Goal: Task Accomplishment & Management: Manage account settings

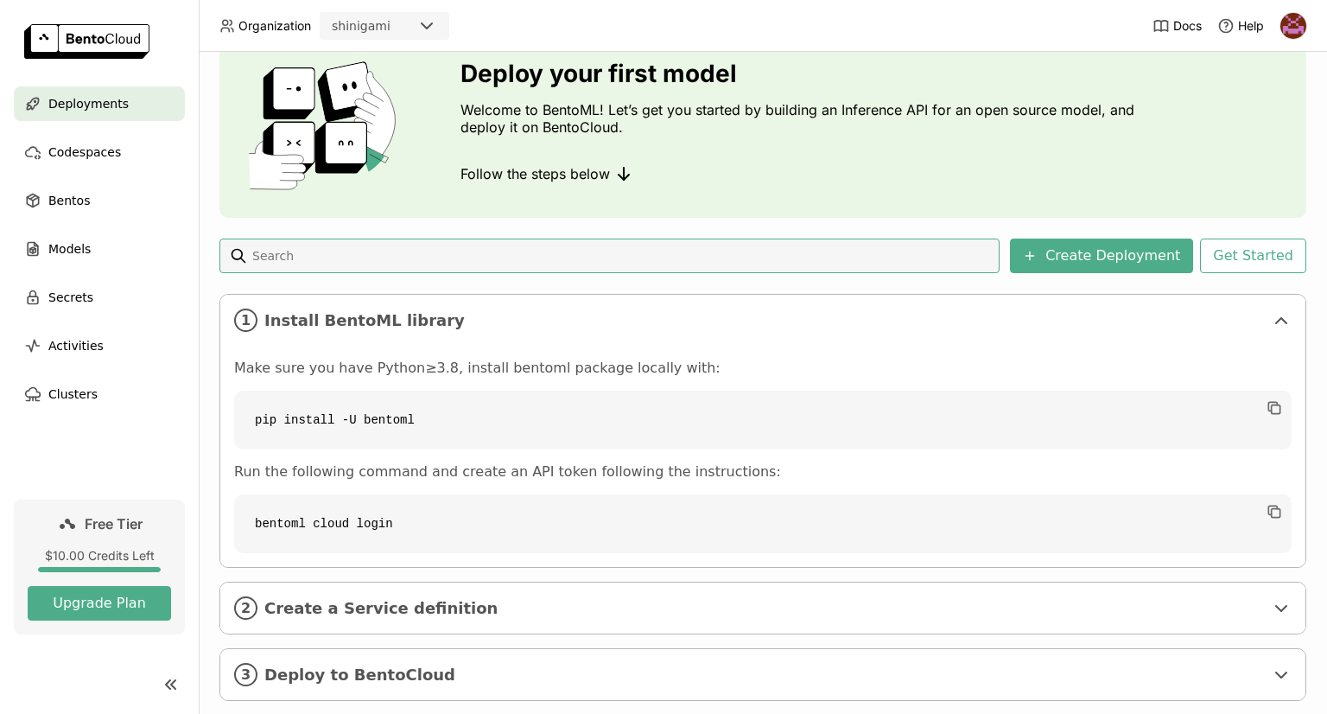
scroll to position [105, 0]
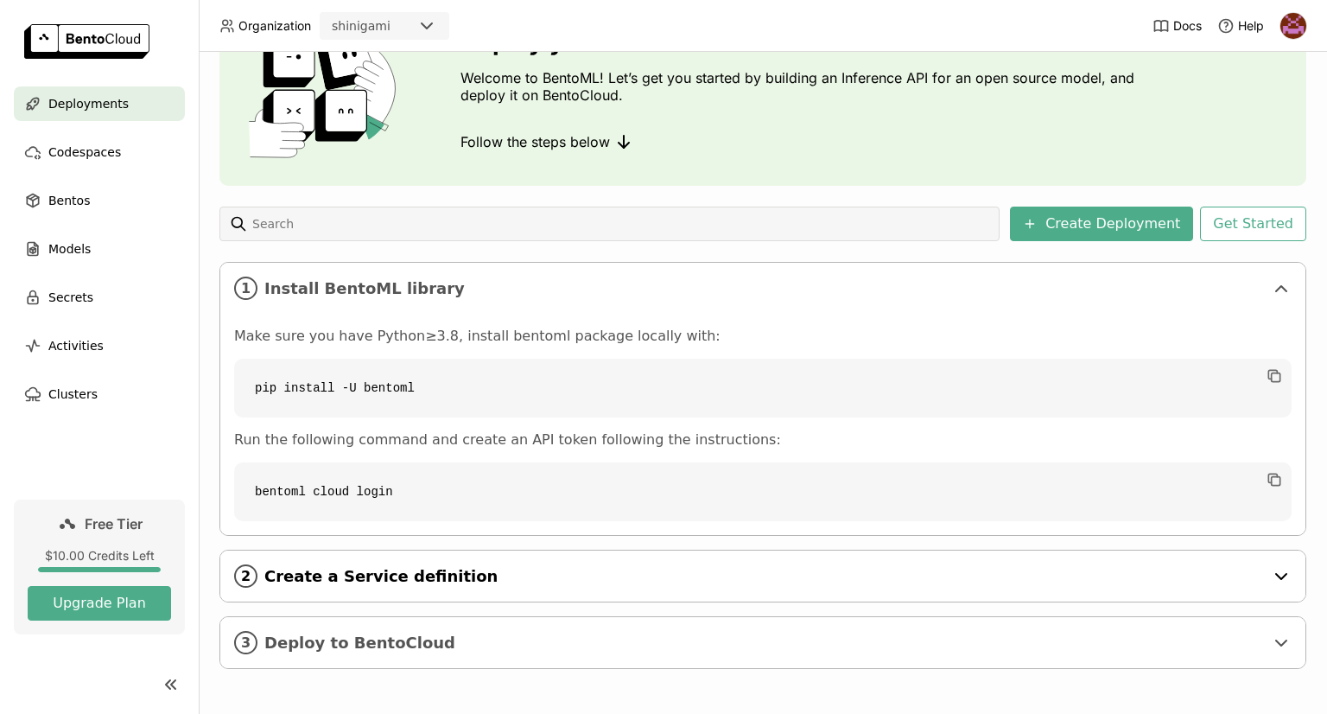
click at [359, 583] on span "Create a Service definition" at bounding box center [764, 576] width 1000 height 19
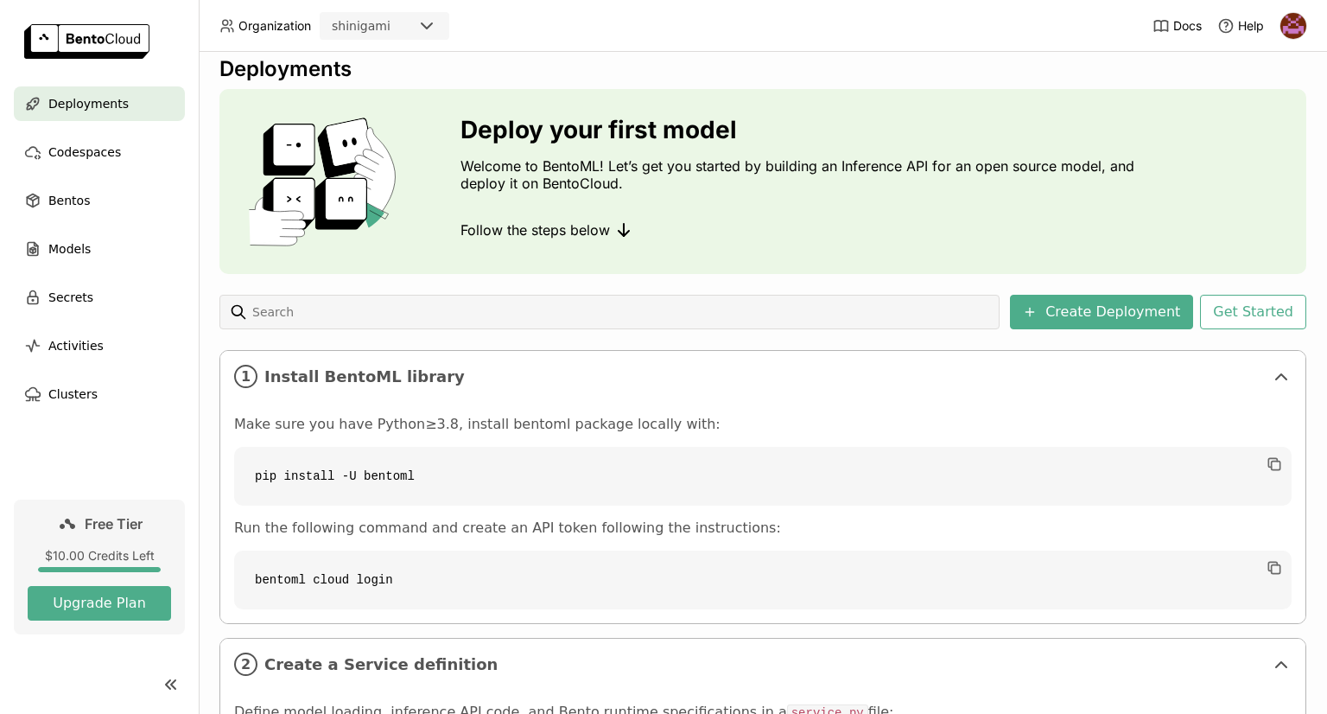
scroll to position [0, 0]
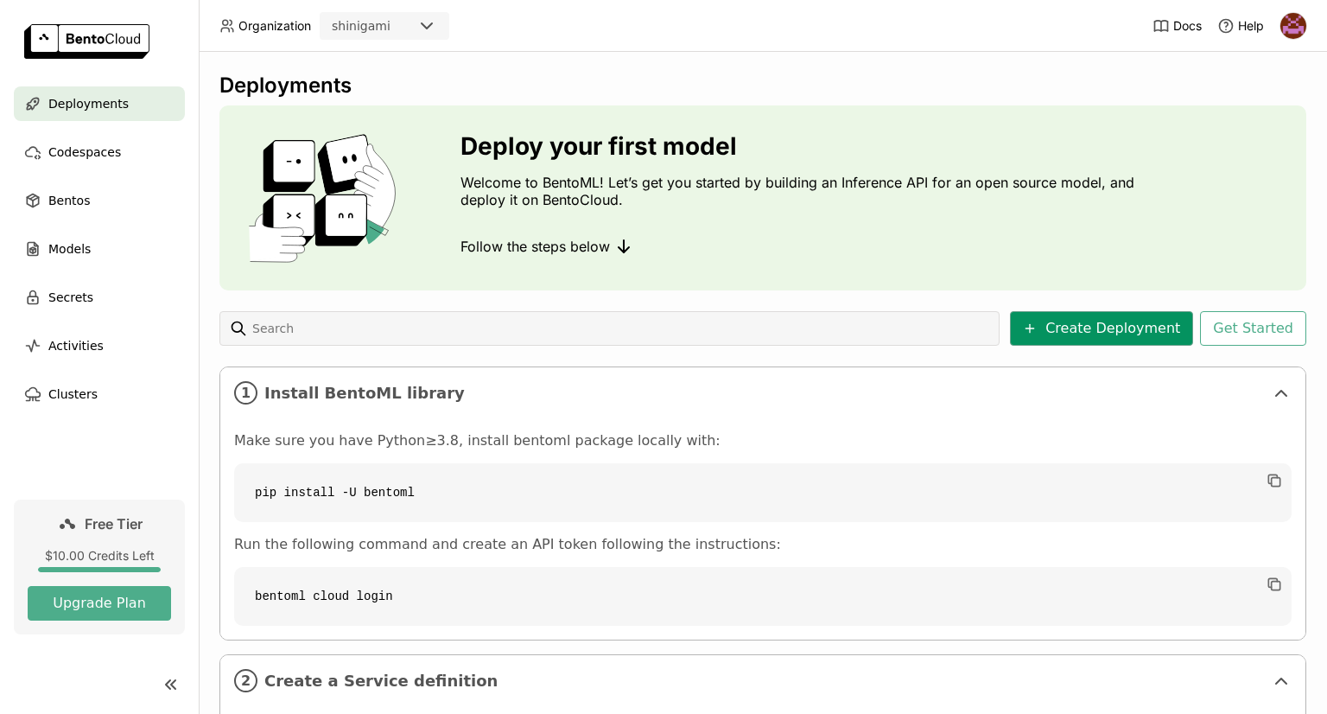
click at [1063, 340] on button "Create Deployment" at bounding box center [1101, 328] width 183 height 35
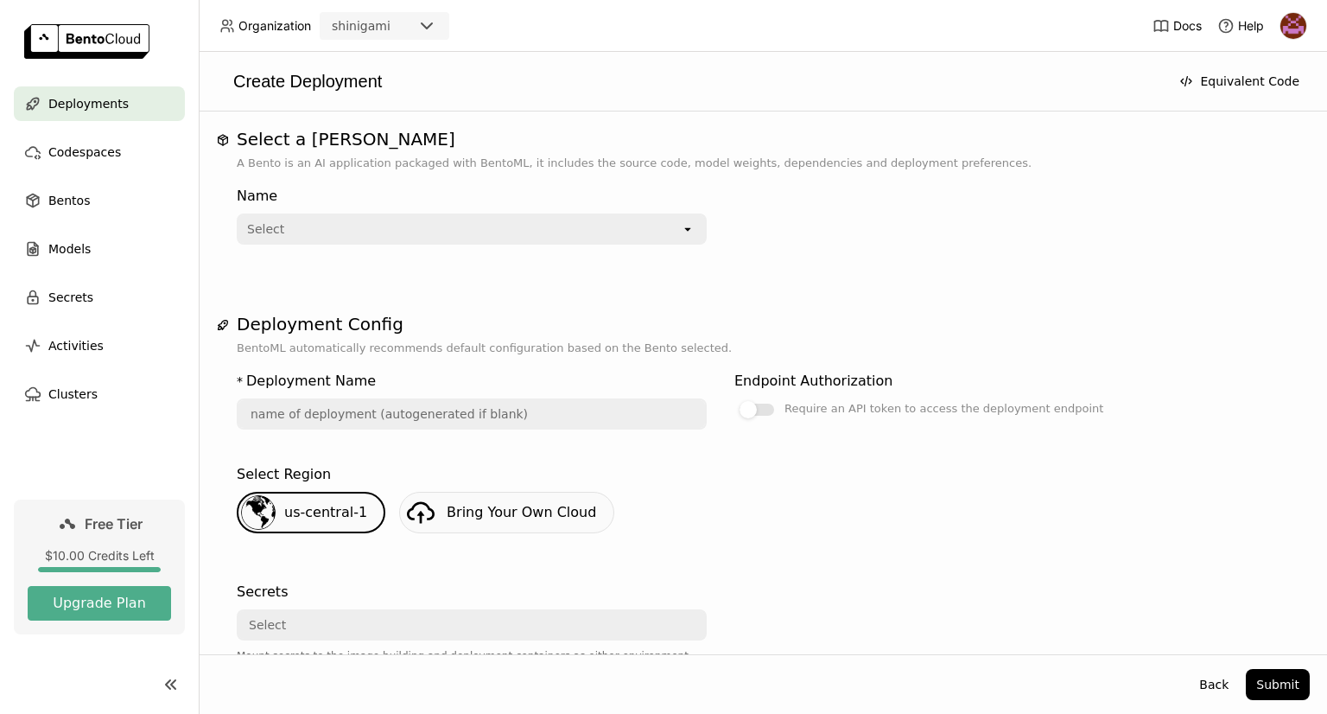
click at [320, 234] on div "Select" at bounding box center [459, 229] width 442 height 28
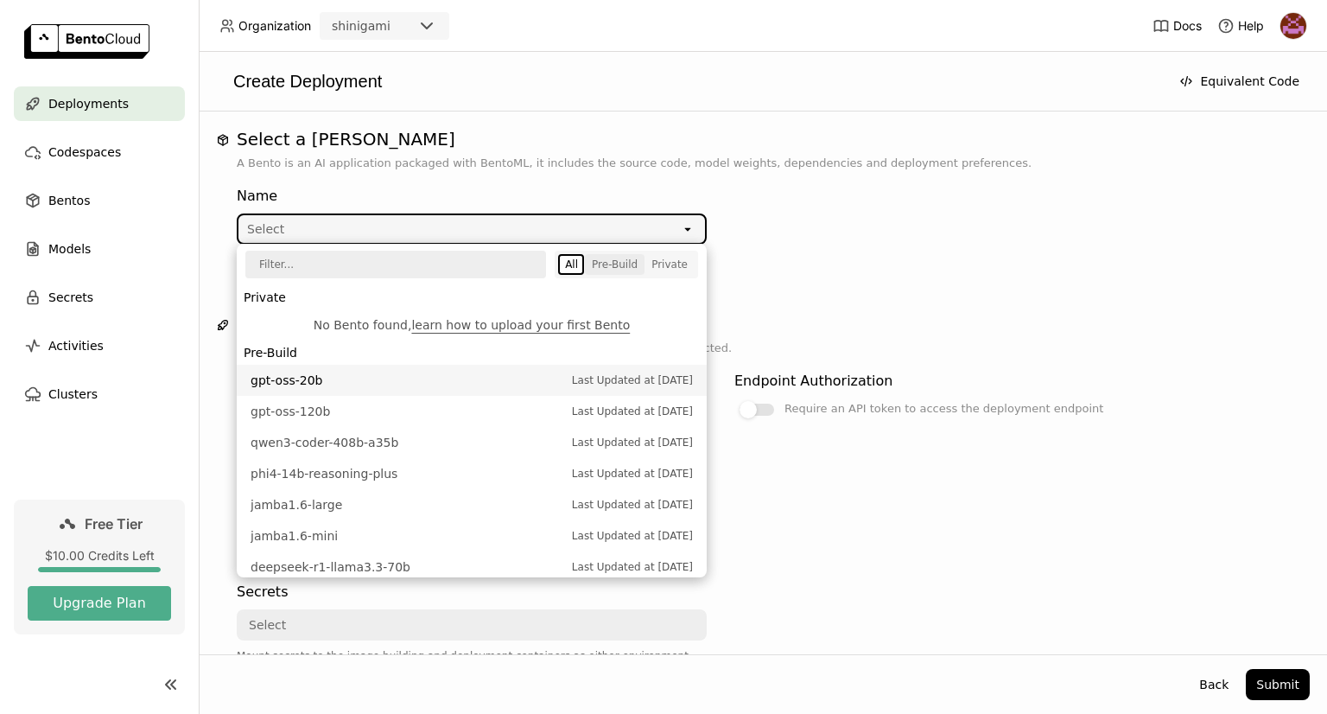
click at [622, 263] on div "Pre-Build" at bounding box center [615, 264] width 46 height 14
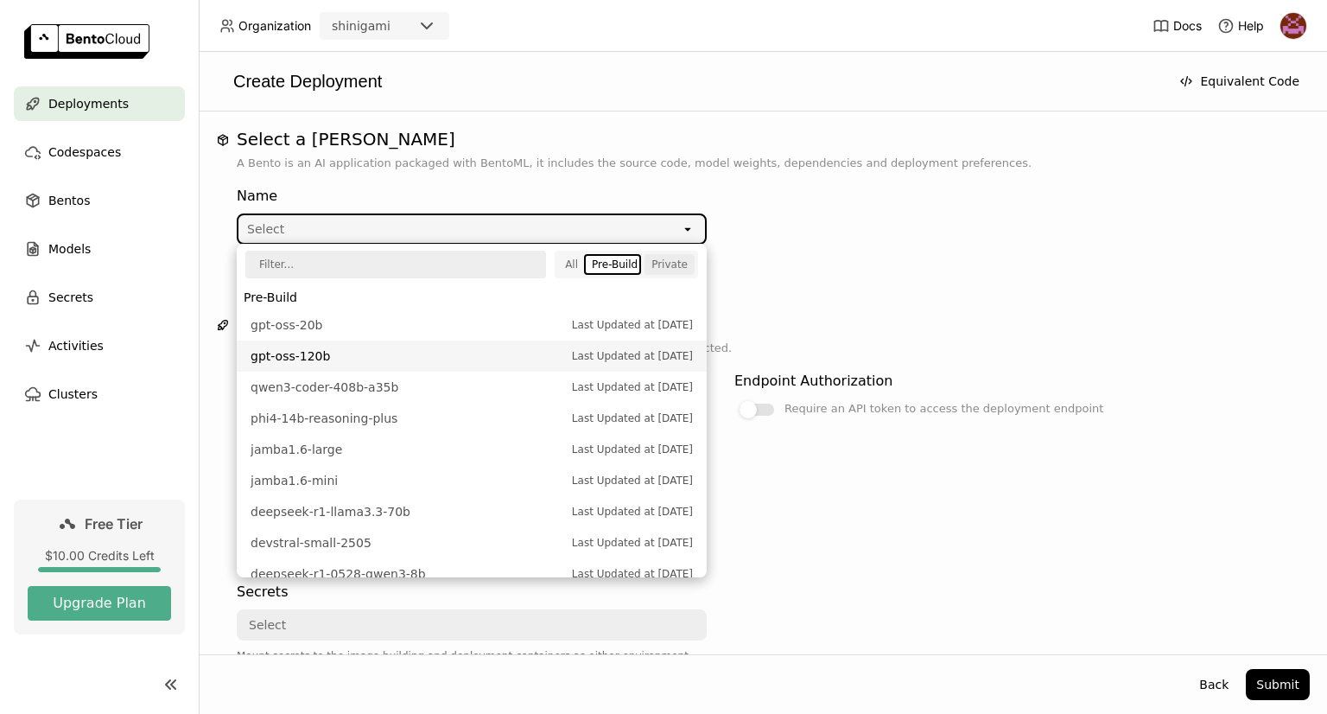
click at [660, 261] on div "Private" at bounding box center [669, 264] width 36 height 14
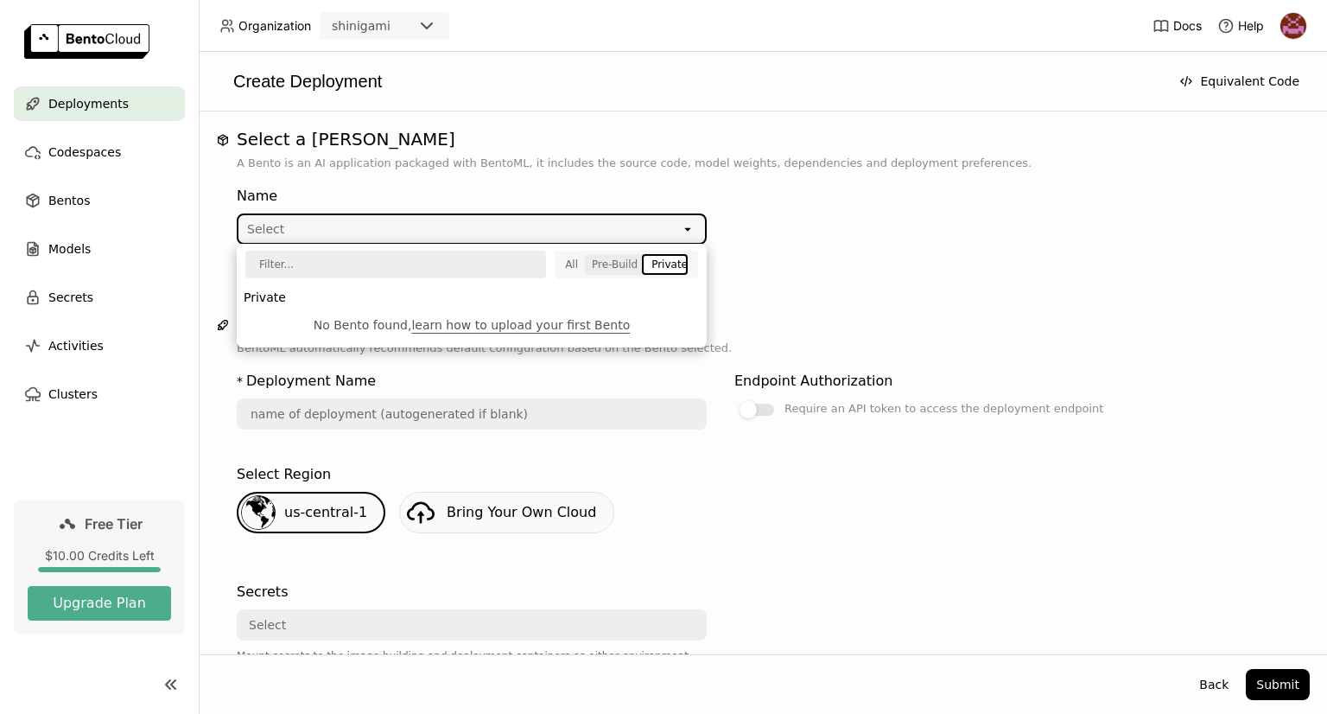
click at [633, 268] on div "Pre-Build" at bounding box center [615, 264] width 46 height 14
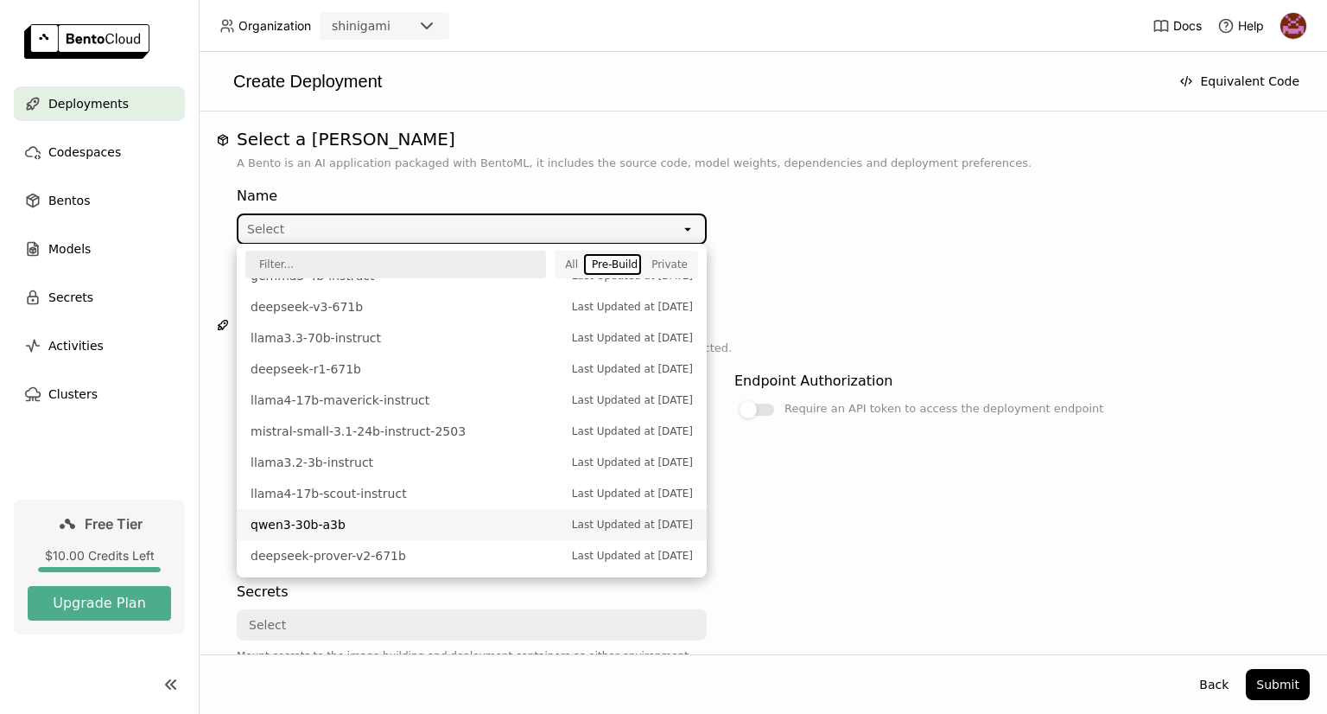
scroll to position [257, 0]
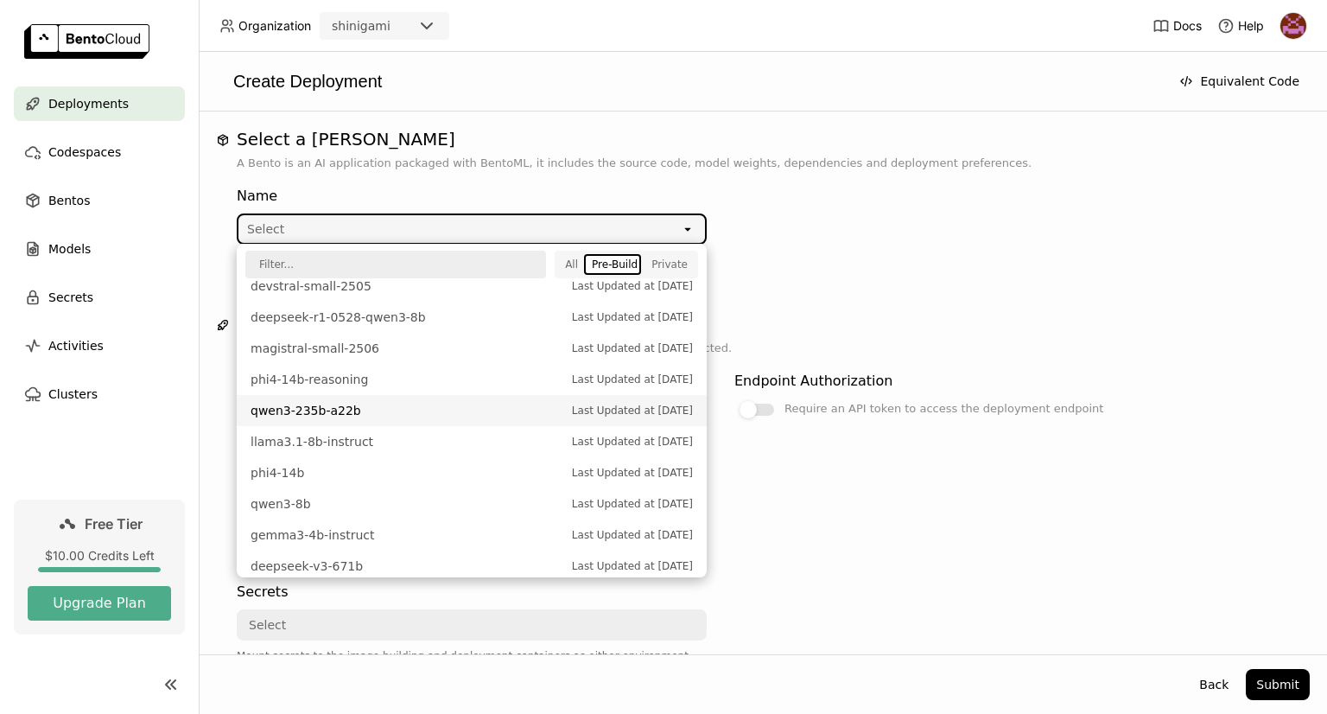
click at [386, 412] on span "qwen3-235b-a22b" at bounding box center [407, 410] width 313 height 17
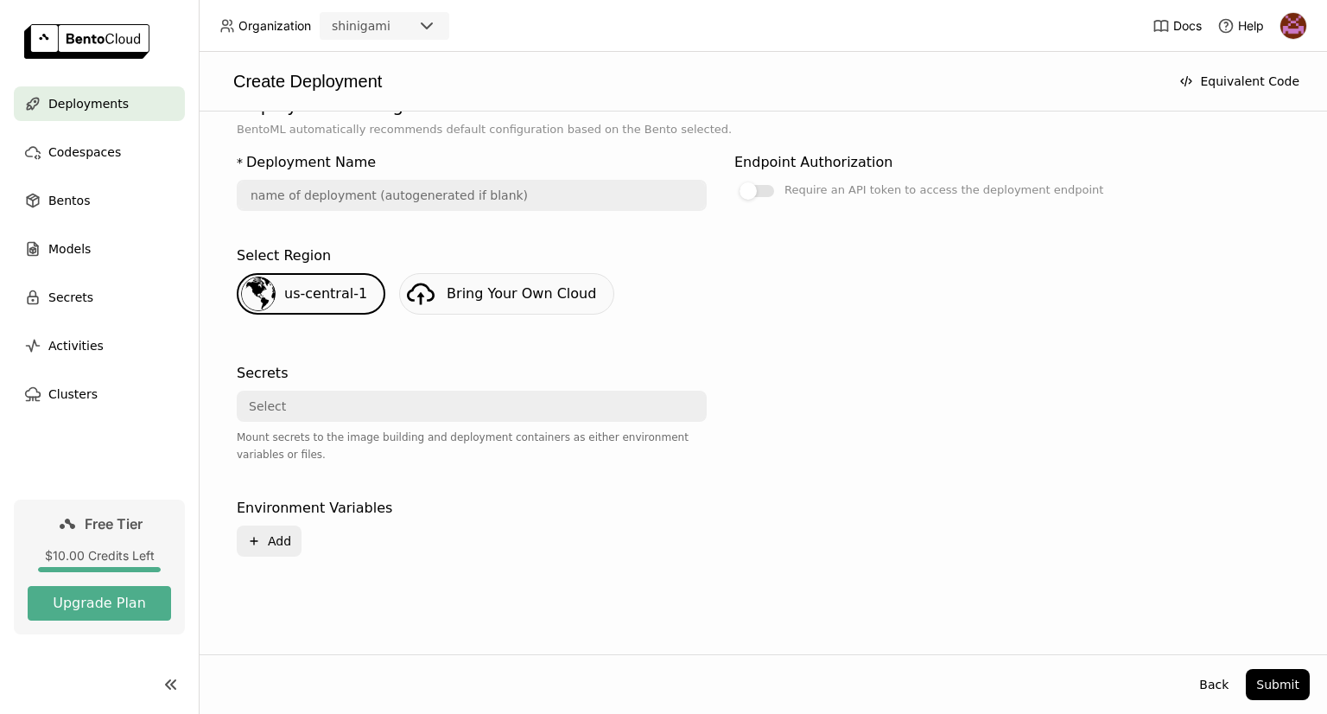
type input "qwen-3-235-b-a-22-b-dahj"
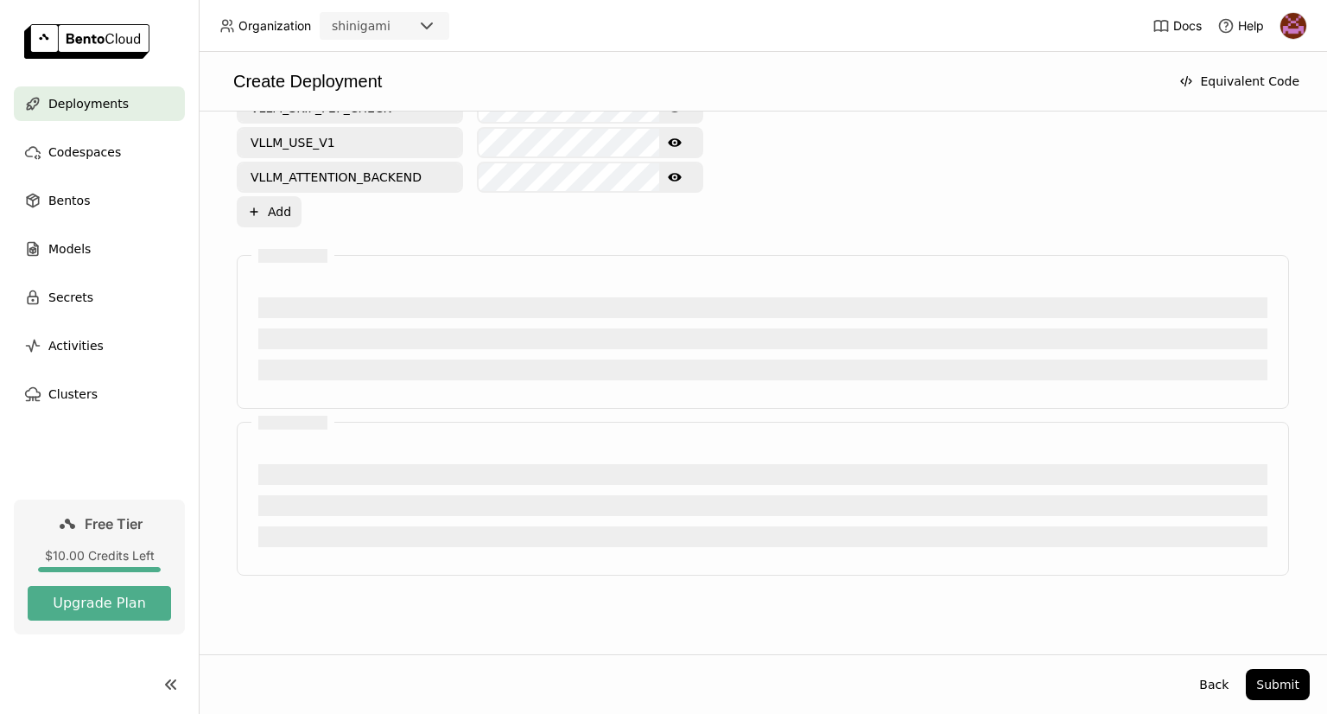
scroll to position [843, 0]
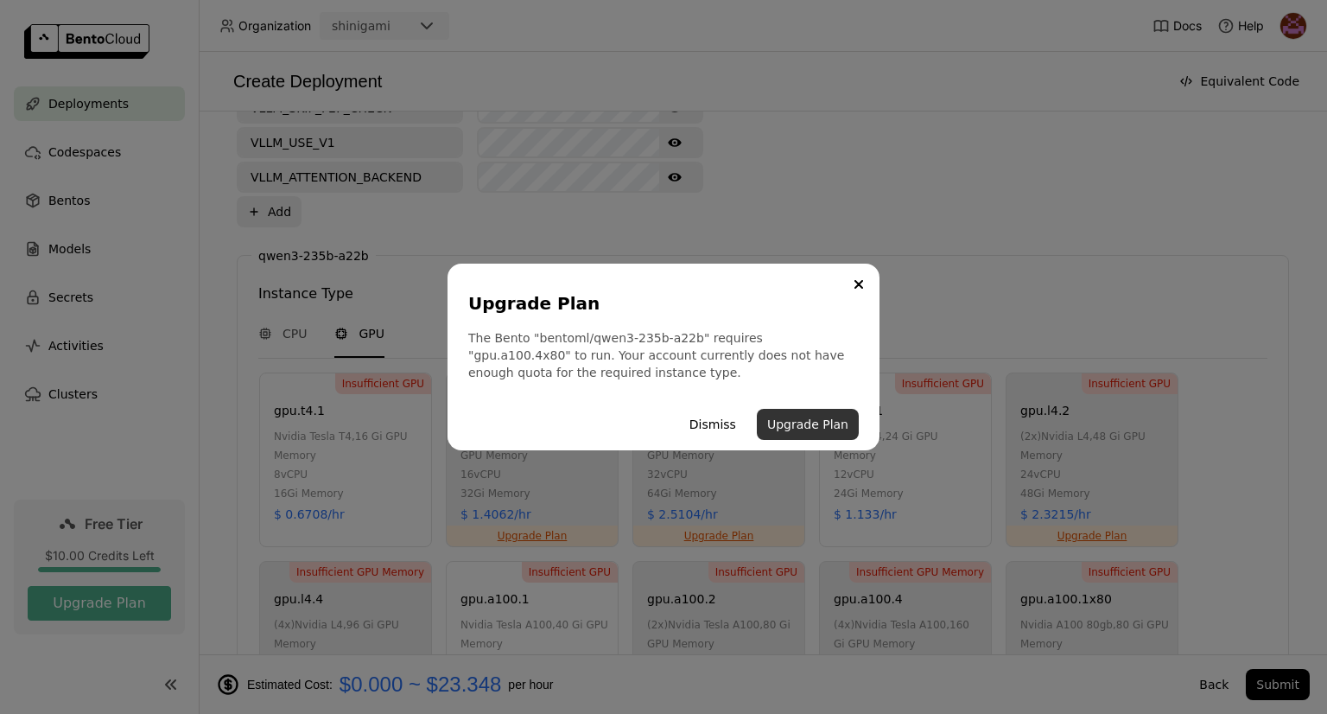
click at [802, 420] on button "Upgrade Plan" at bounding box center [808, 424] width 102 height 31
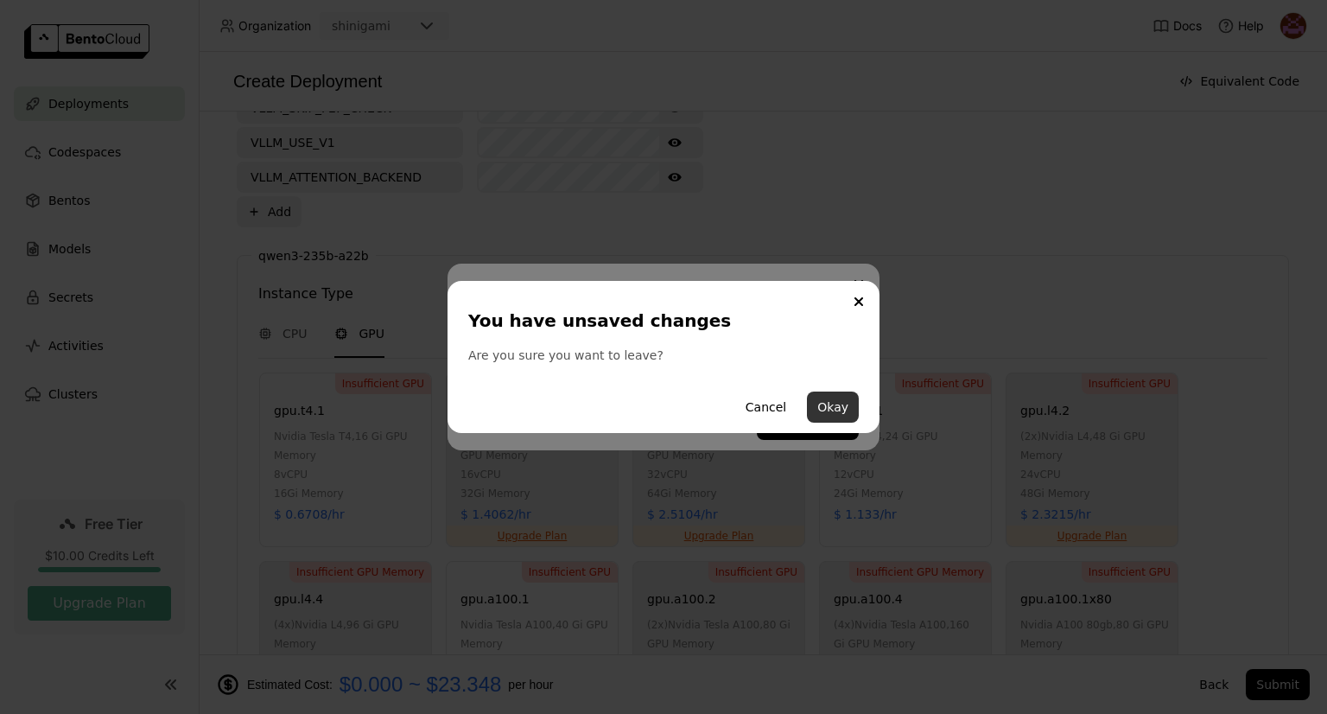
click at [817, 403] on button "Okay" at bounding box center [833, 406] width 52 height 31
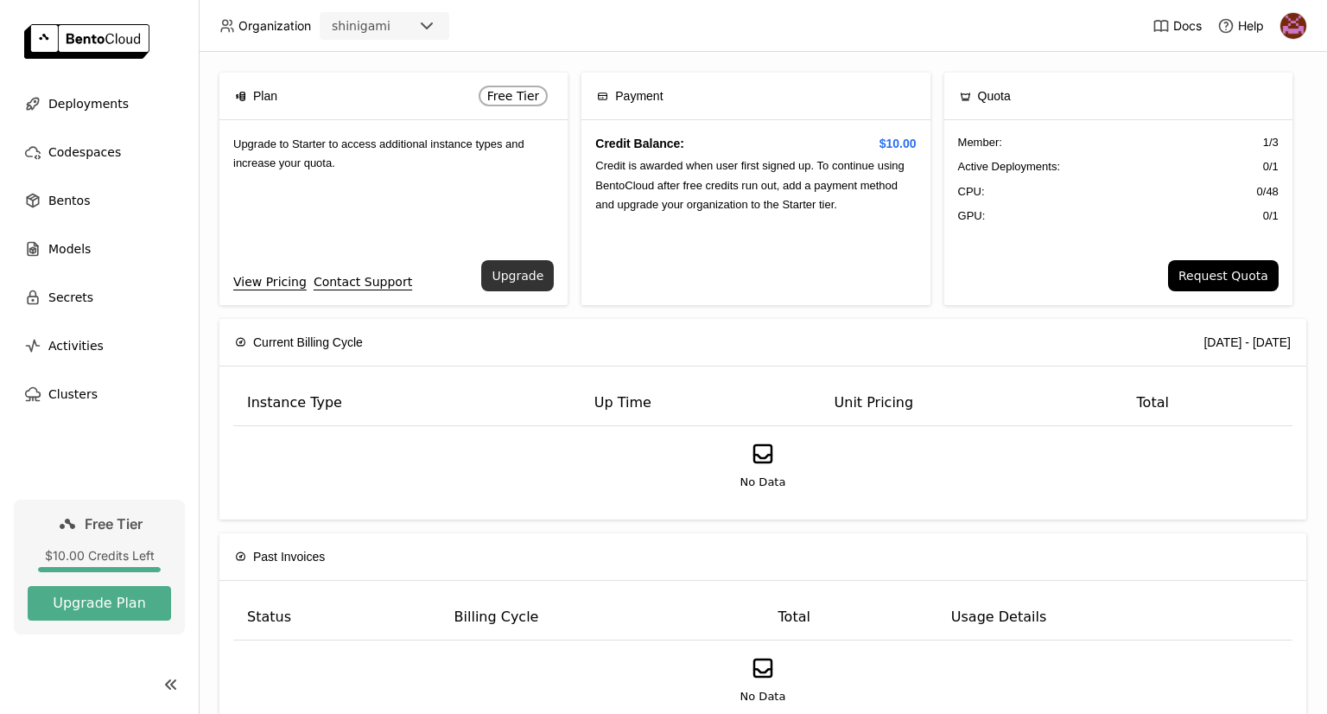
click at [525, 268] on button "Upgrade" at bounding box center [517, 275] width 73 height 31
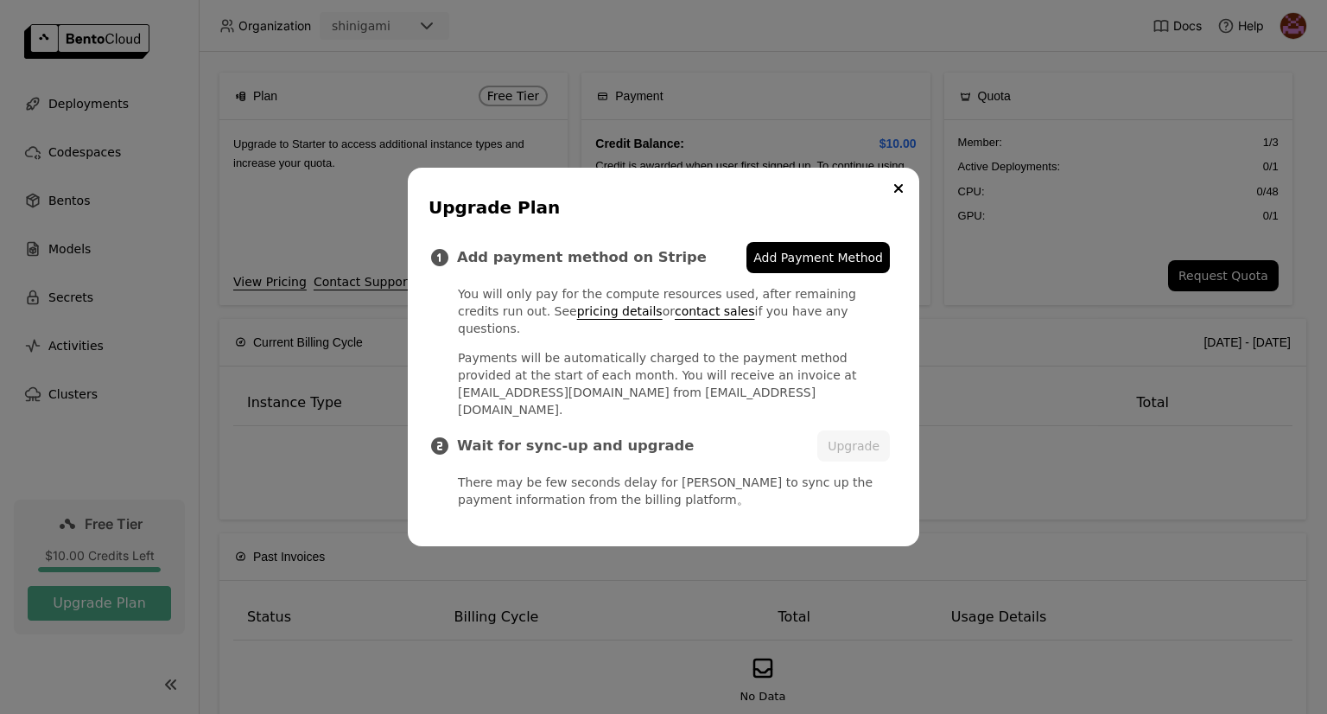
click at [841, 266] on span "Add Payment Method" at bounding box center [818, 257] width 130 height 17
click at [577, 318] on link "pricing details" at bounding box center [620, 311] width 86 height 14
click at [899, 193] on icon "Close" at bounding box center [898, 188] width 9 height 9
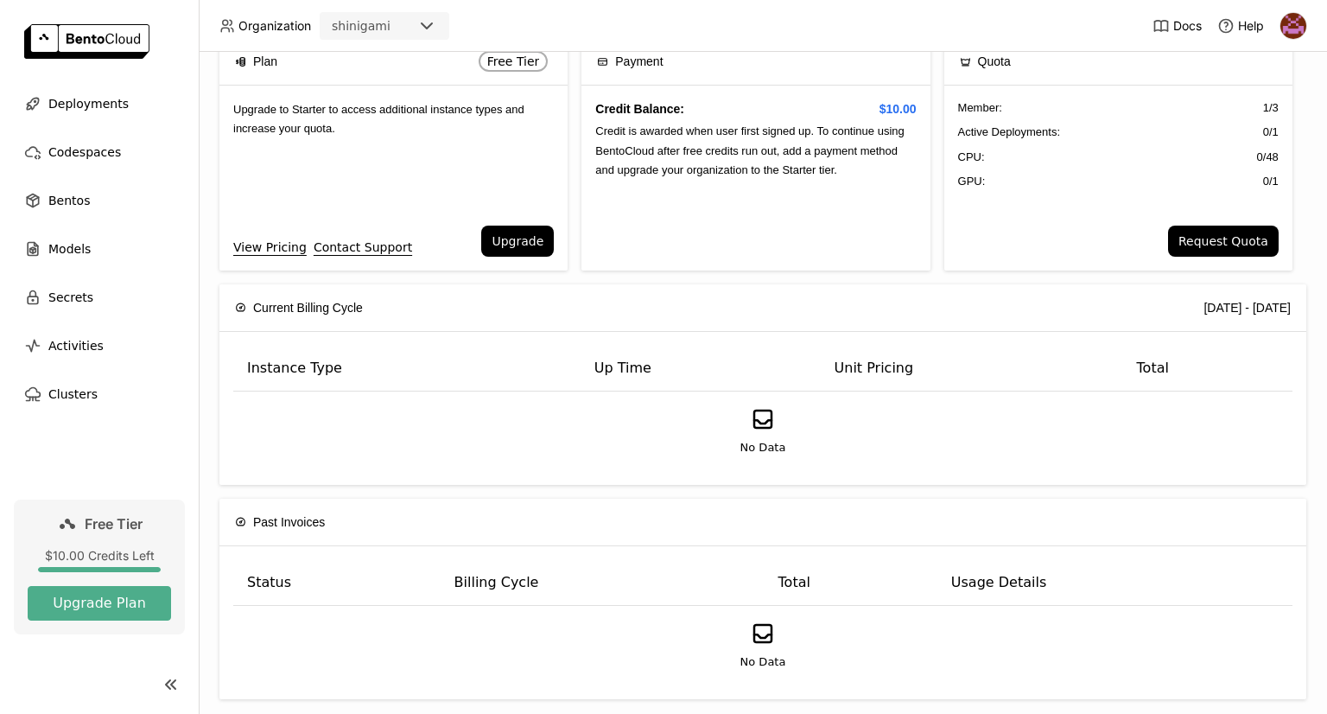
scroll to position [54, 0]
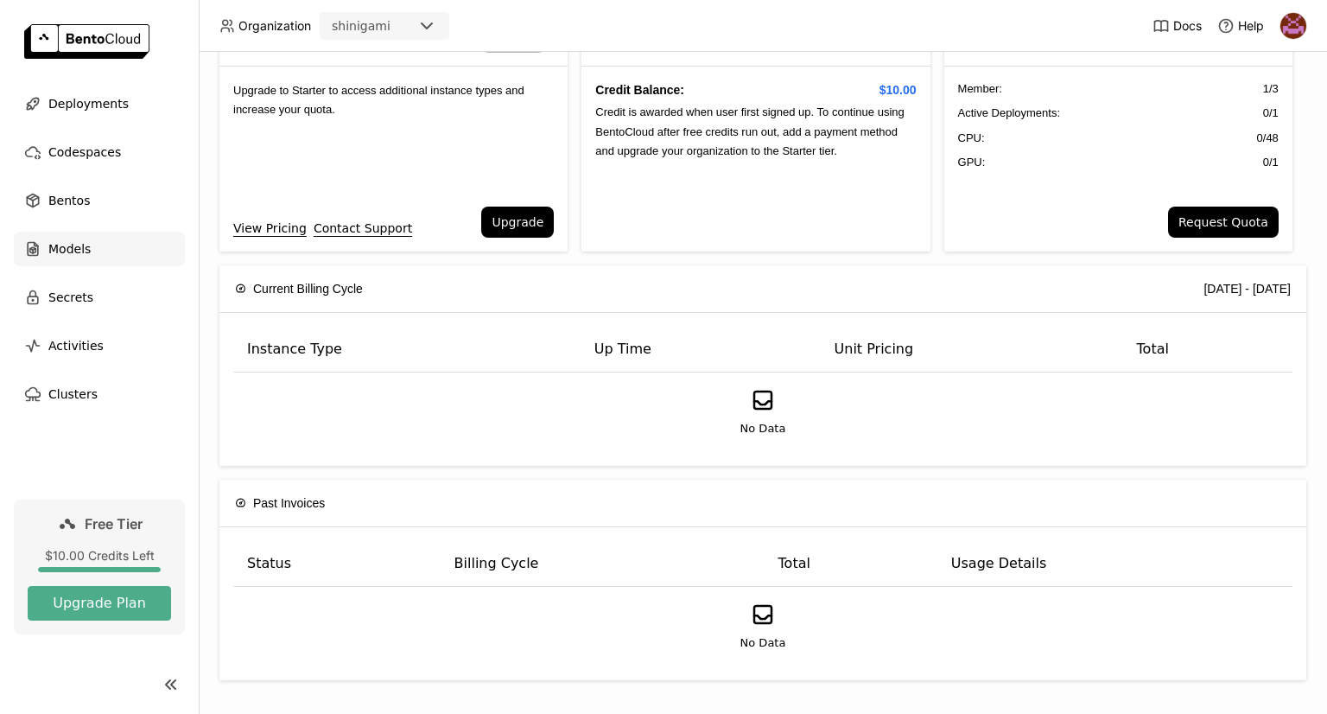
click at [69, 259] on div "Models" at bounding box center [99, 249] width 171 height 35
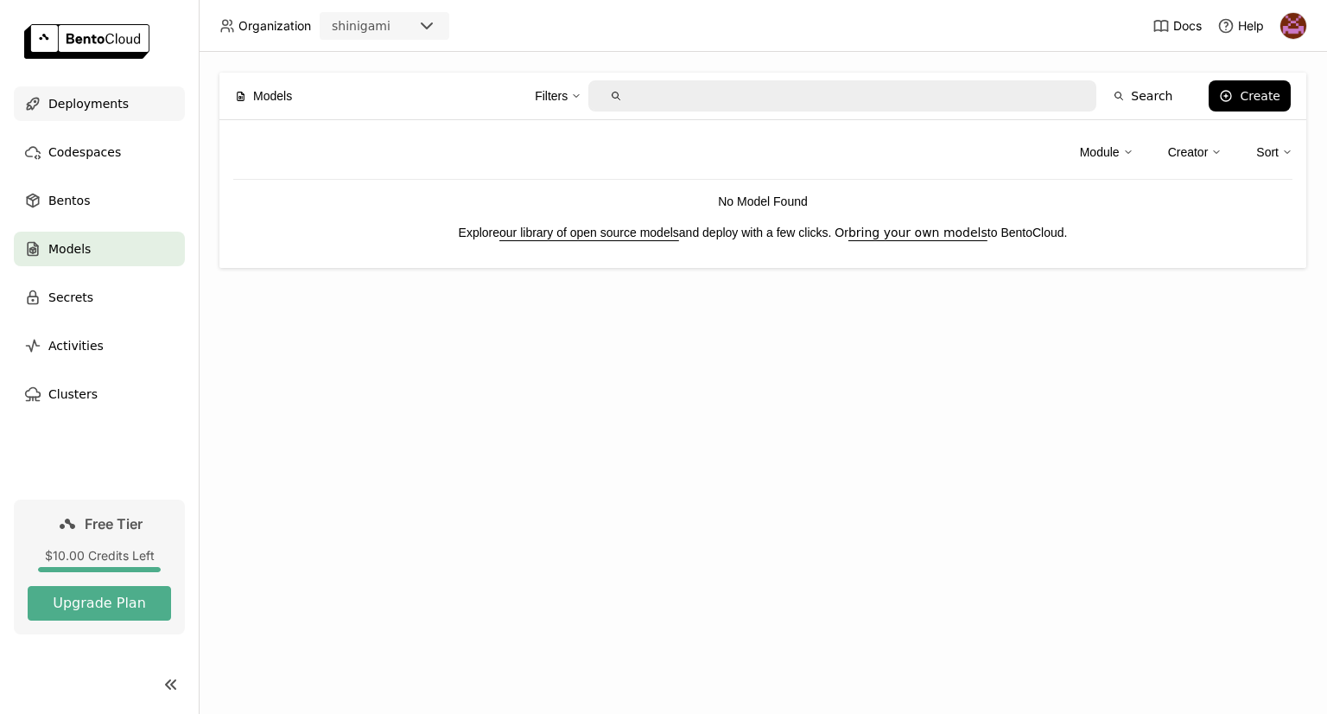
click at [93, 105] on span "Deployments" at bounding box center [88, 103] width 80 height 21
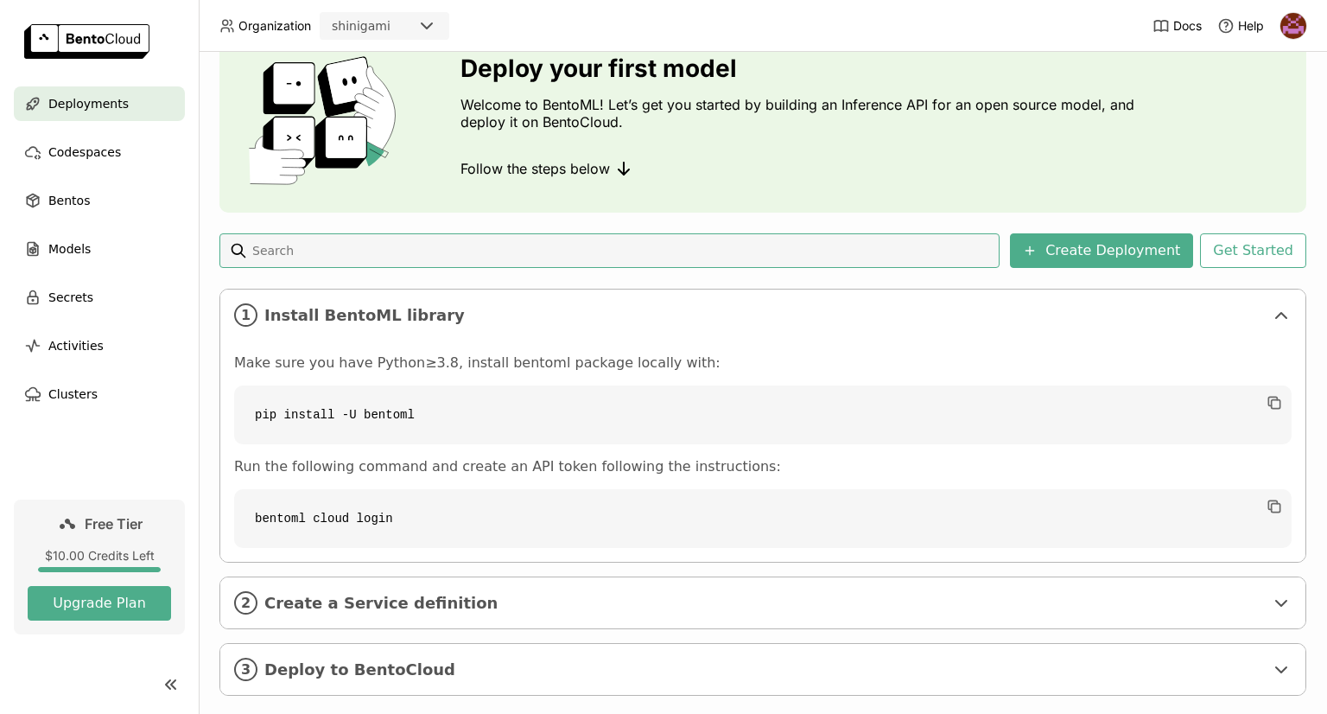
scroll to position [105, 0]
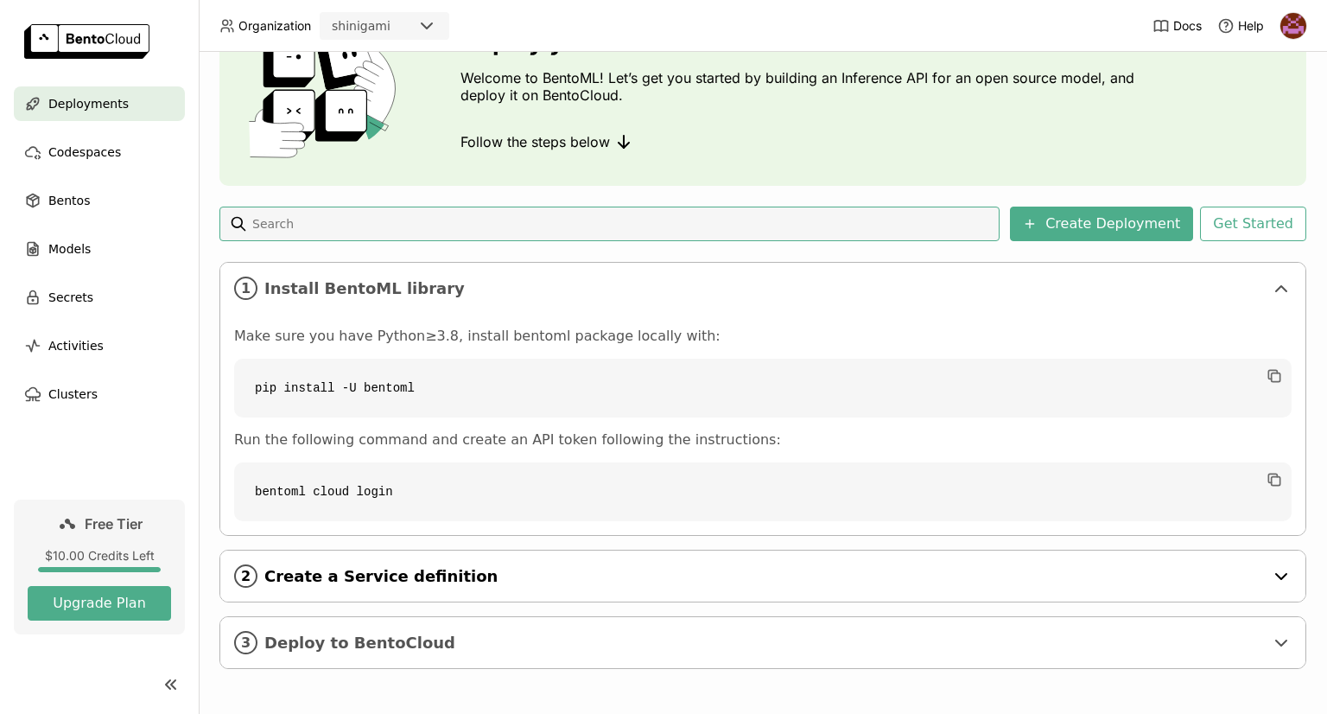
click at [390, 568] on span "Create a Service definition" at bounding box center [764, 576] width 1000 height 19
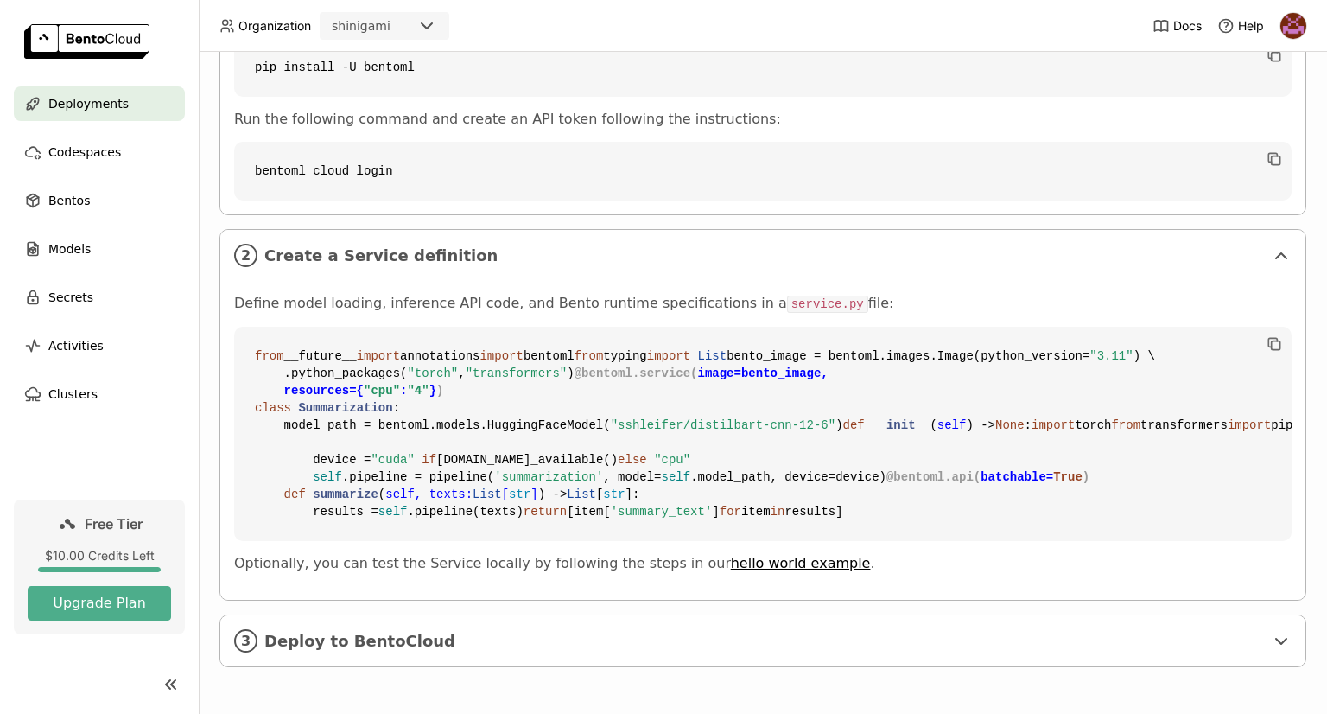
scroll to position [736, 0]
click at [425, 641] on span "Deploy to BentoCloud" at bounding box center [764, 641] width 1000 height 19
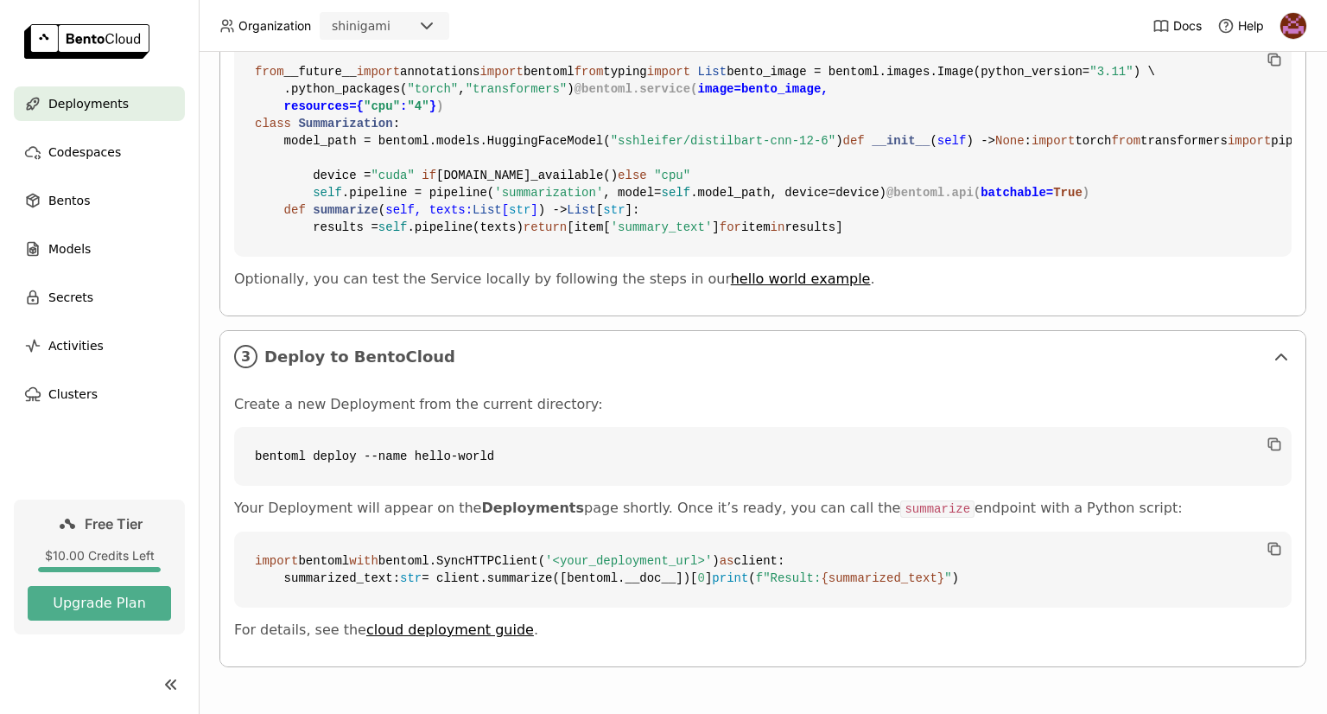
scroll to position [0, 0]
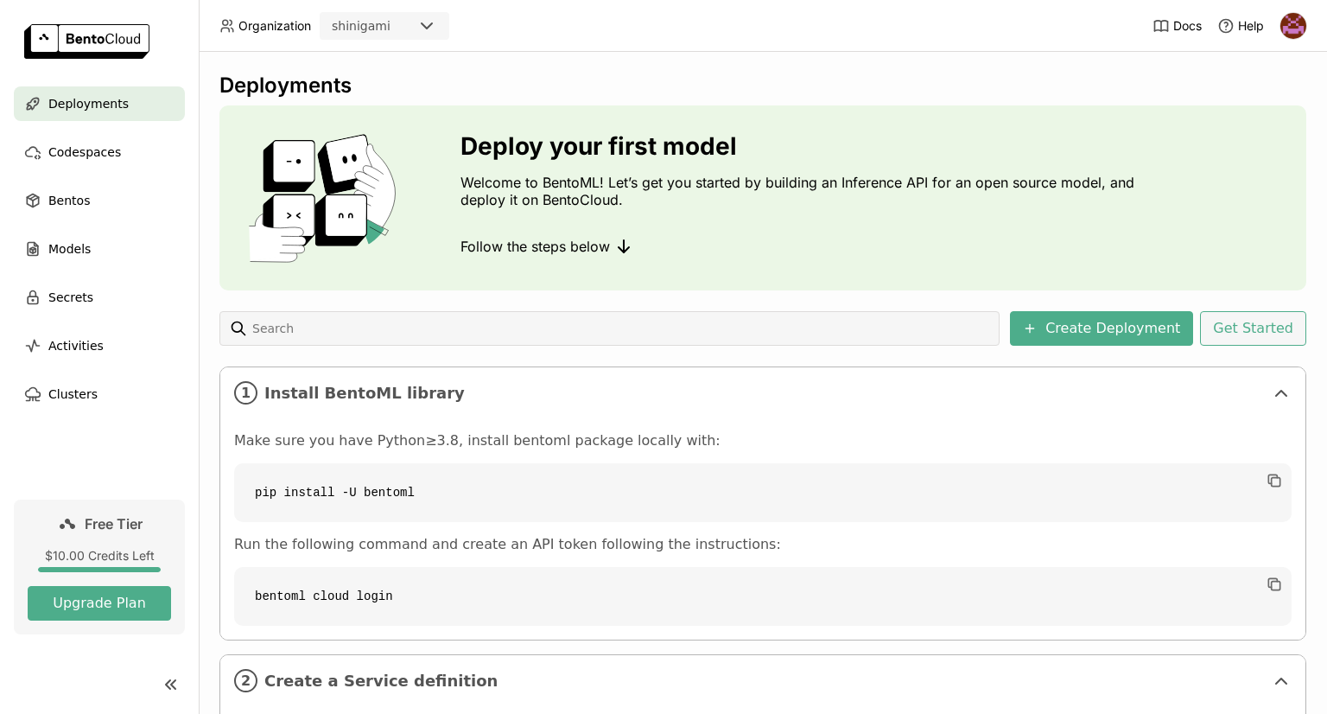
click at [1249, 323] on button "Get Started" at bounding box center [1253, 328] width 106 height 35
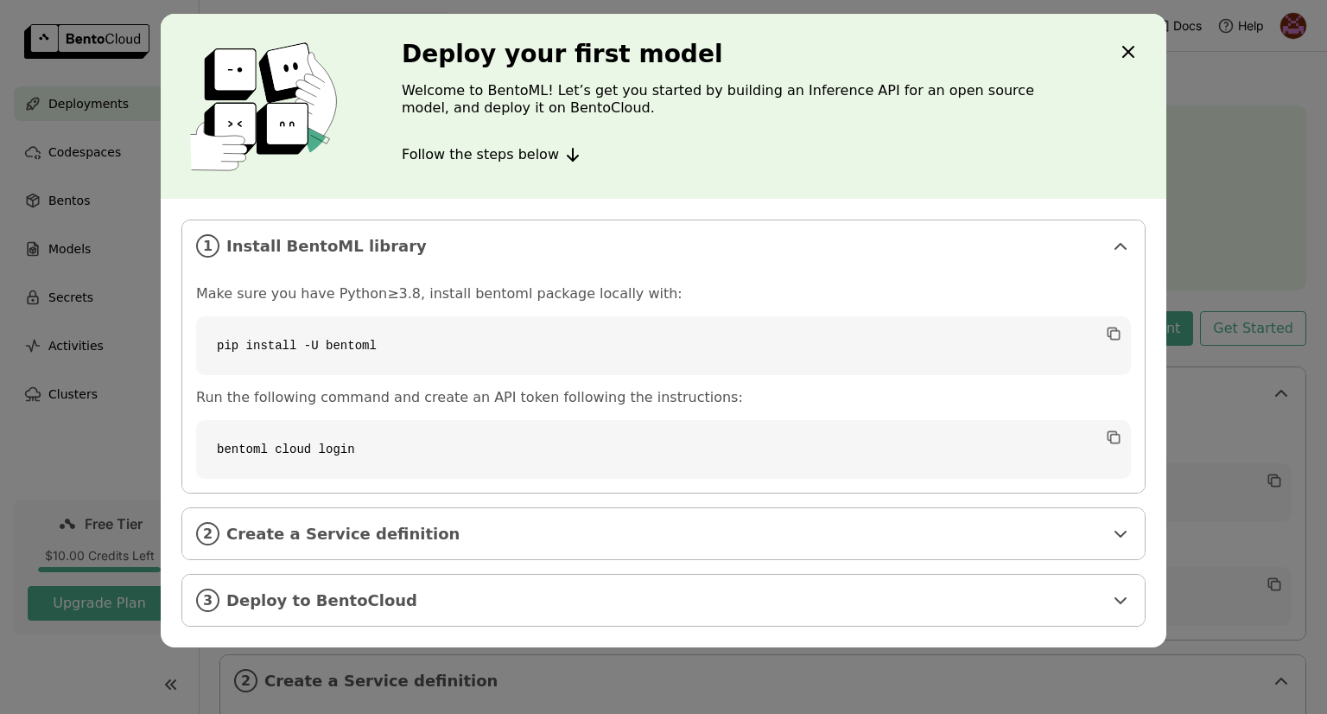
click at [1139, 56] on div "Deploy your first model Welcome to BentoML! Let’s get you started by building a…" at bounding box center [664, 106] width 1006 height 185
click at [1116, 44] on div "Deploy your first model Welcome to BentoML! Let’s get you started by building a…" at bounding box center [664, 106] width 1006 height 185
click at [1121, 47] on icon "Close" at bounding box center [1128, 51] width 21 height 21
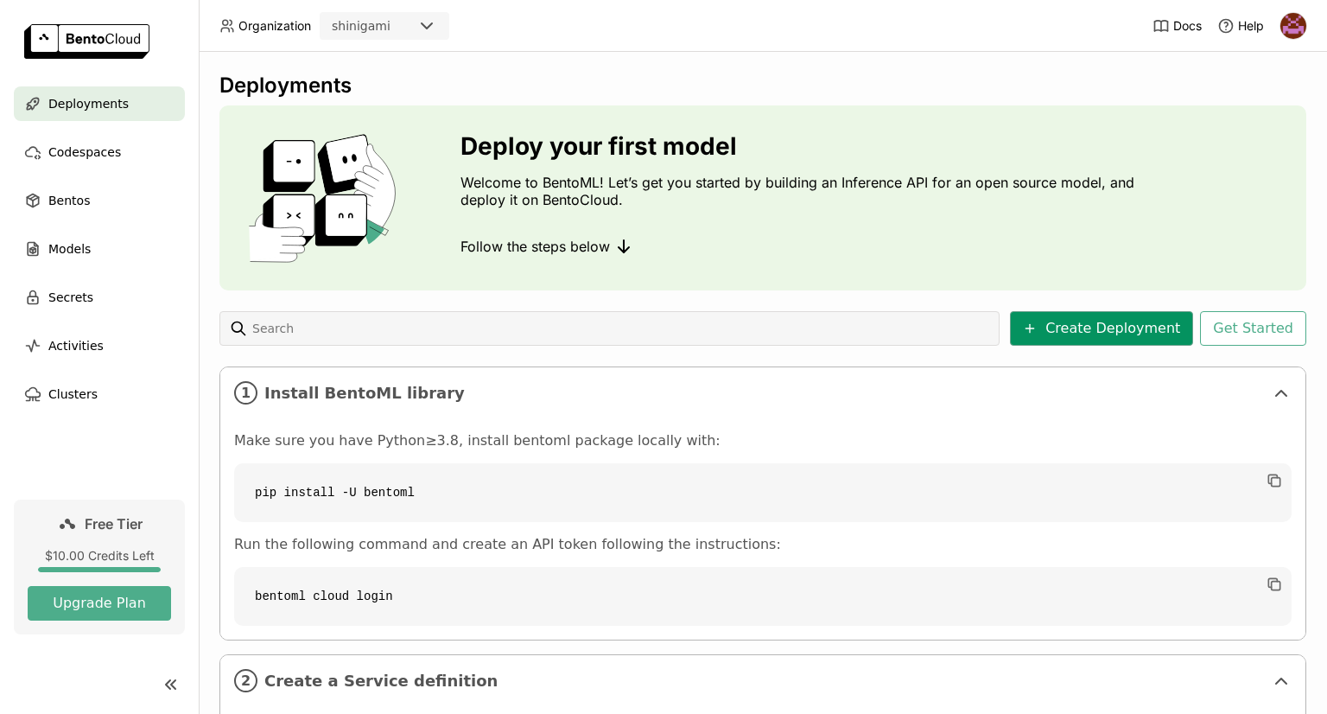
click at [1099, 335] on button "Create Deployment" at bounding box center [1101, 328] width 183 height 35
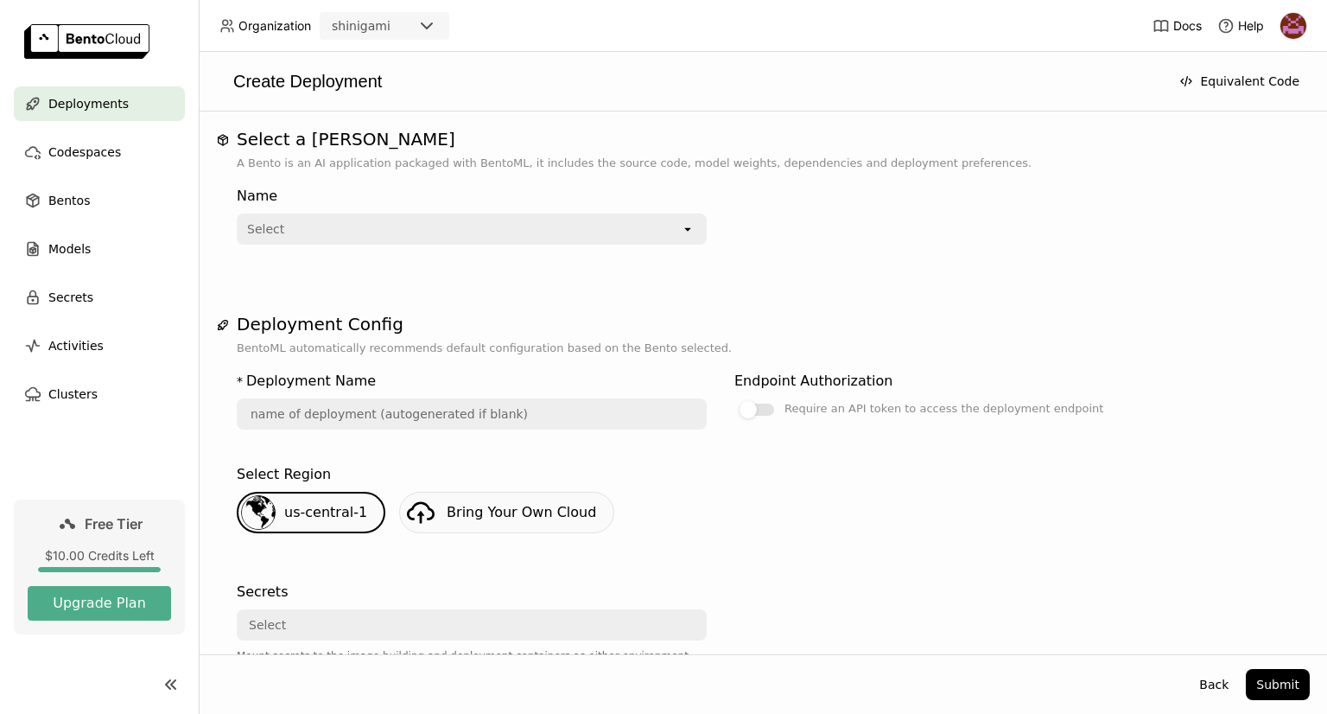
click at [323, 225] on div "Select" at bounding box center [459, 229] width 442 height 28
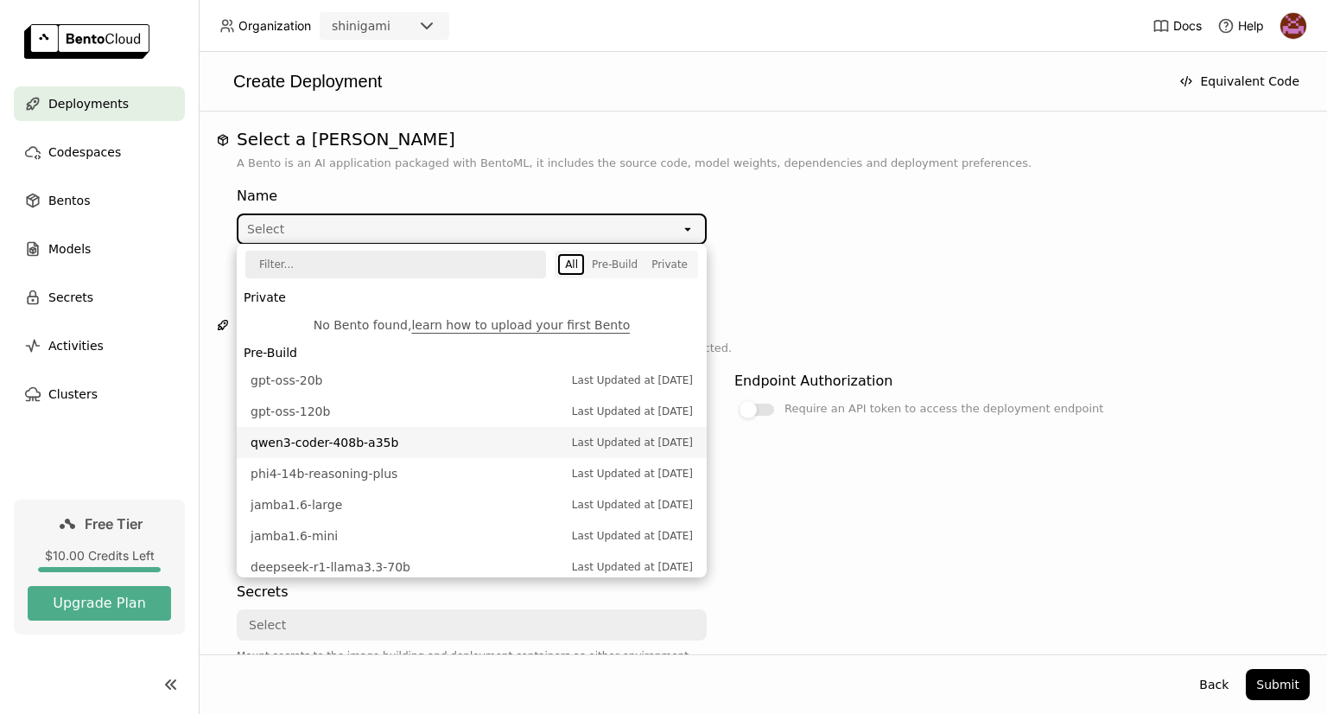
click at [363, 453] on li "qwen3-coder-408b-a35b Last Updated at Aug 06, 2025" at bounding box center [472, 442] width 470 height 31
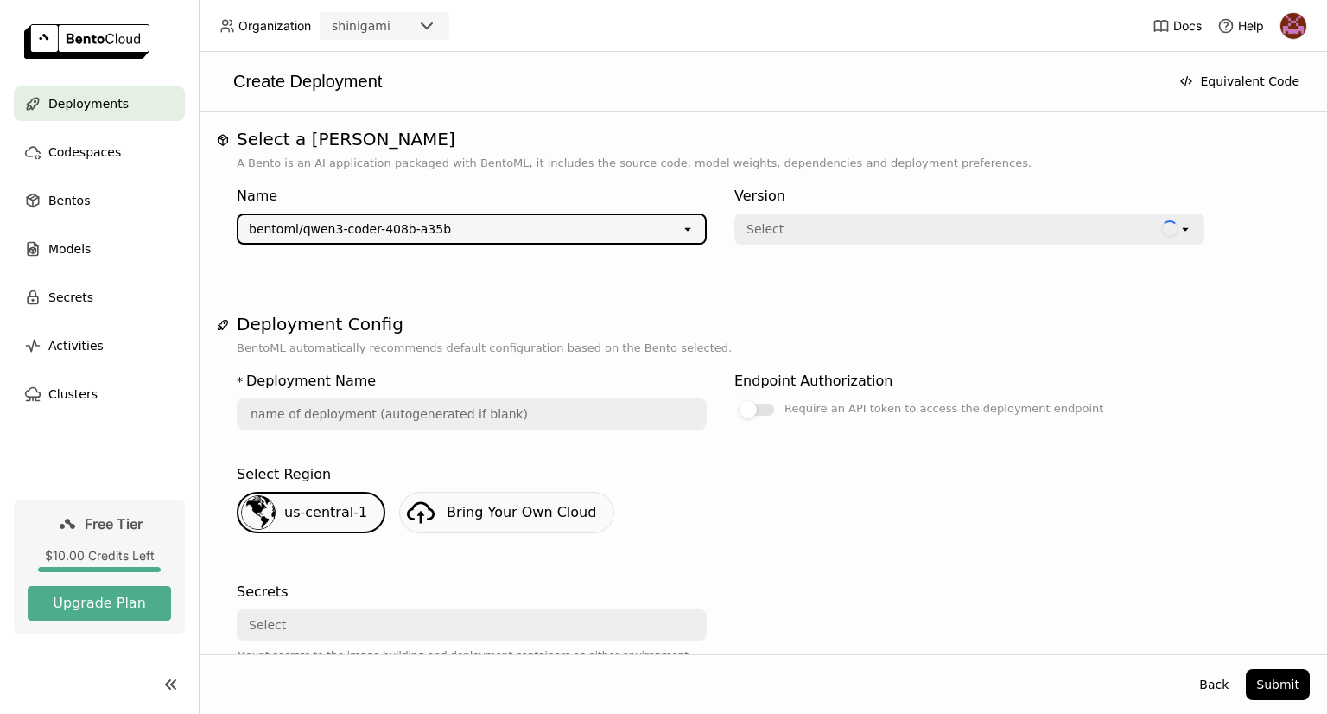
type input "qwen-3-coder-408-b-a-35-b-n86d"
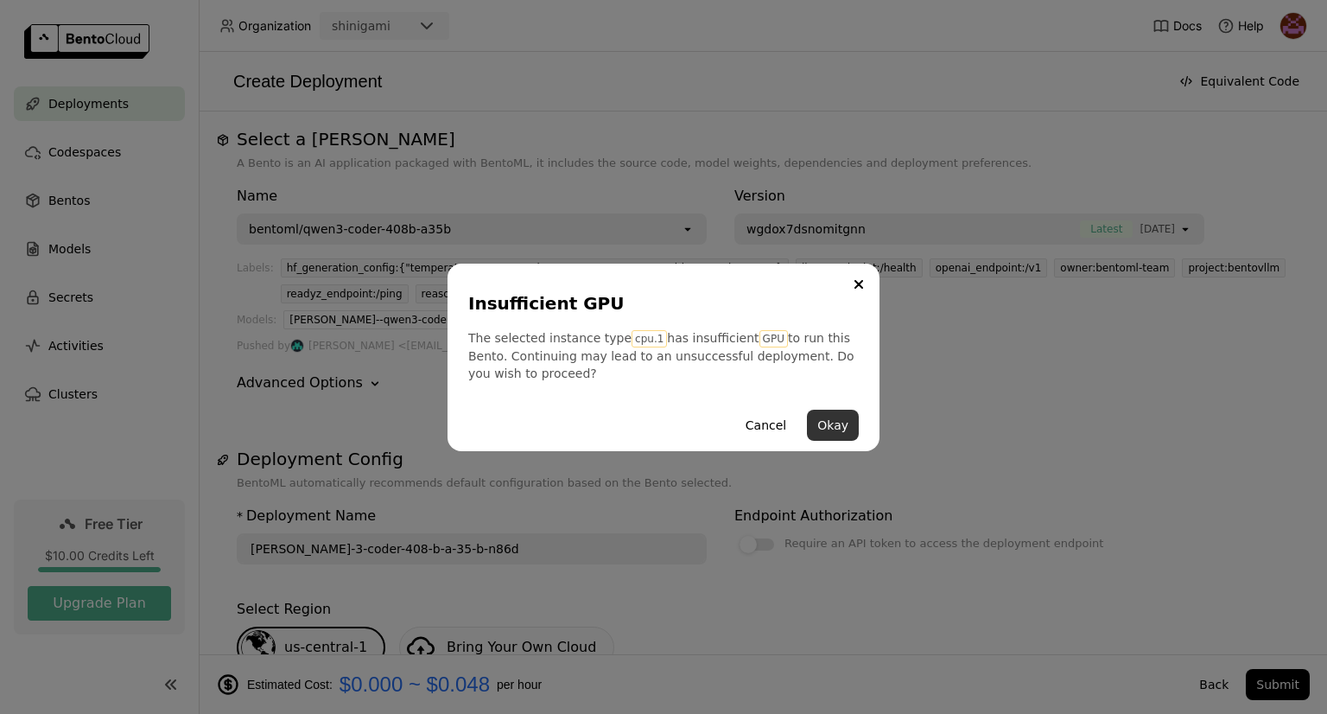
click at [845, 429] on button "Okay" at bounding box center [833, 424] width 52 height 31
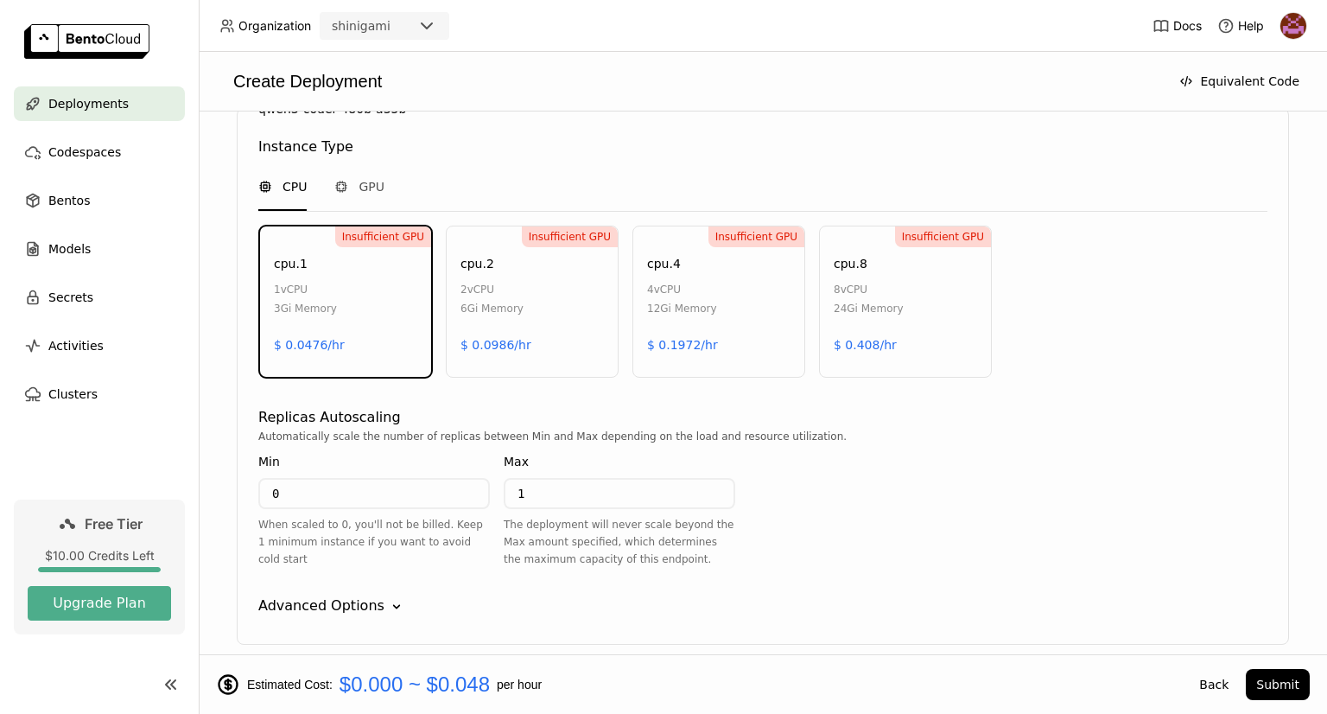
scroll to position [1037, 0]
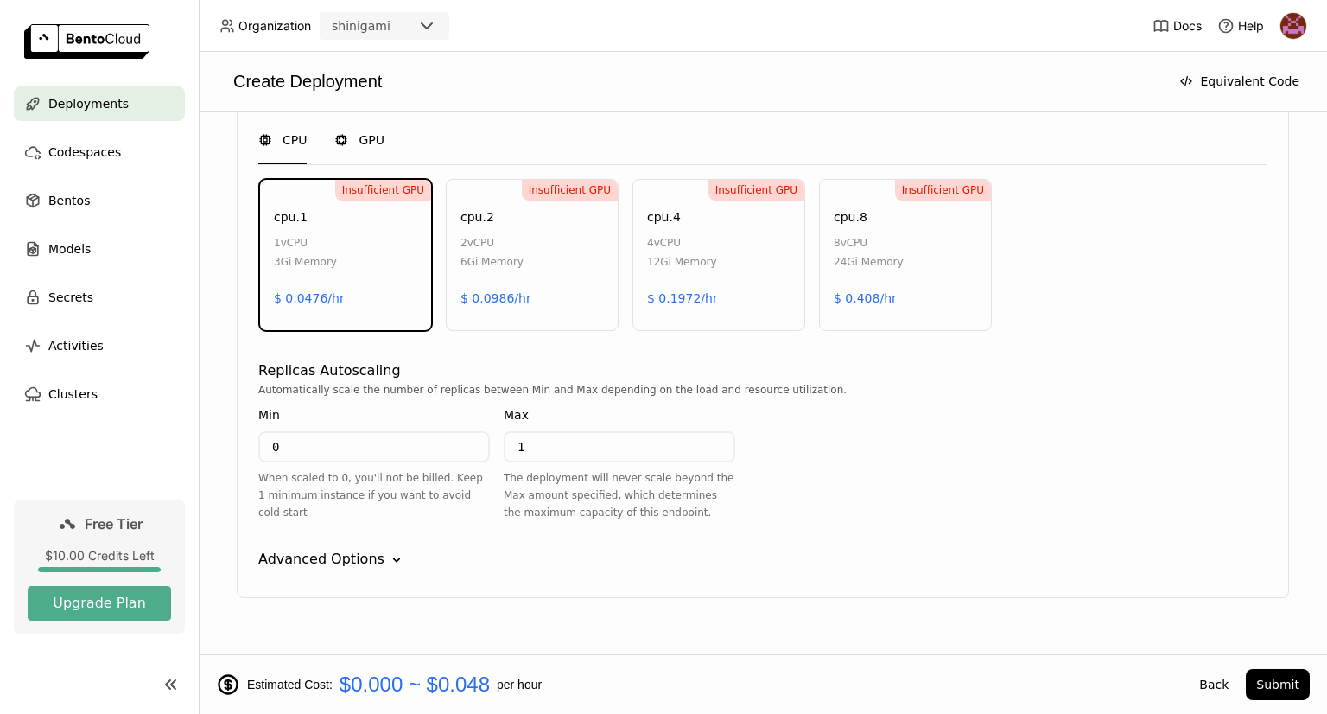
click at [349, 122] on div "GPU" at bounding box center [359, 140] width 50 height 47
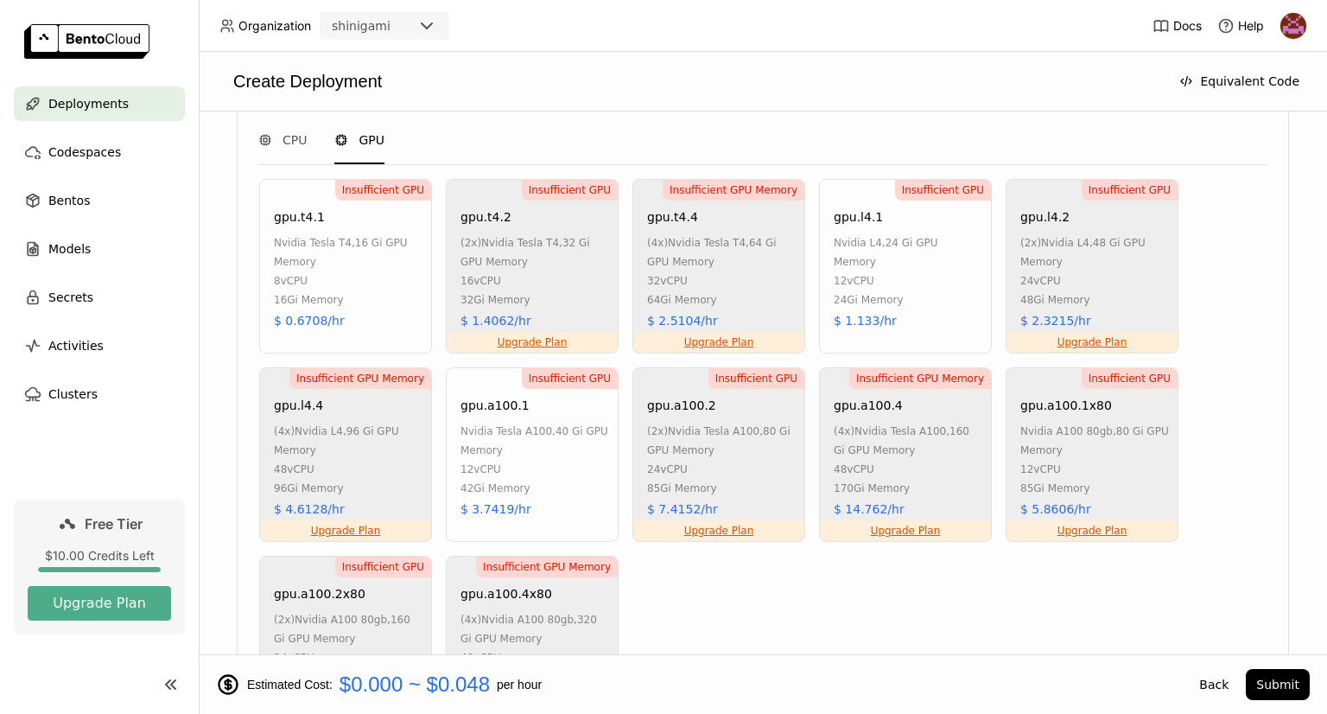
click at [553, 219] on div "Insufficient GPU Upgrade Plan gpu.t4.2 (2x) nvidia tesla t4 , 32 Gi GPU Memory …" at bounding box center [532, 266] width 173 height 175
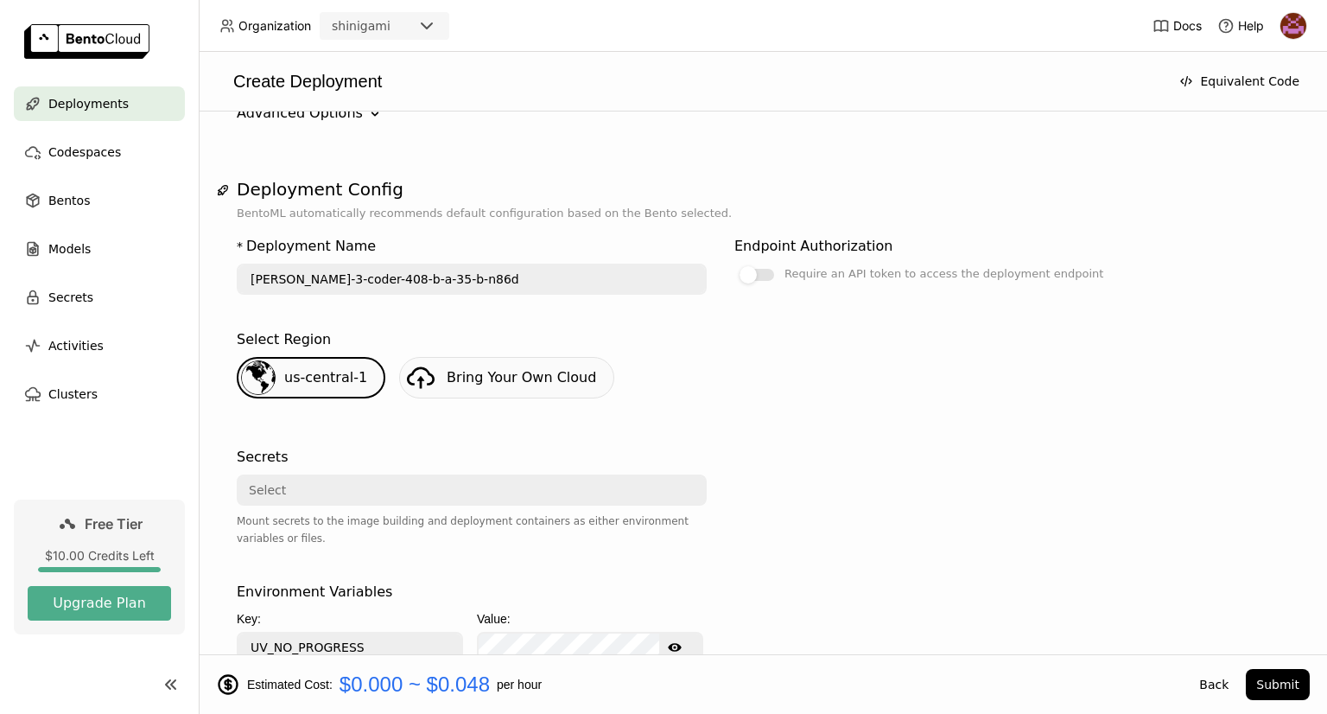
scroll to position [0, 0]
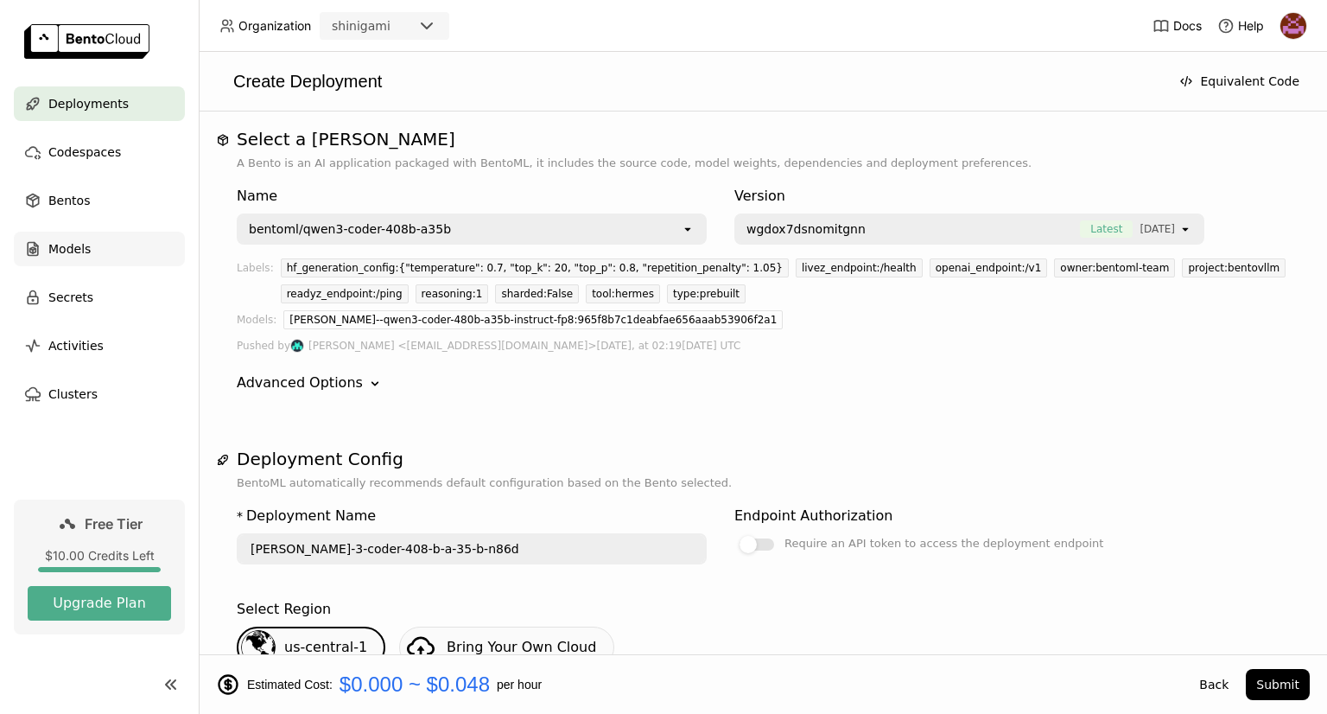
click at [79, 249] on span "Models" at bounding box center [69, 248] width 42 height 21
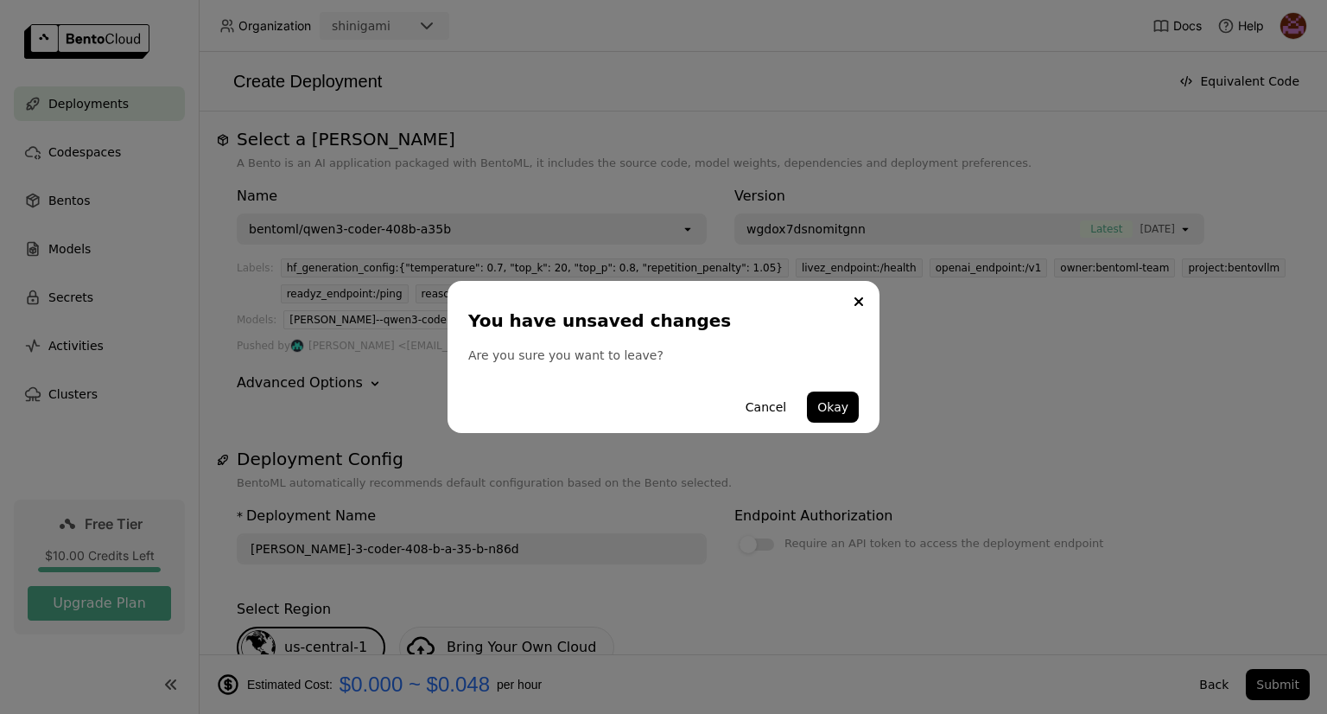
click at [861, 300] on button "Close" at bounding box center [858, 301] width 21 height 21
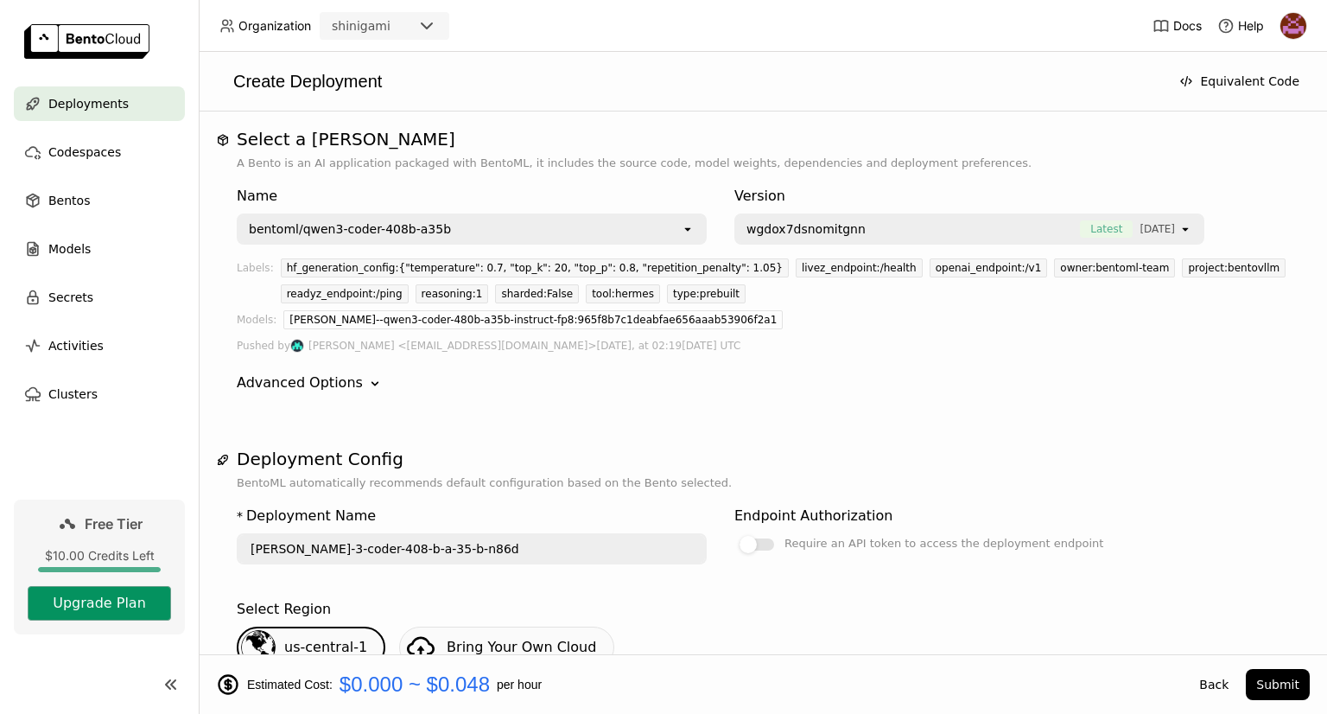
click at [131, 598] on button "Upgrade Plan" at bounding box center [99, 603] width 143 height 35
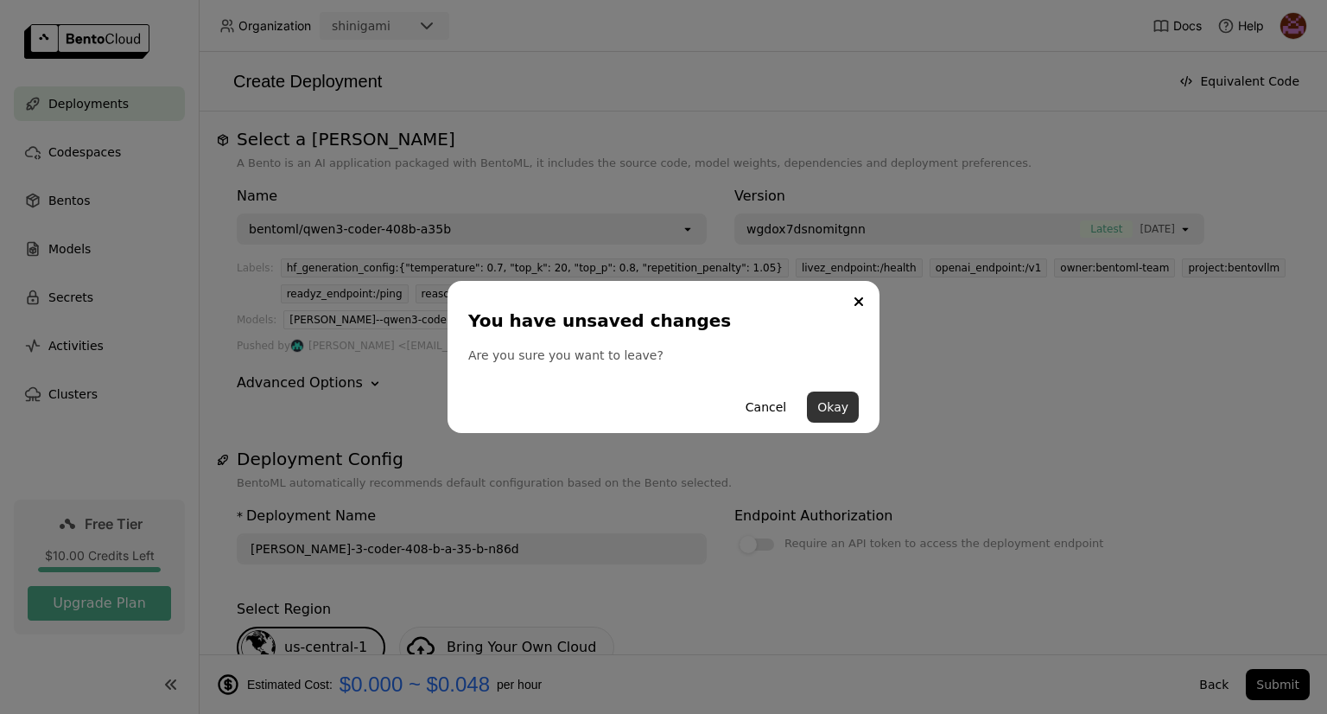
click at [838, 404] on button "Okay" at bounding box center [833, 406] width 52 height 31
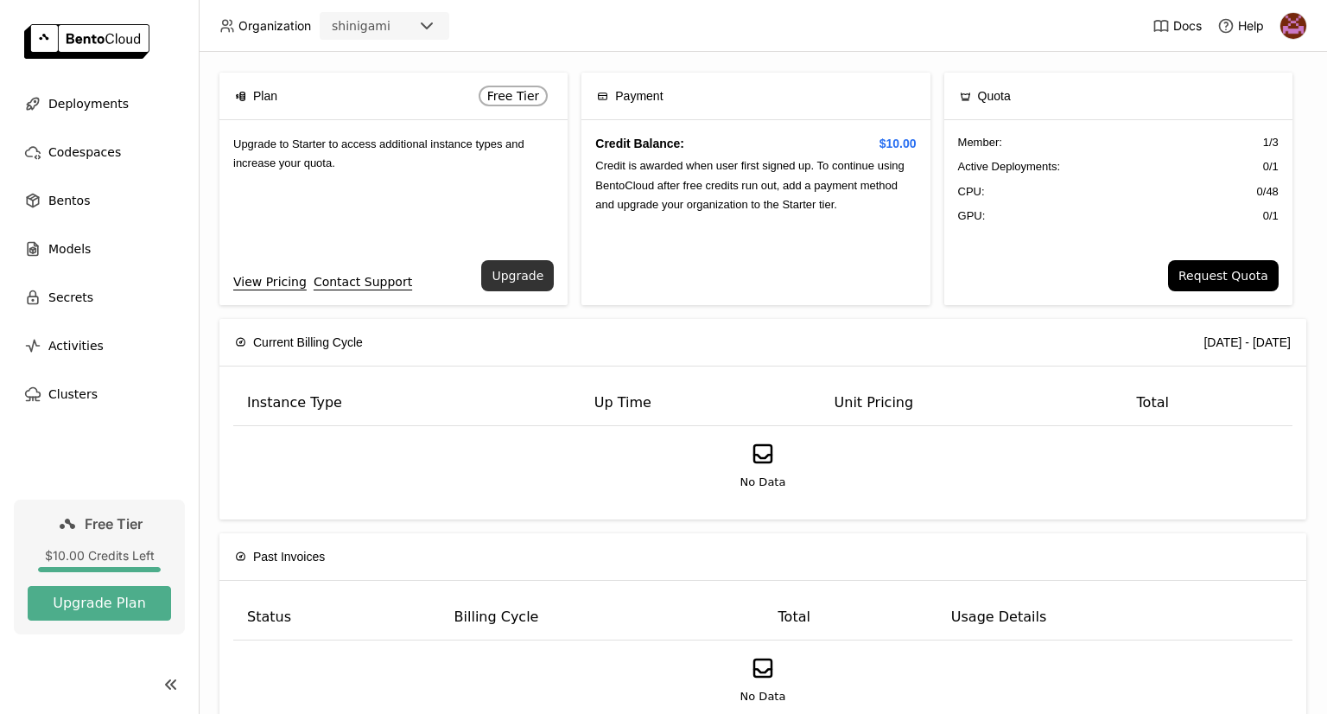
click at [536, 262] on button "Upgrade" at bounding box center [517, 275] width 73 height 31
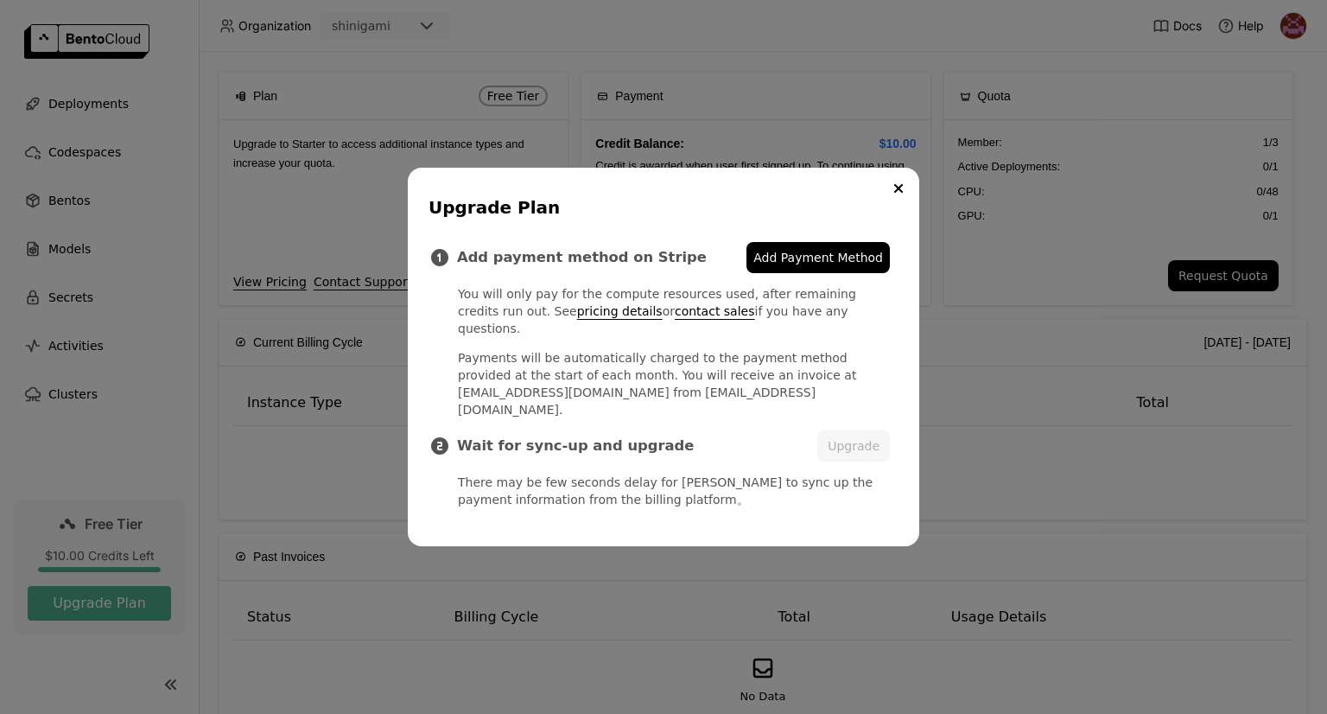
click at [813, 266] on span "Add Payment Method" at bounding box center [818, 257] width 130 height 17
click at [859, 436] on button "Upgrade" at bounding box center [853, 445] width 73 height 31
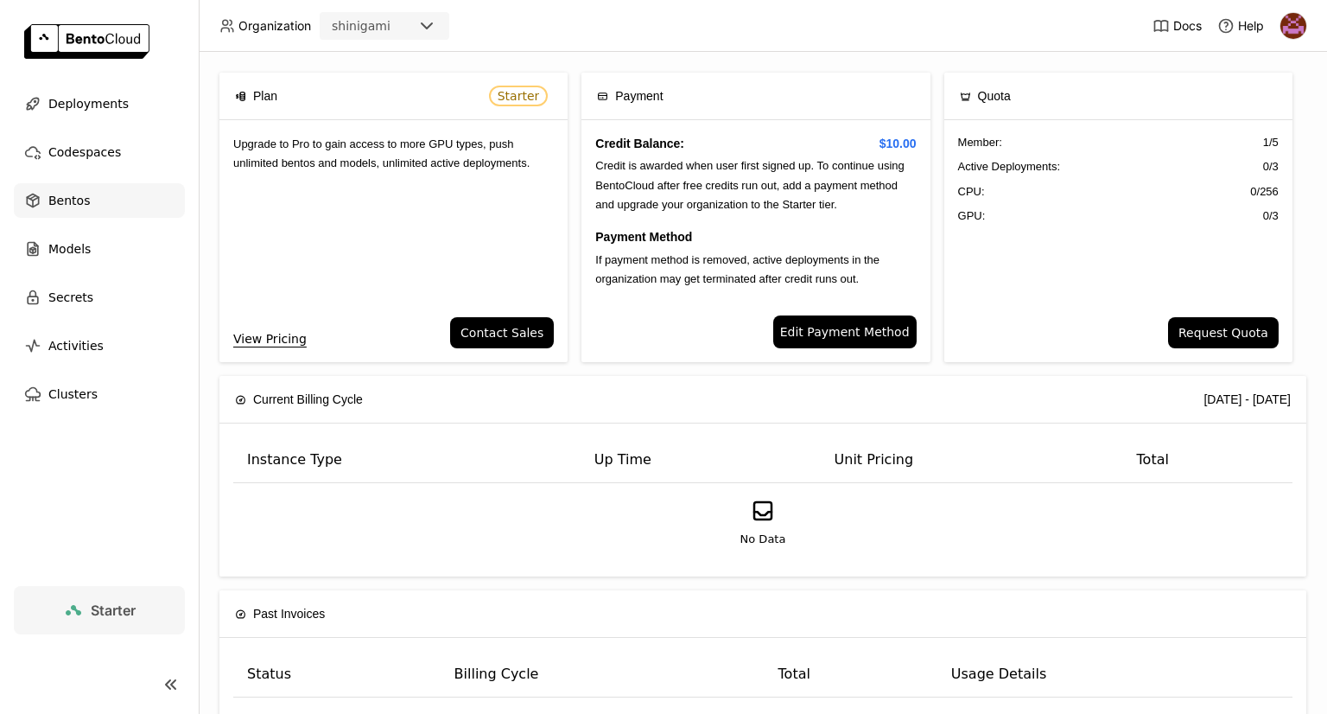
click at [111, 192] on div "Bentos" at bounding box center [99, 200] width 171 height 35
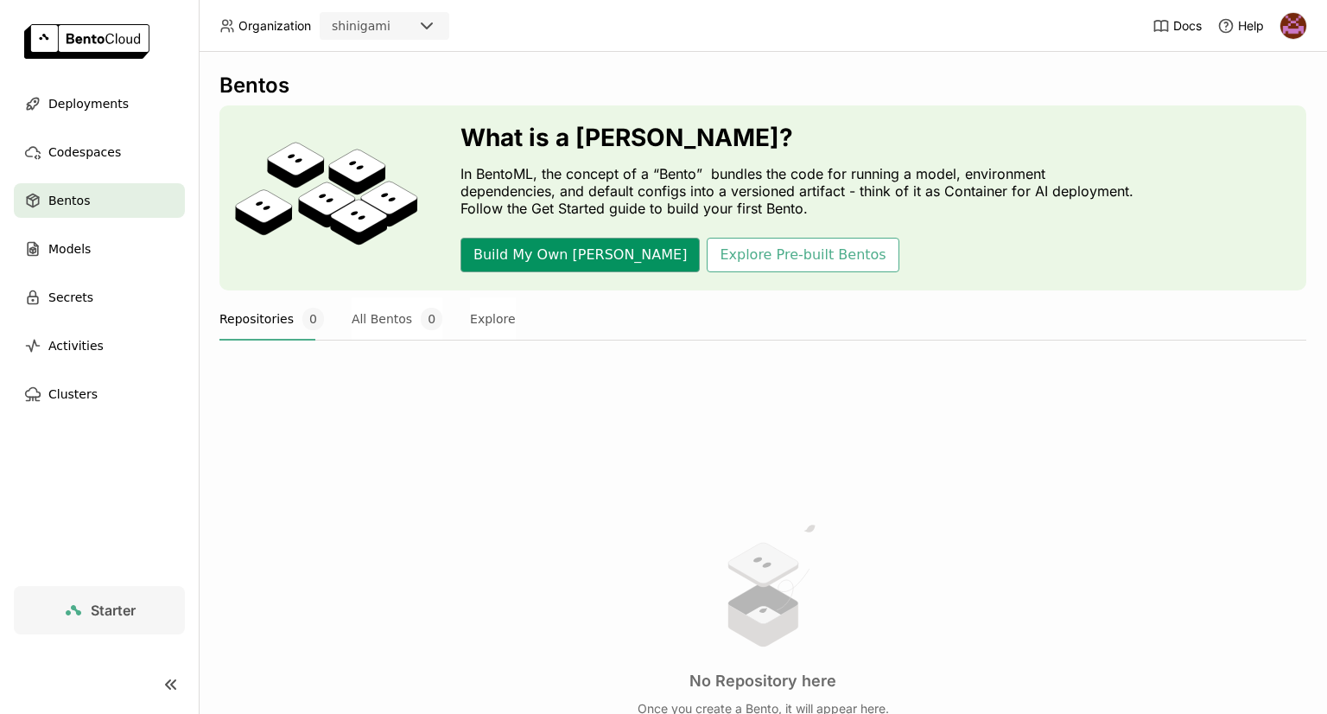
click at [537, 260] on button "Build My Own Bento" at bounding box center [579, 255] width 239 height 35
click at [69, 105] on span "Deployments" at bounding box center [88, 103] width 80 height 21
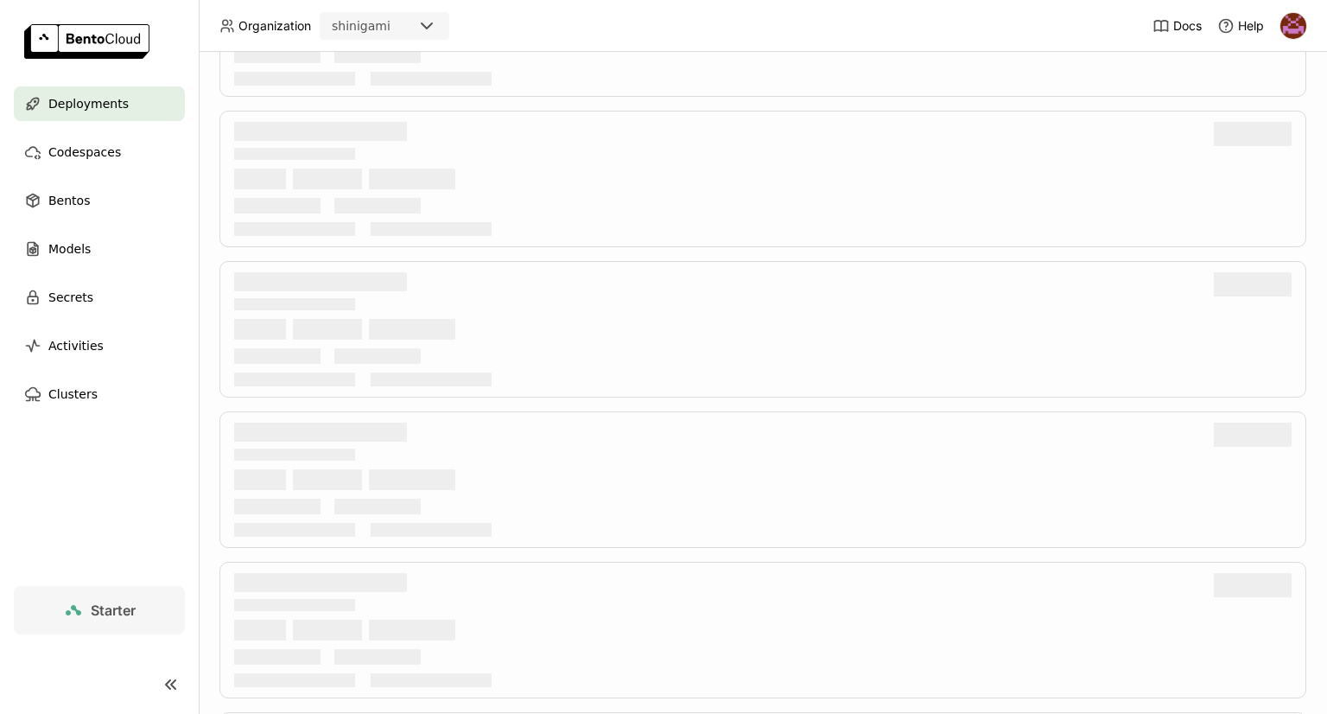
scroll to position [105, 0]
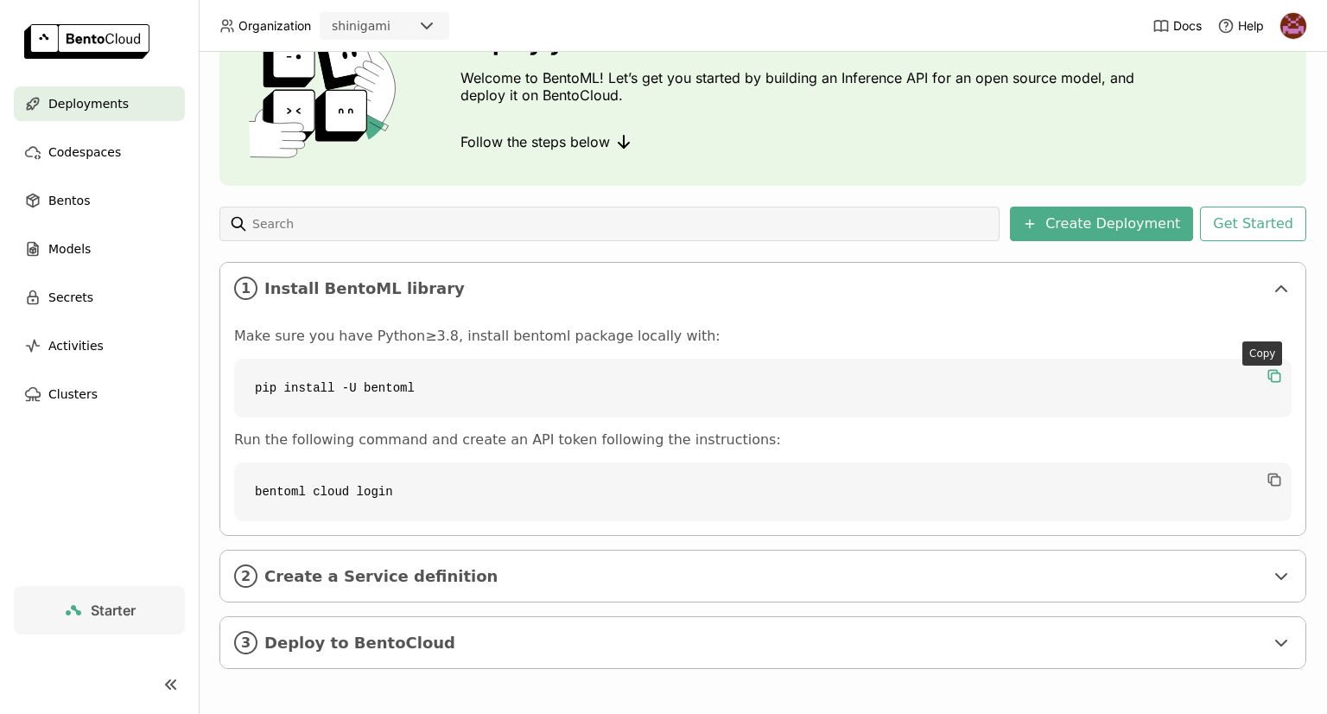
click at [1266, 370] on icon "button" at bounding box center [1274, 375] width 17 height 17
click at [1272, 479] on icon "button" at bounding box center [1276, 481] width 9 height 9
click at [386, 568] on span "Create a Service definition" at bounding box center [764, 576] width 1000 height 19
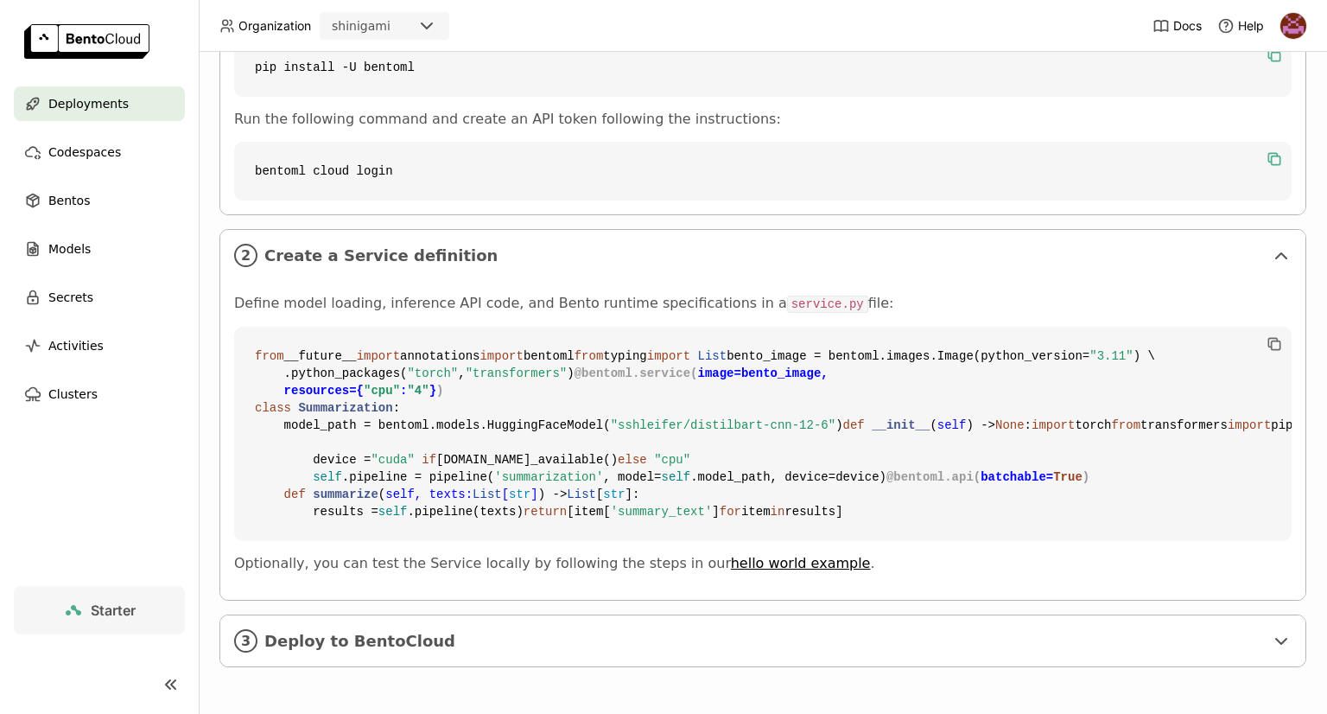
scroll to position [736, 0]
click at [370, 641] on span "Deploy to BentoCloud" at bounding box center [764, 641] width 1000 height 19
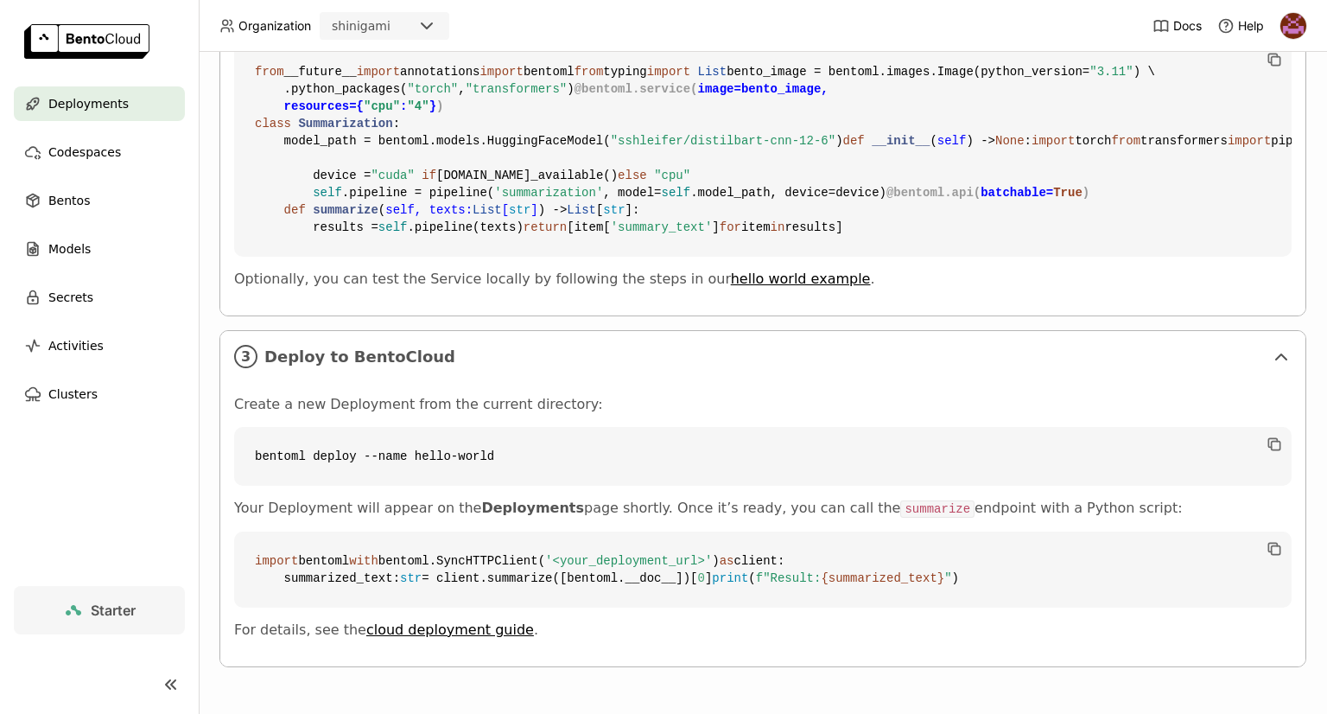
scroll to position [1073, 0]
click at [475, 625] on link "cloud deployment guide" at bounding box center [450, 629] width 168 height 16
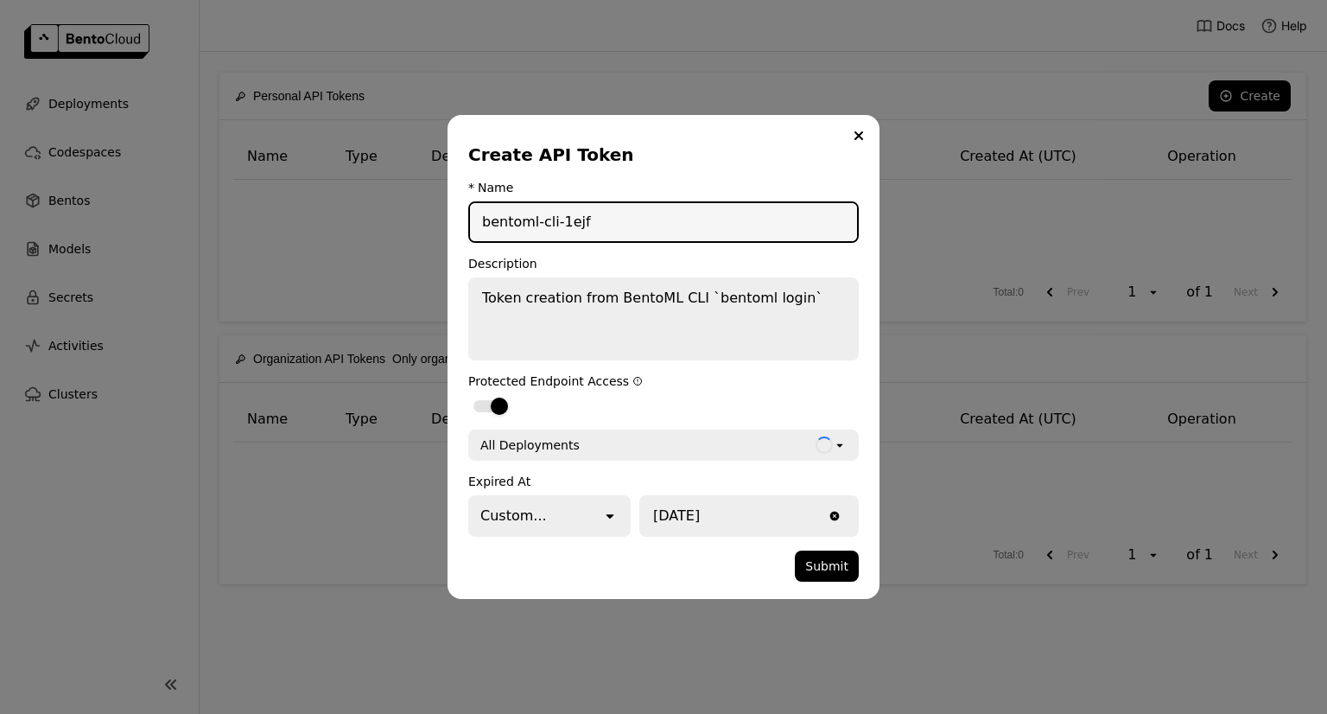
click at [549, 515] on div "Custom..." at bounding box center [535, 516] width 131 height 38
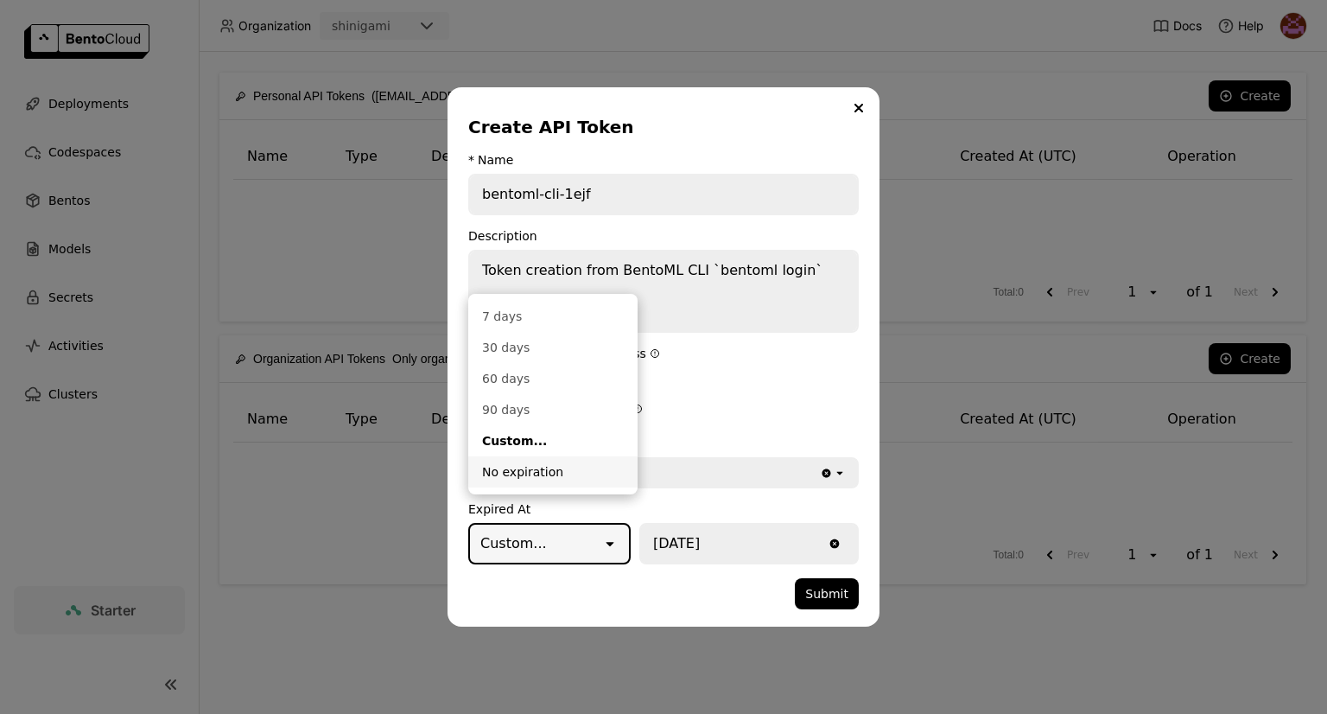
click at [522, 463] on div "No expiration" at bounding box center [553, 471] width 142 height 17
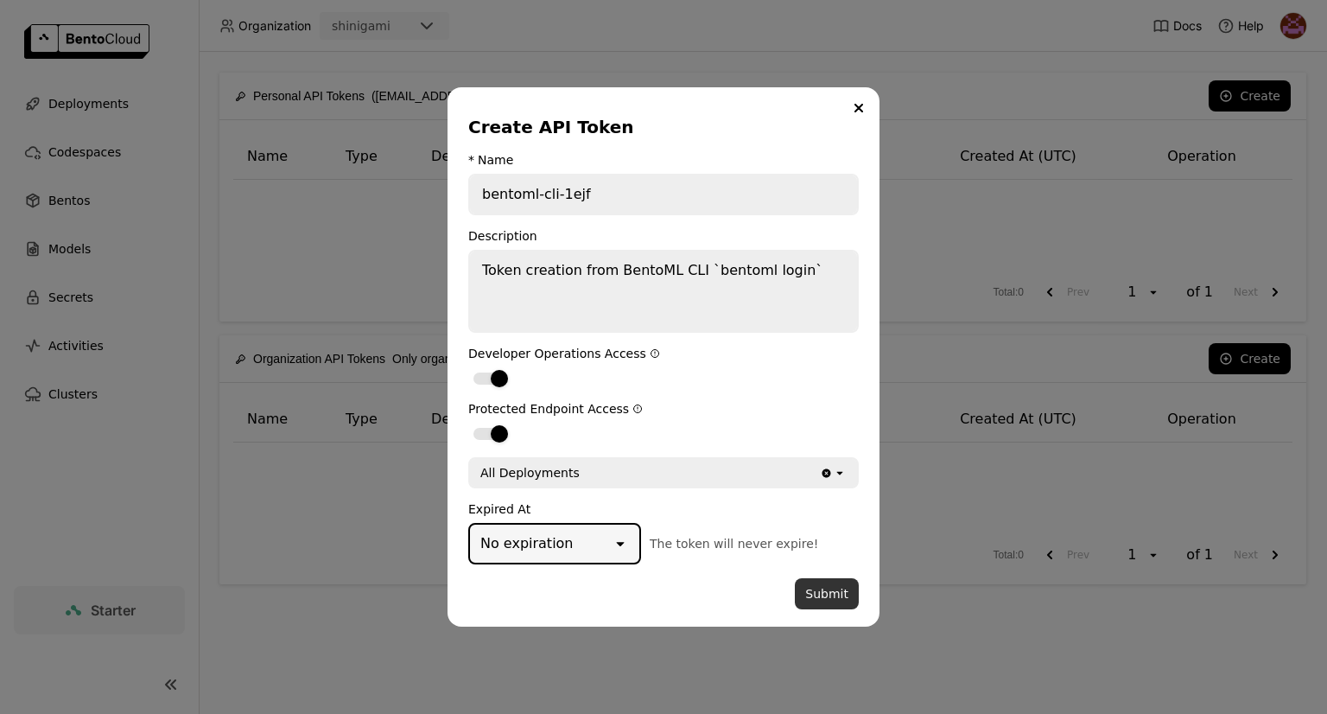
click at [816, 593] on button "Submit" at bounding box center [827, 593] width 64 height 31
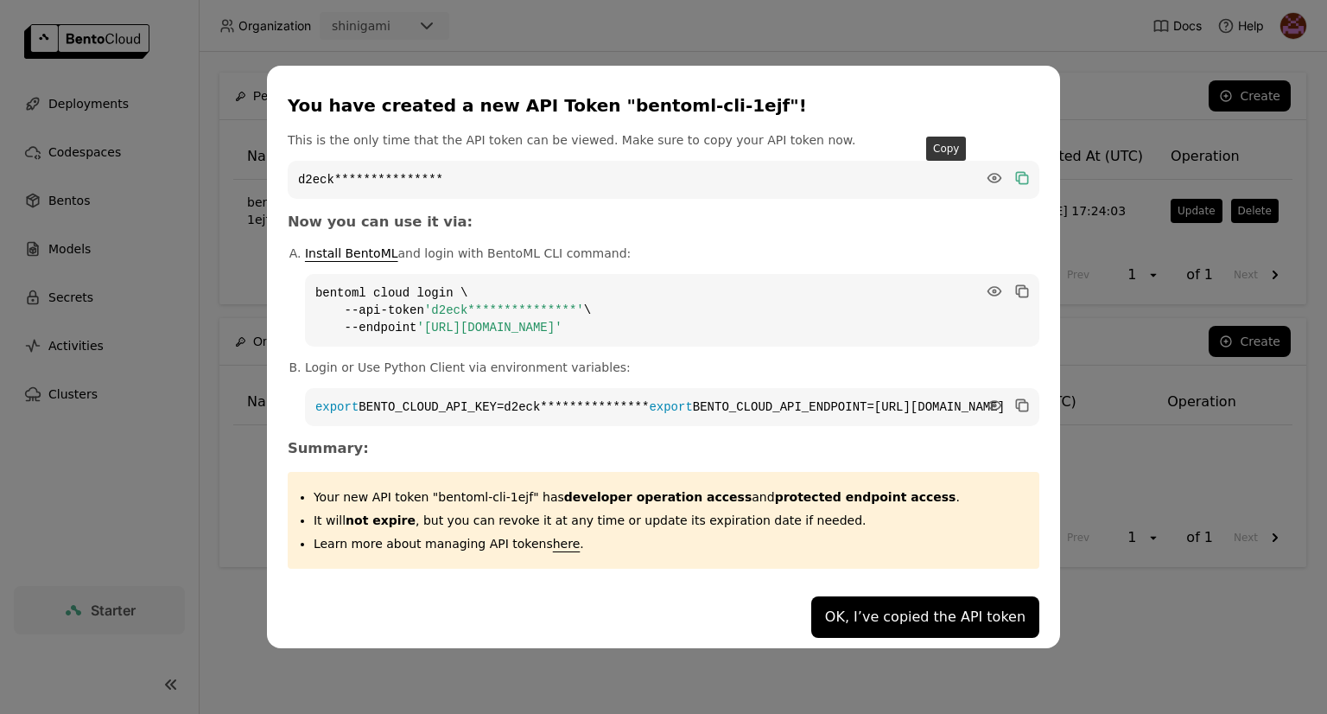
click at [1016, 173] on icon "dialog" at bounding box center [1020, 177] width 9 height 9
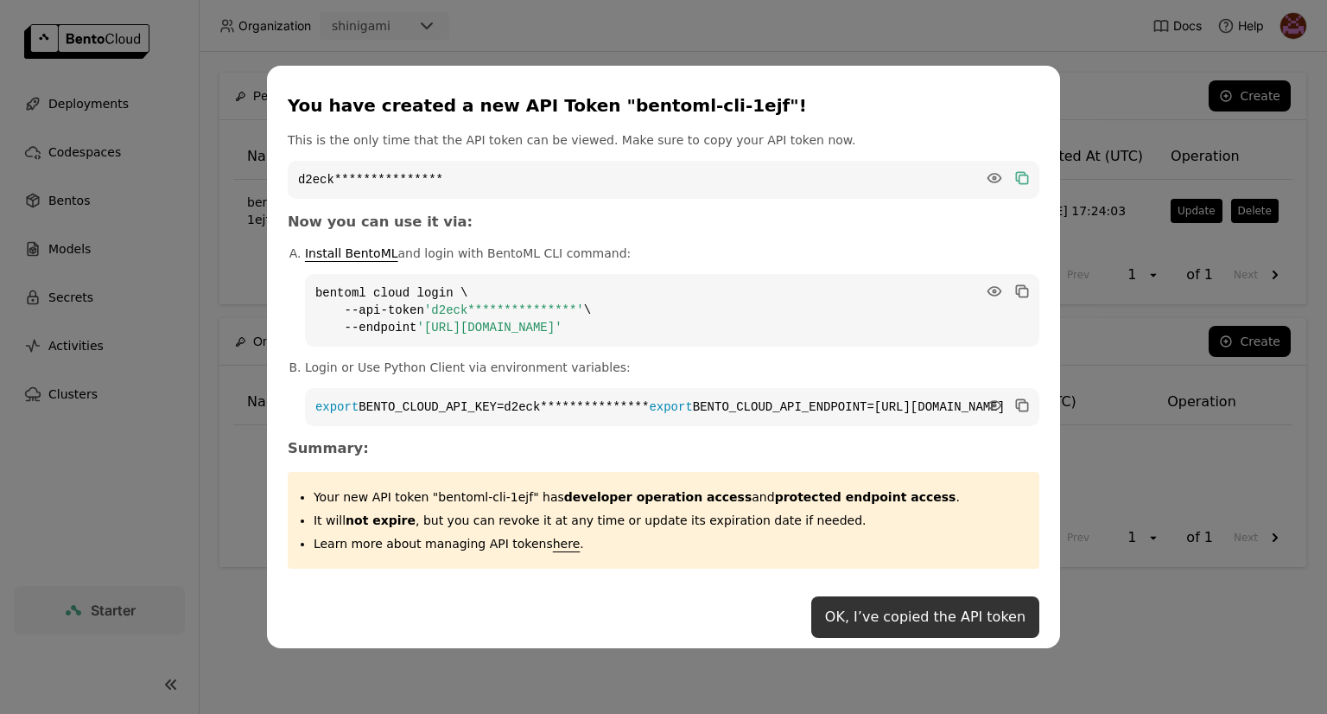
click at [857, 621] on button "OK, I’ve copied the API token" at bounding box center [925, 616] width 228 height 41
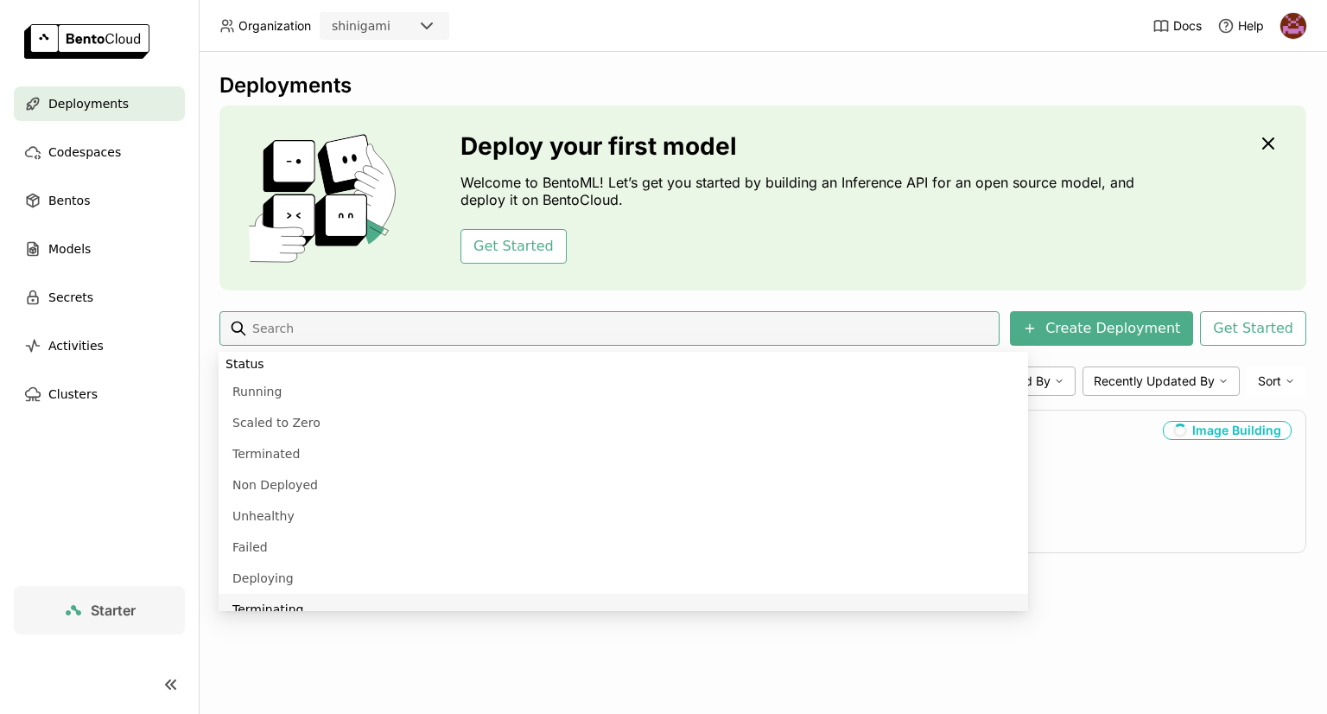
click at [625, 212] on div "Deploy your first model Welcome to BentoML! Let’s get you started by building a…" at bounding box center [801, 197] width 682 height 131
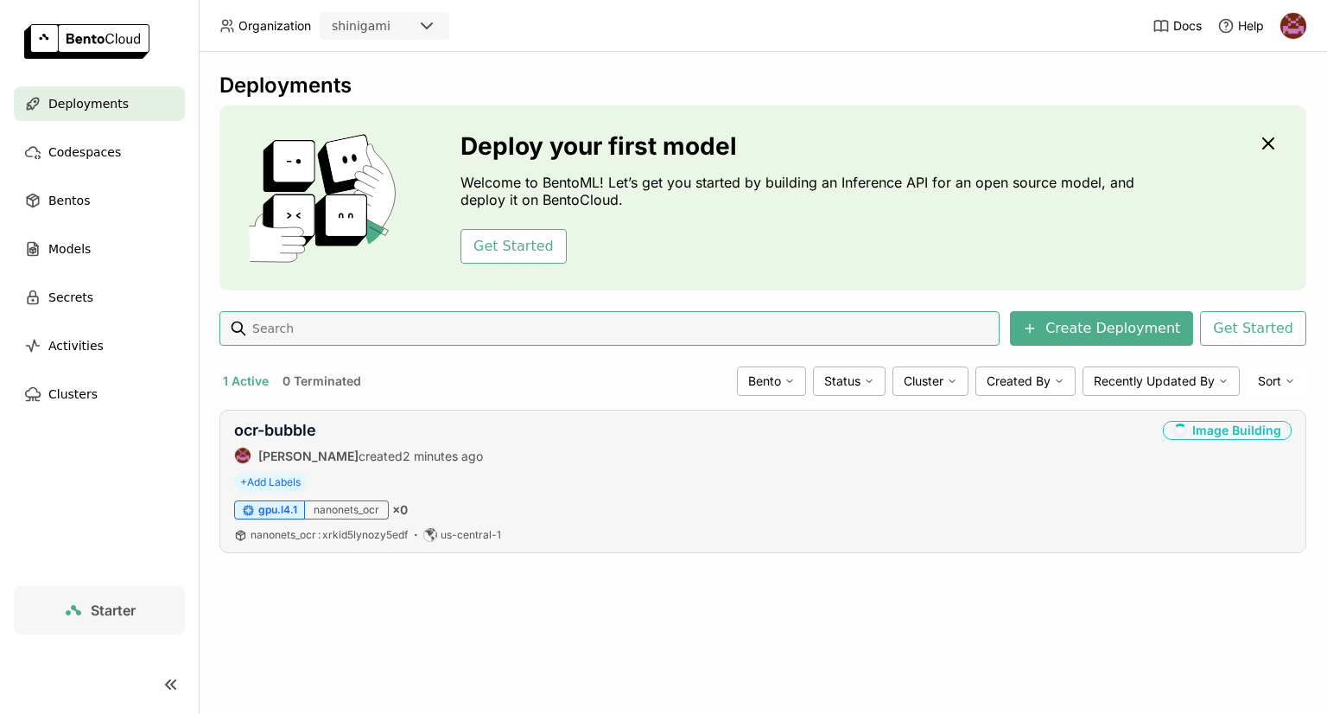
click at [1232, 435] on div "Image Building" at bounding box center [1227, 430] width 129 height 19
click at [1239, 426] on div "Scaling" at bounding box center [1250, 430] width 84 height 19
click at [287, 433] on link "ocr-bubble" at bounding box center [275, 430] width 82 height 18
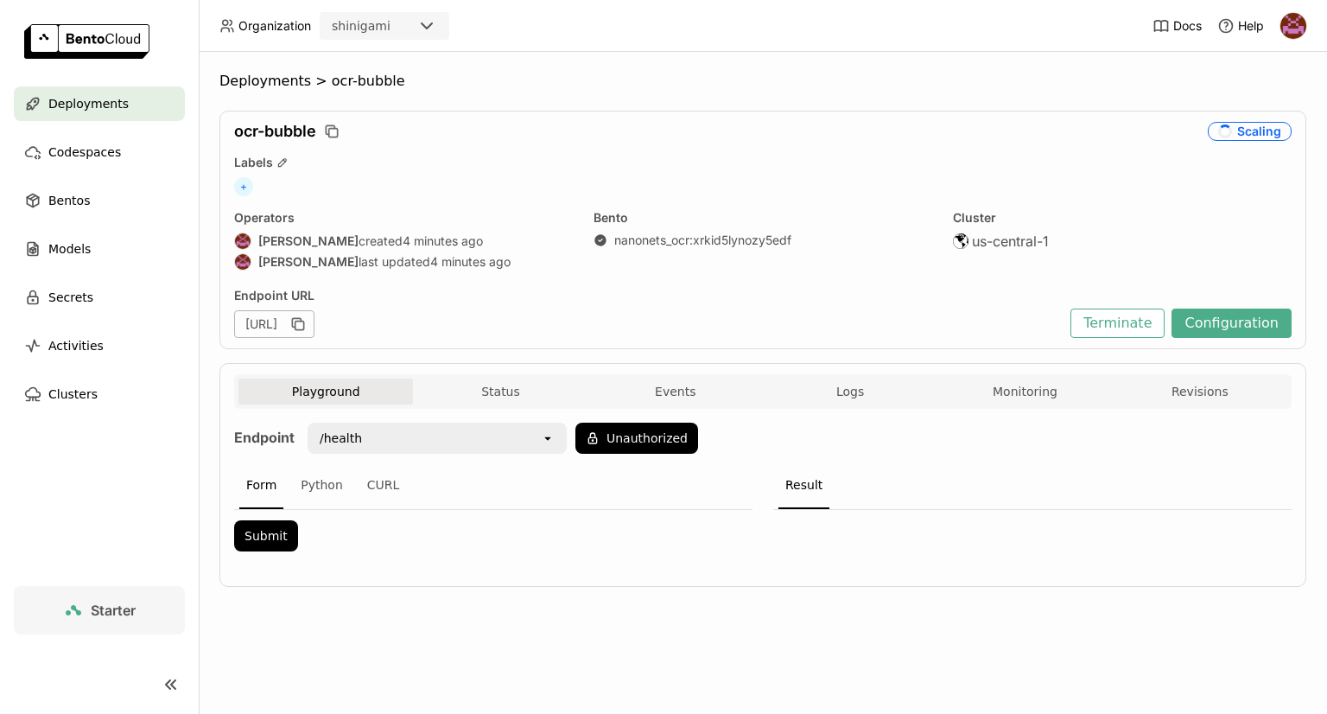
click at [432, 443] on div "/health" at bounding box center [425, 438] width 232 height 28
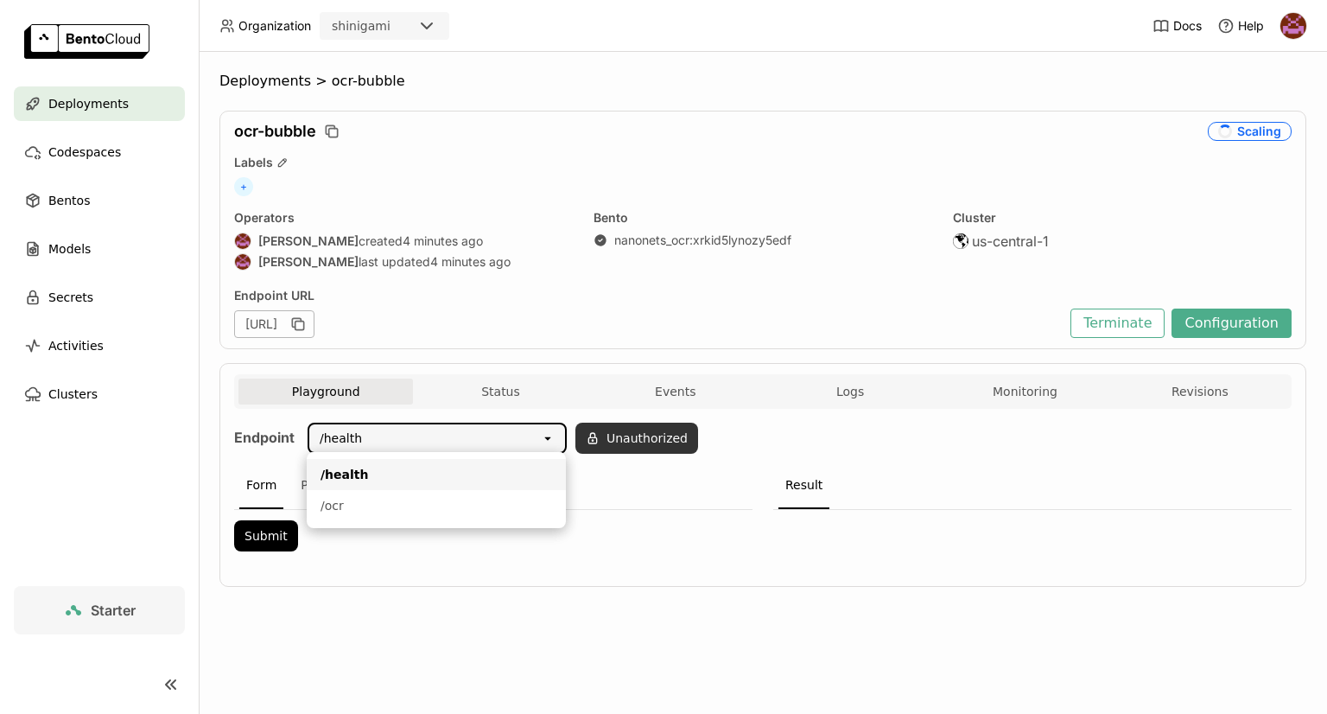
click at [626, 441] on button "Unauthorized" at bounding box center [636, 437] width 123 height 31
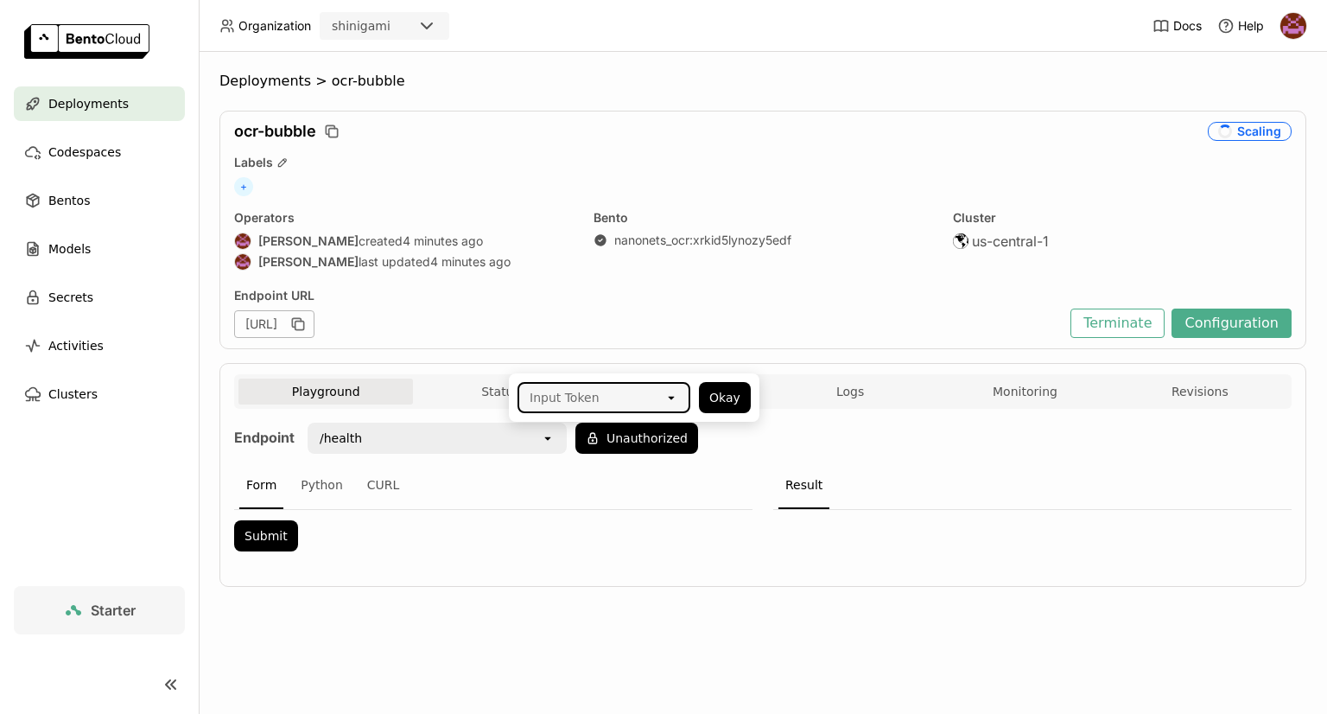
click at [669, 395] on icon "open" at bounding box center [671, 397] width 14 height 14
click at [648, 436] on div "bentoml-cli-1ejf" at bounding box center [603, 435] width 145 height 17
click at [730, 399] on button "Okay" at bounding box center [725, 397] width 52 height 31
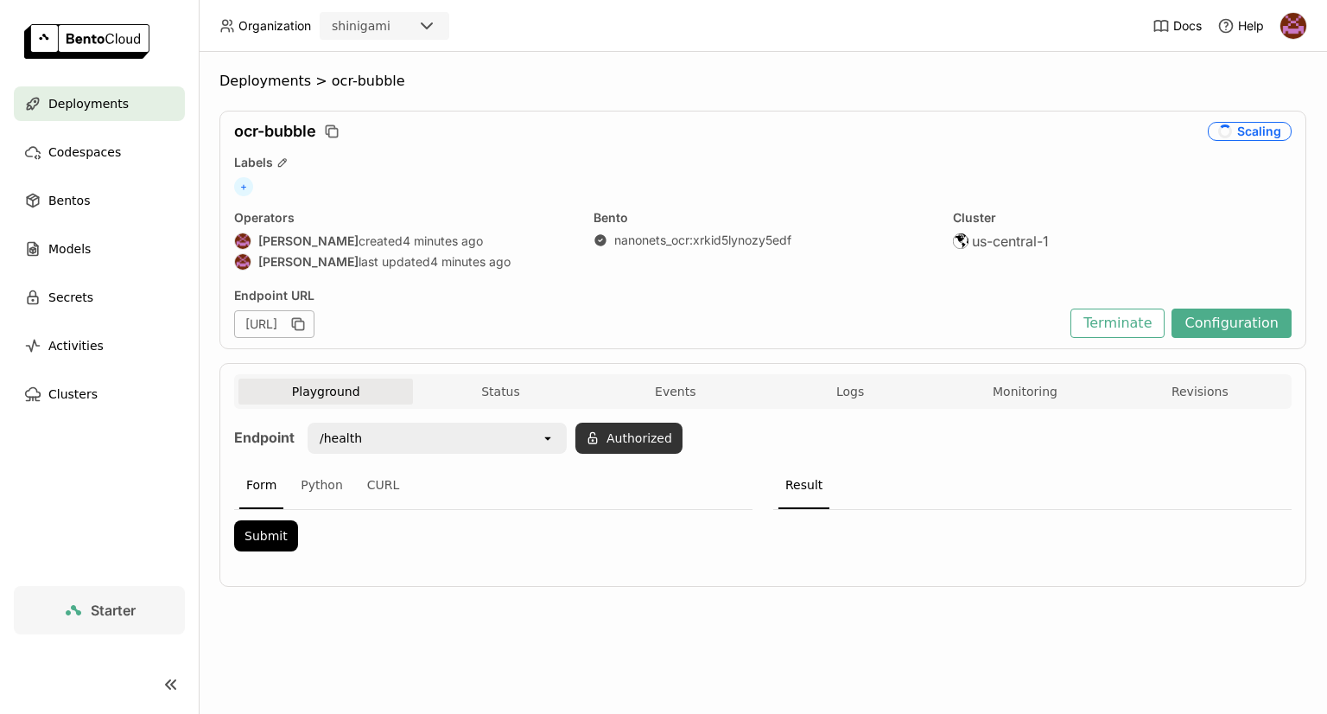
click at [656, 441] on button "Authorized" at bounding box center [628, 437] width 107 height 31
click at [713, 399] on button "Okay" at bounding box center [718, 397] width 52 height 31
click at [522, 441] on div "/health" at bounding box center [425, 438] width 232 height 28
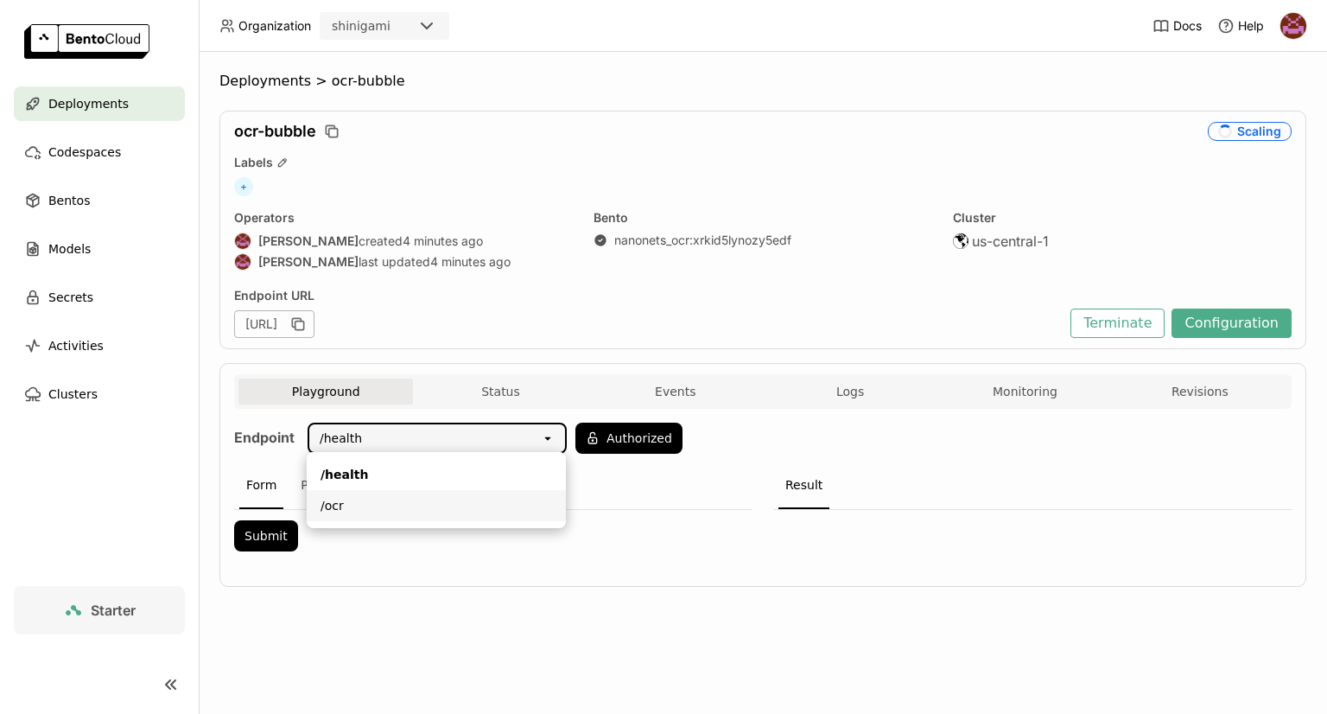
click at [458, 501] on div "/ocr" at bounding box center [437, 505] width 232 height 17
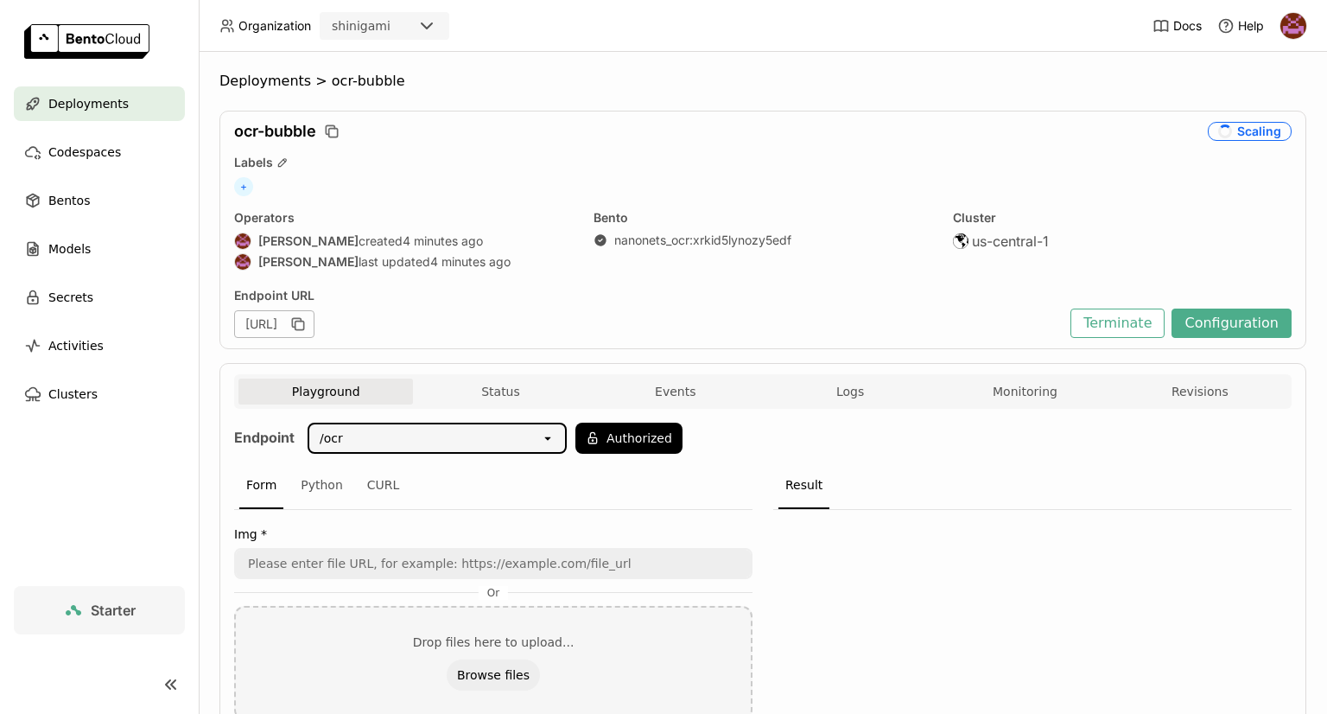
scroll to position [196, 0]
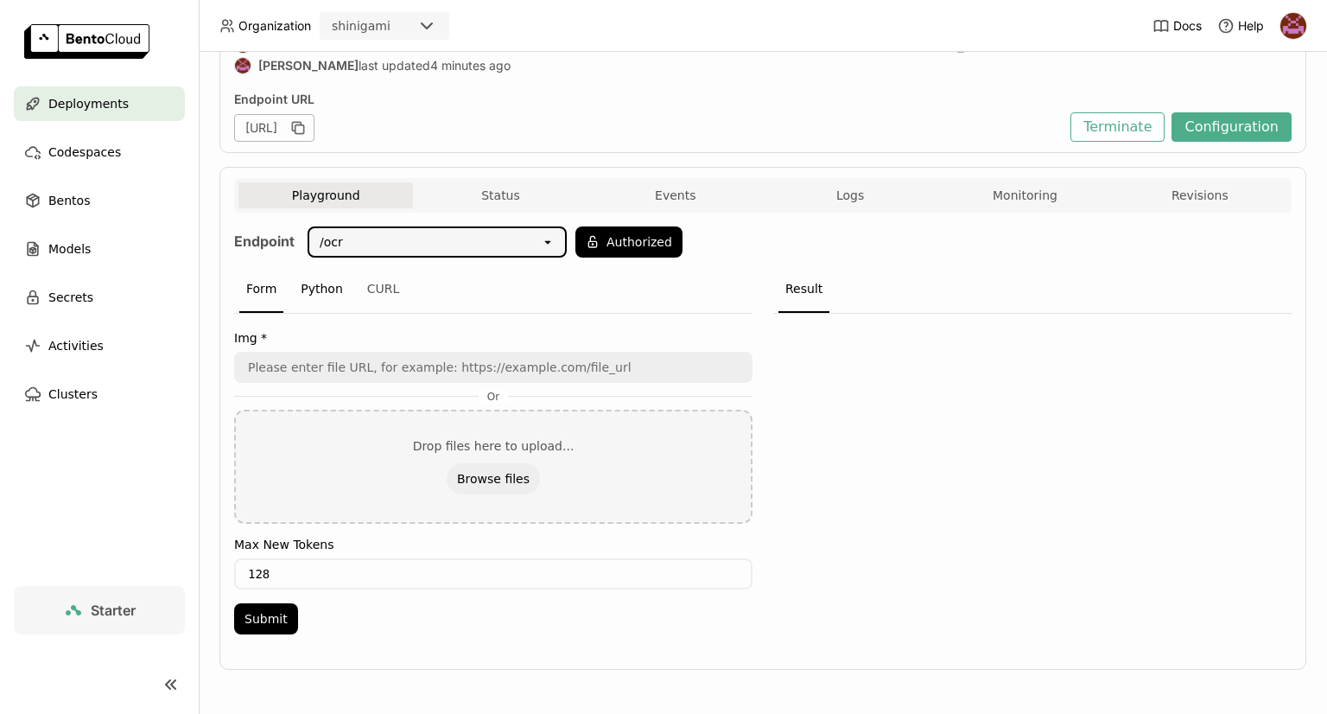
click at [318, 302] on div "Python" at bounding box center [322, 289] width 56 height 47
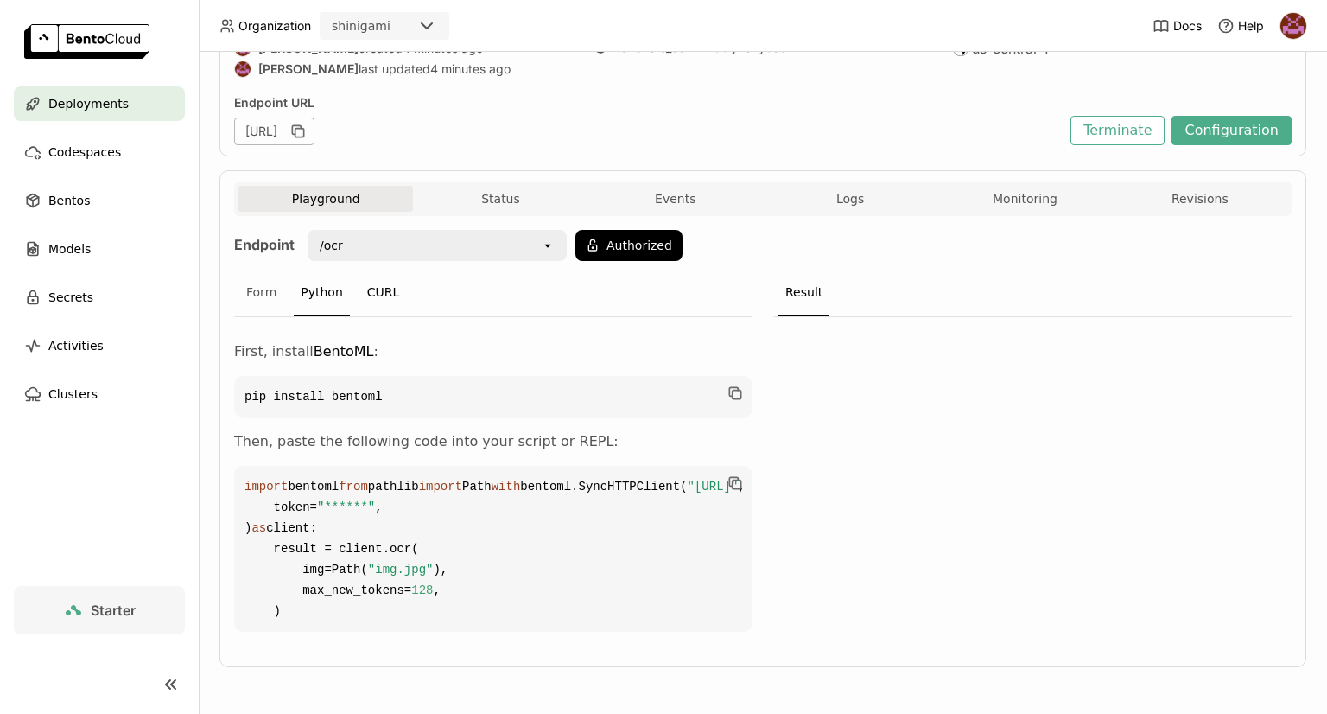
click at [384, 296] on div "CURL" at bounding box center [383, 293] width 47 height 47
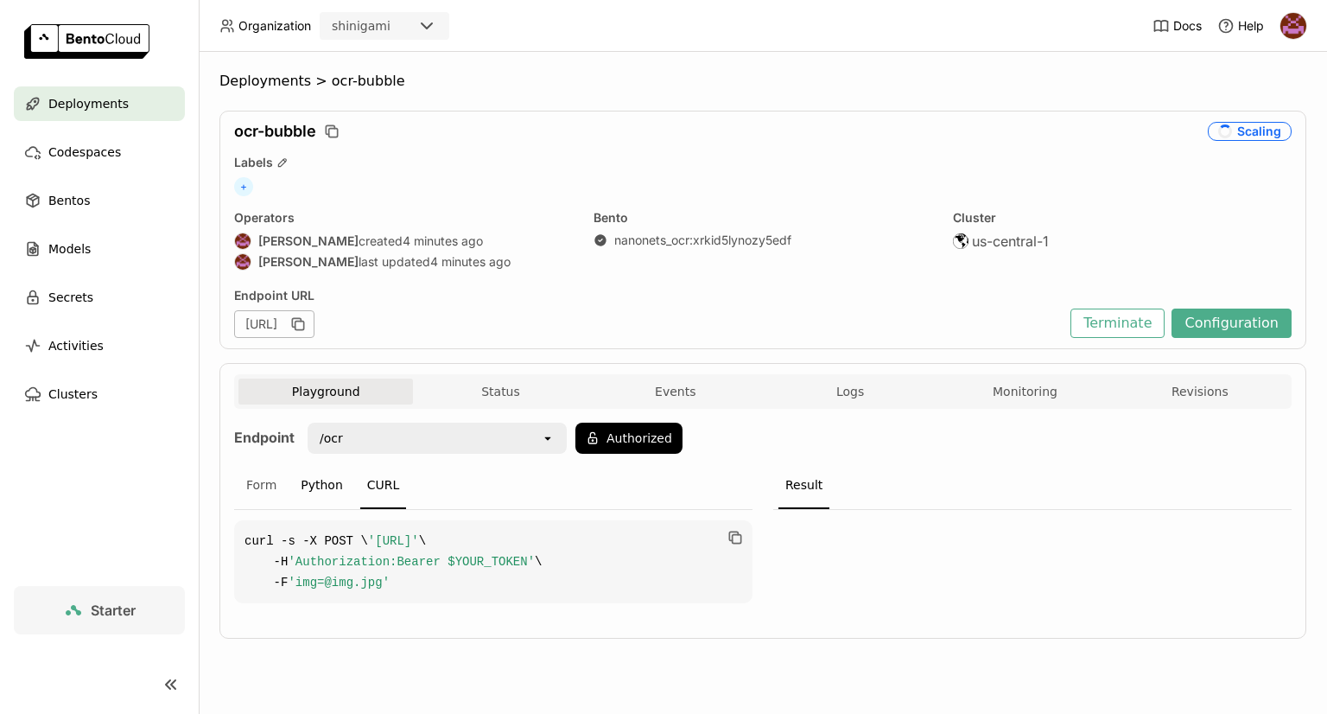
click at [325, 486] on div "Python" at bounding box center [322, 485] width 56 height 47
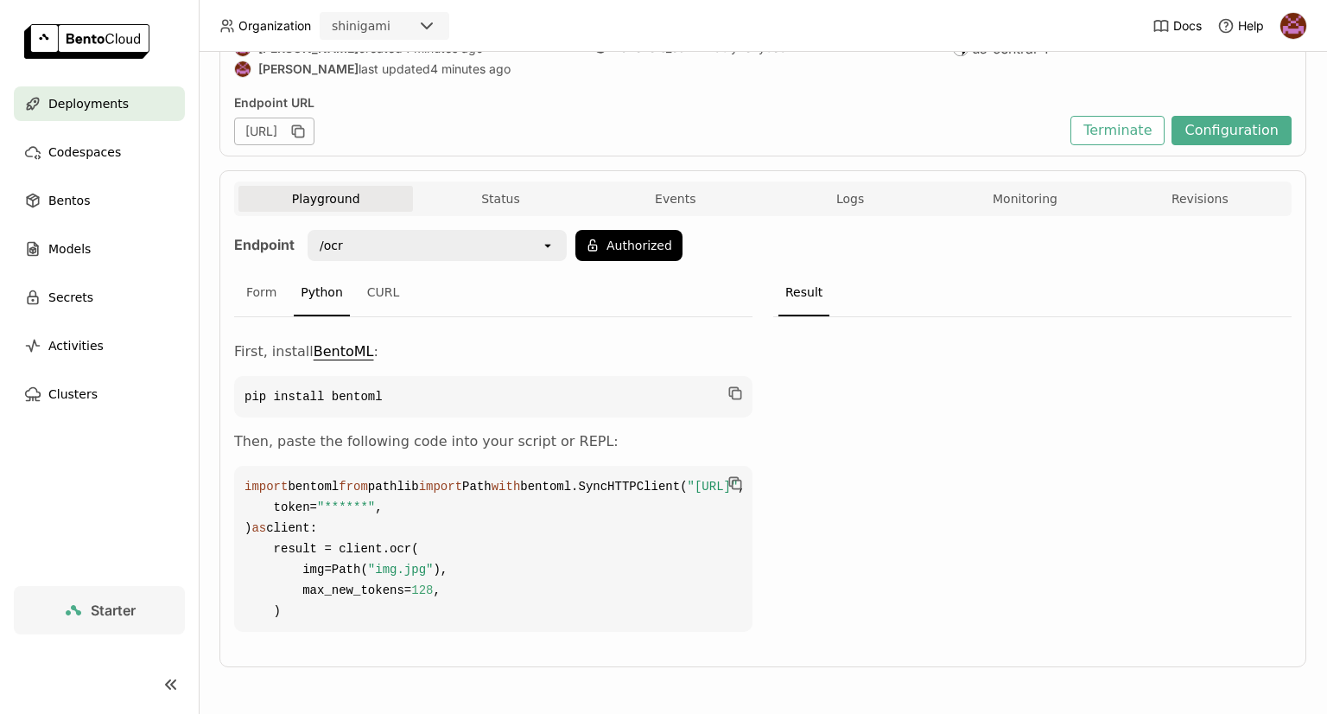
scroll to position [259, 0]
click at [270, 270] on div "Form" at bounding box center [261, 293] width 44 height 47
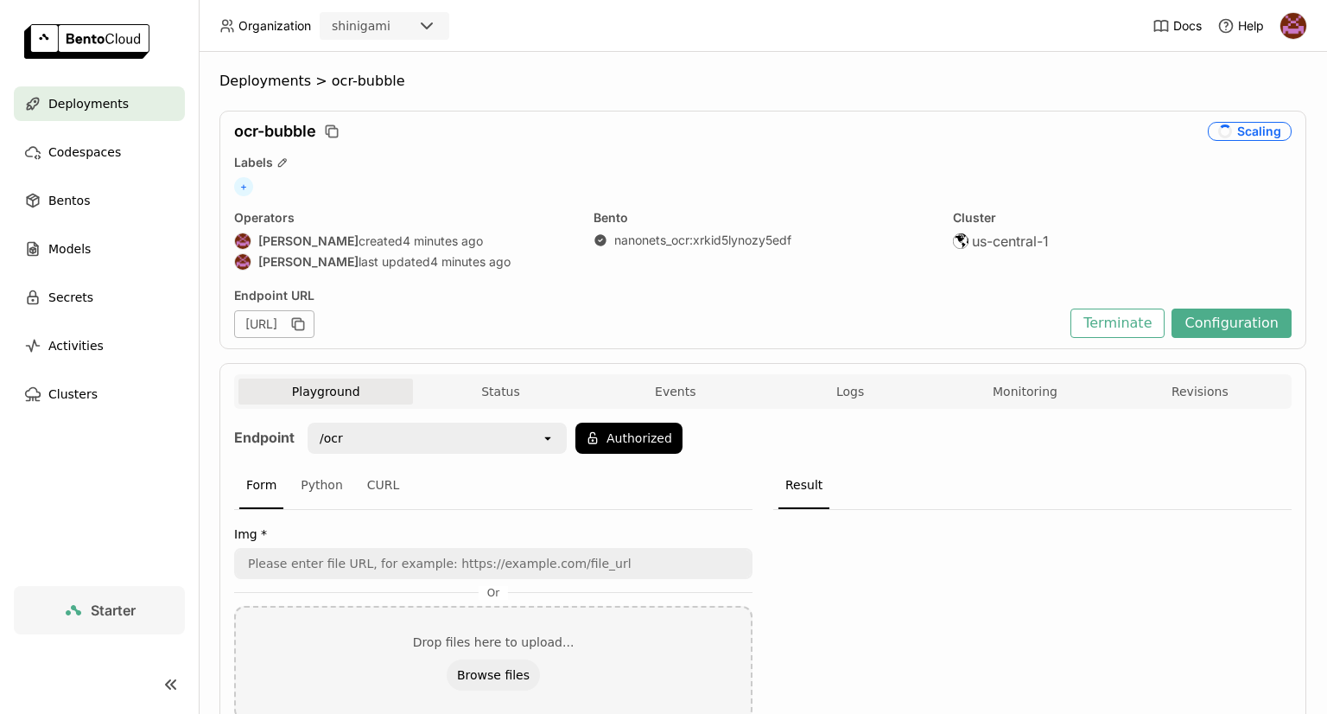
scroll to position [196, 0]
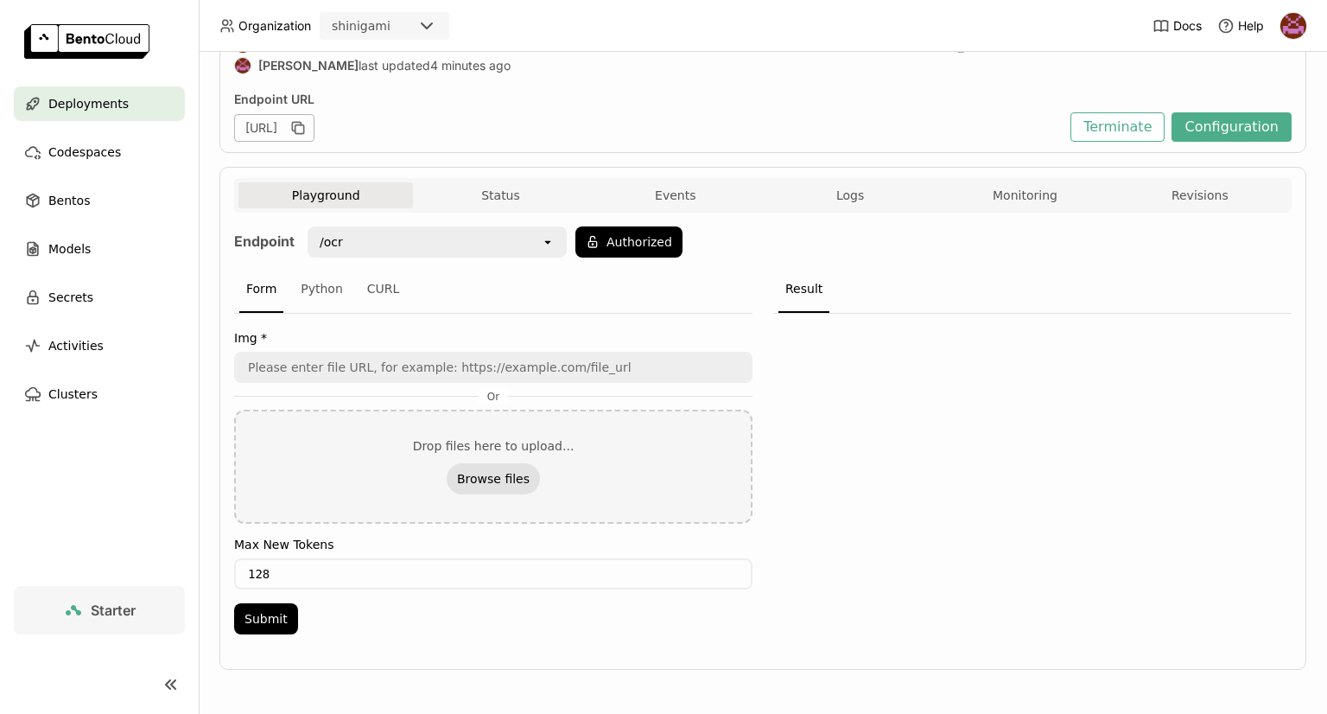
click at [494, 474] on button "Browse files" at bounding box center [493, 478] width 93 height 31
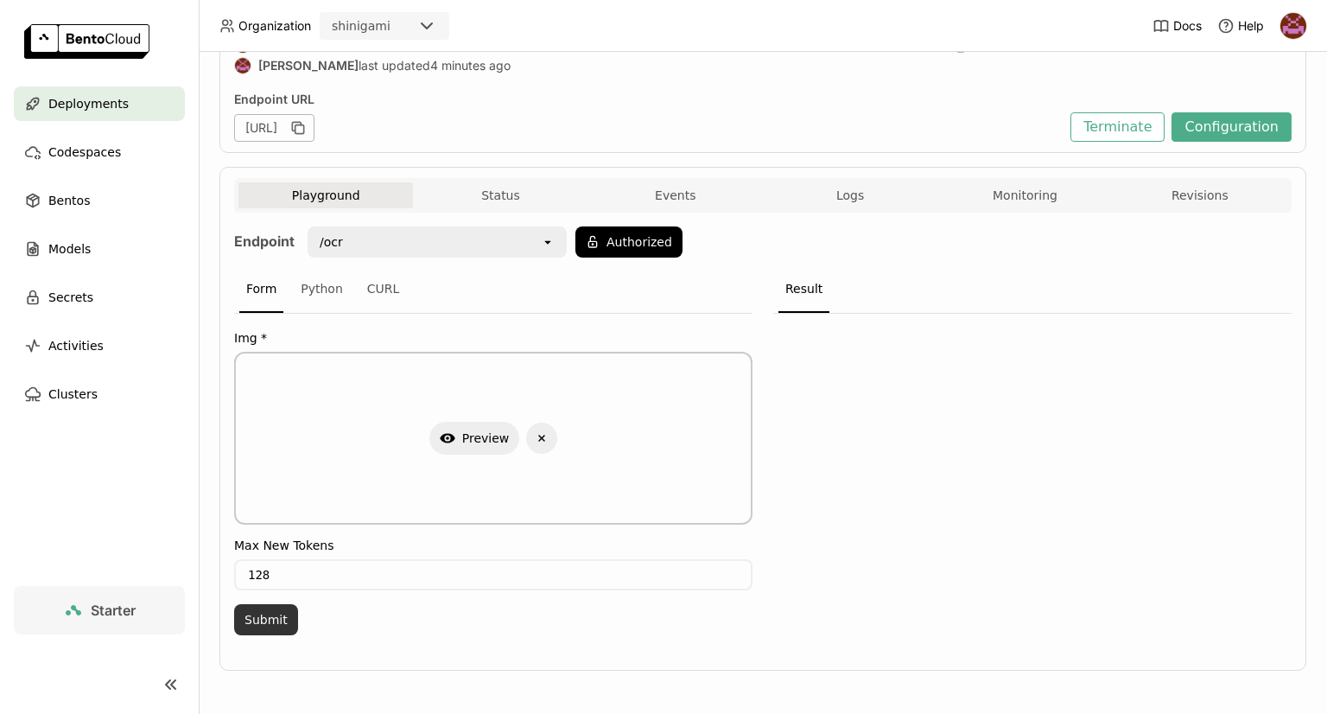
click at [276, 618] on button "Submit" at bounding box center [266, 619] width 64 height 31
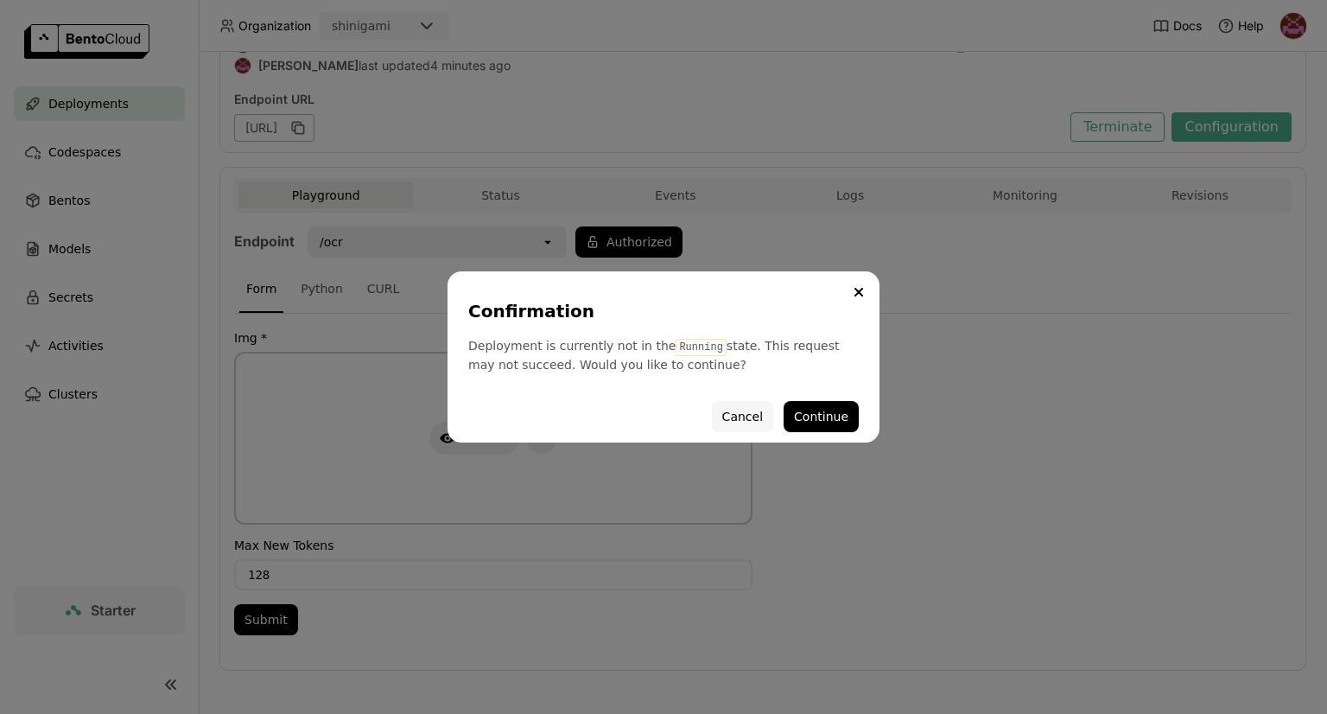
click at [740, 422] on button "Cancel" at bounding box center [742, 416] width 61 height 31
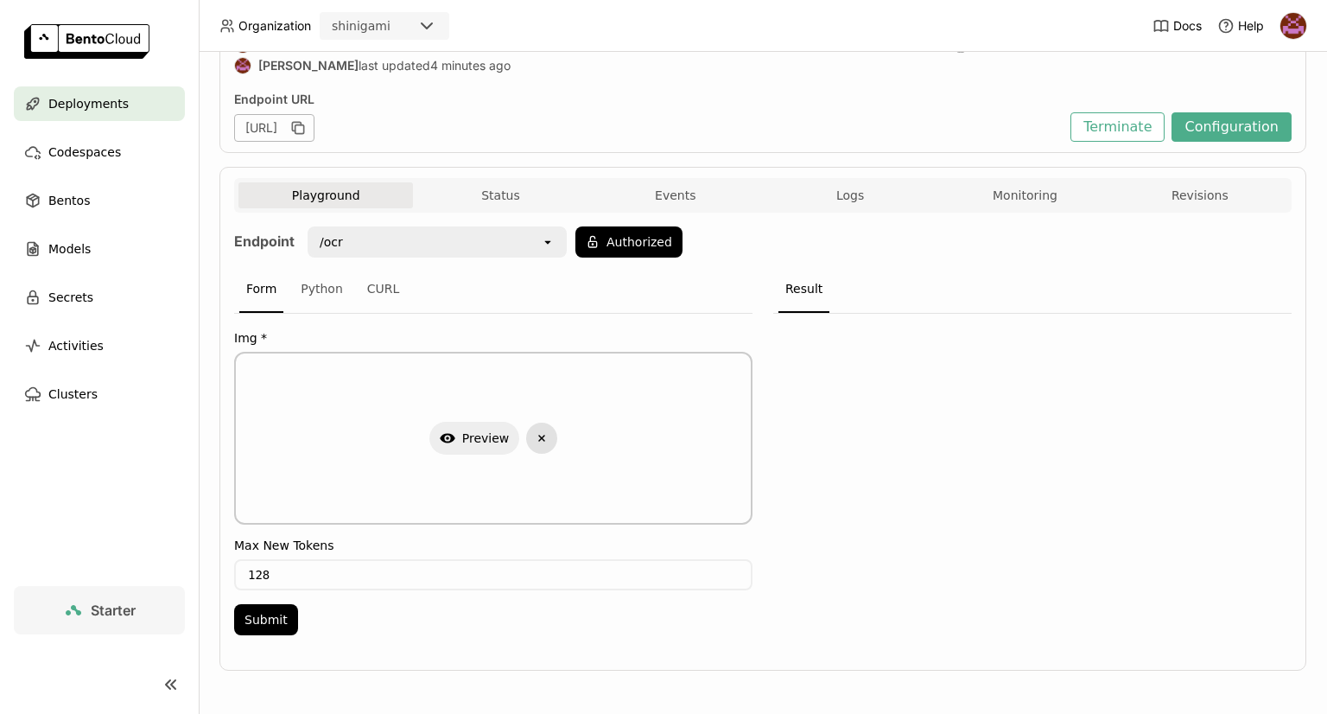
click at [539, 435] on icon "button" at bounding box center [542, 438] width 7 height 6
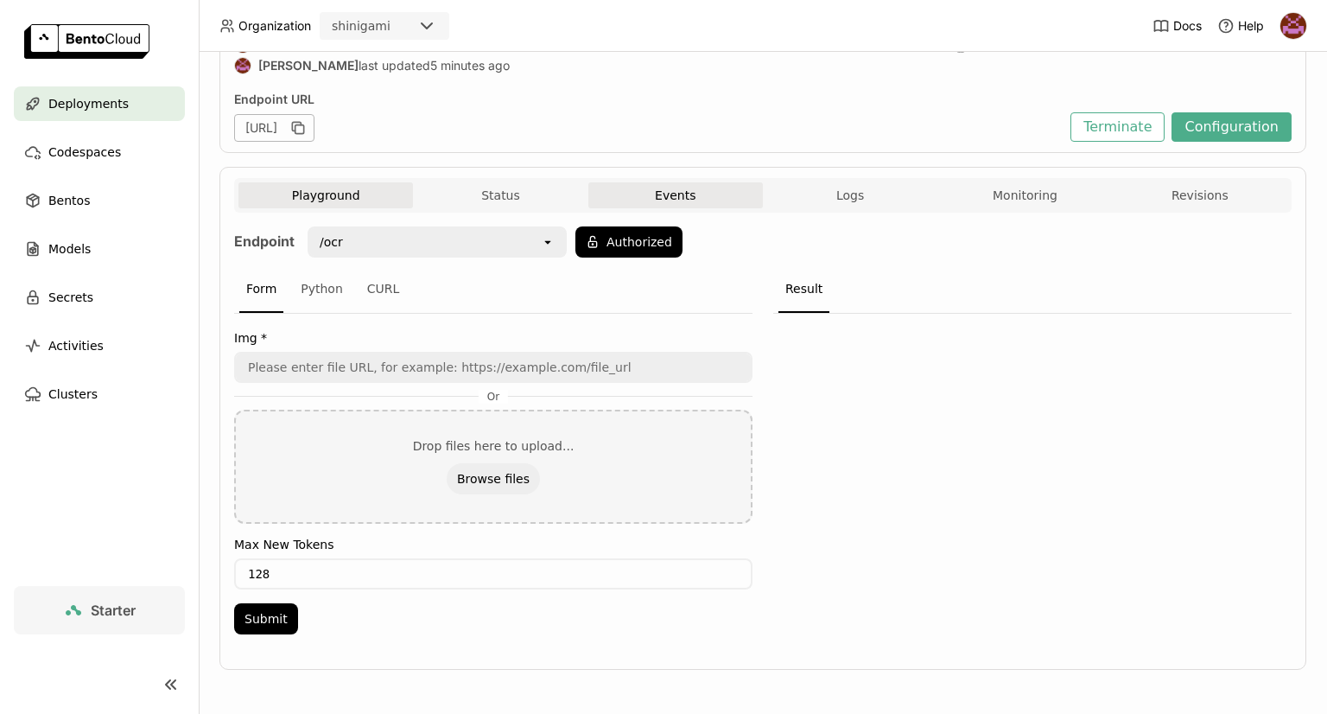
scroll to position [0, 0]
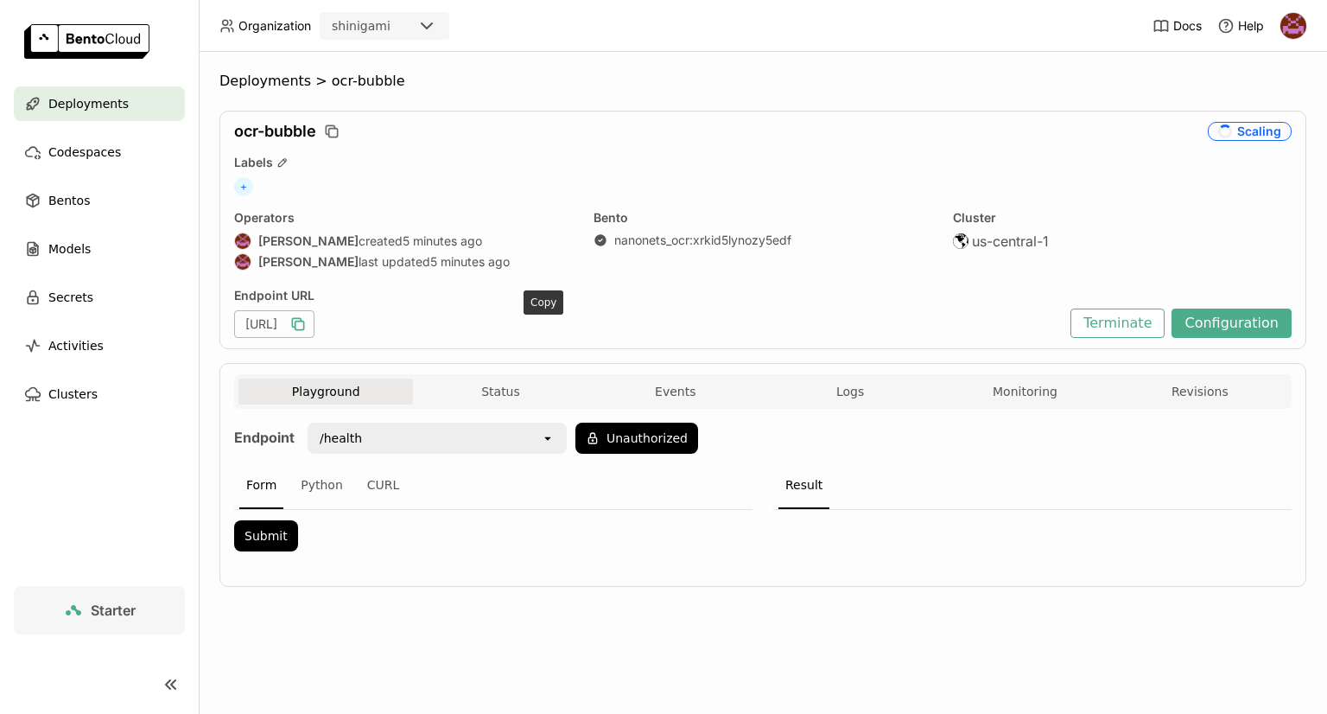
click at [304, 322] on icon "button" at bounding box center [299, 325] width 9 height 9
click at [530, 375] on div "Playground Status Events Logs Monitoring Revisions" at bounding box center [762, 391] width 1057 height 35
click at [525, 382] on button "Status" at bounding box center [500, 391] width 175 height 26
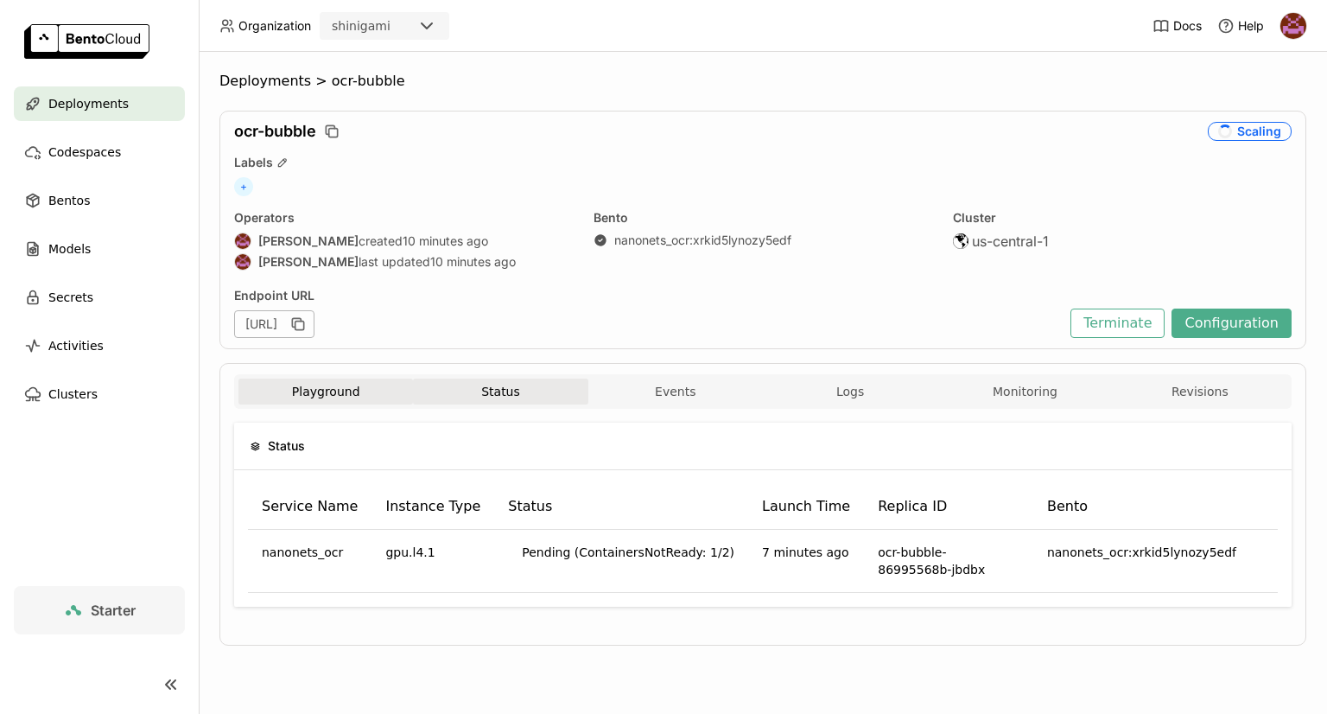
click at [354, 390] on button "Playground" at bounding box center [325, 391] width 175 height 26
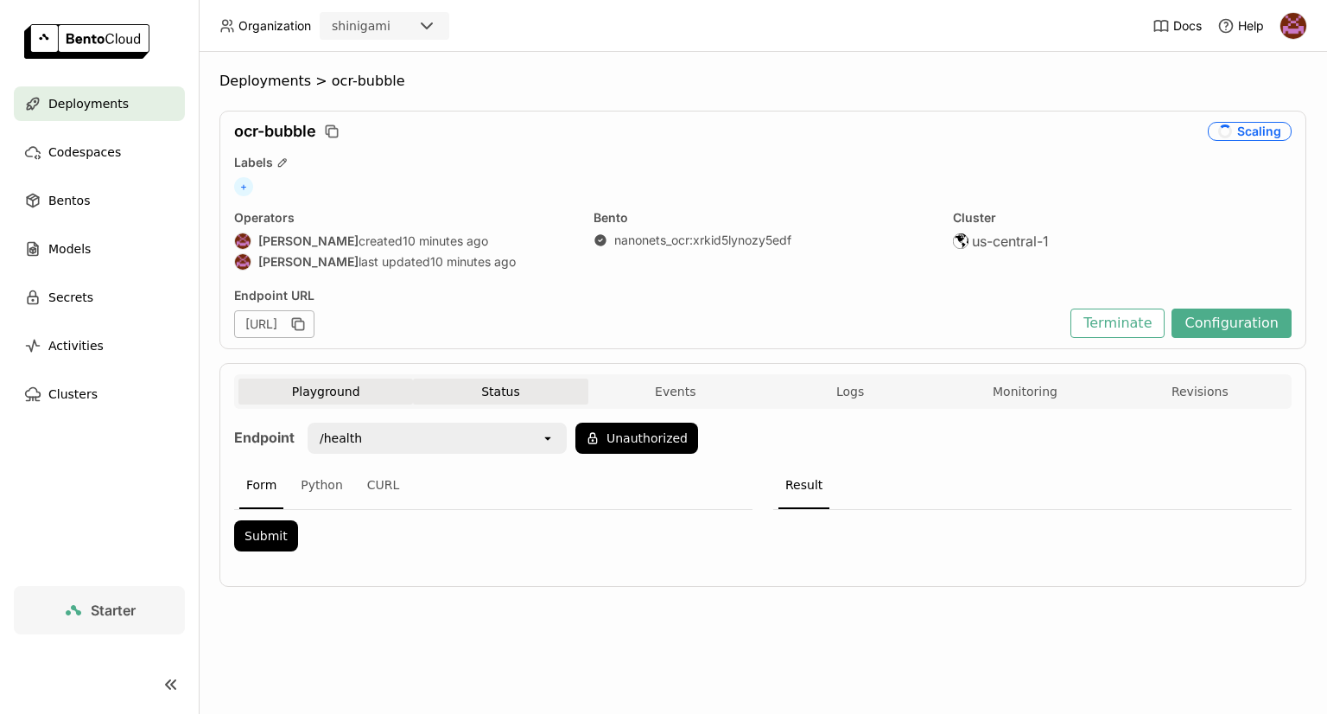
click at [572, 388] on button "Status" at bounding box center [500, 391] width 175 height 26
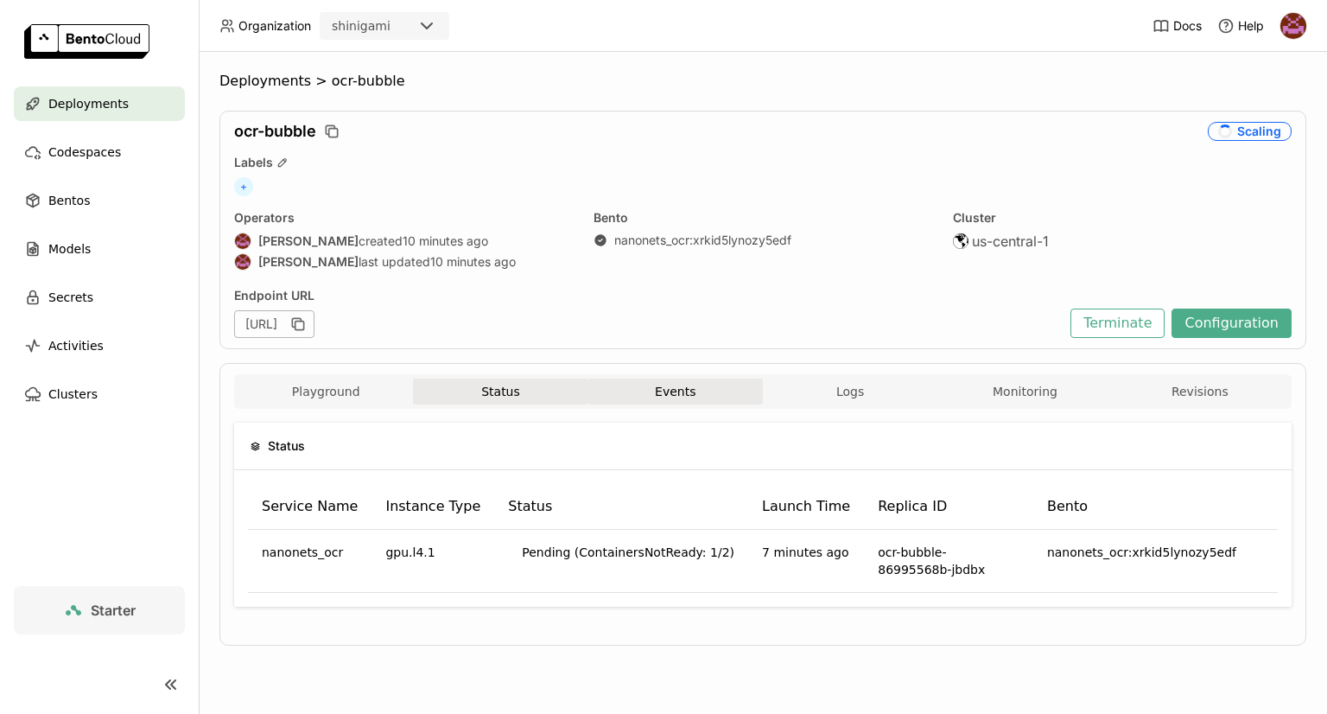
click at [707, 390] on button "Events" at bounding box center [675, 391] width 175 height 26
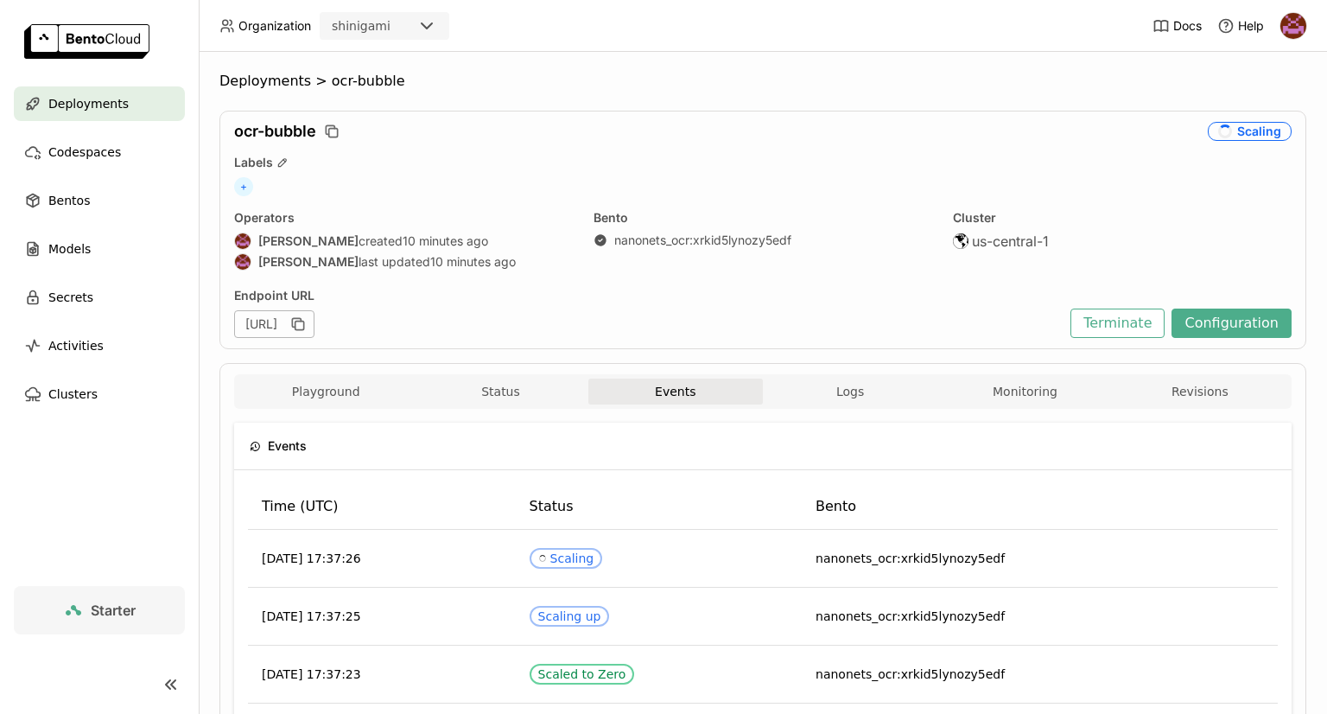
scroll to position [237, 0]
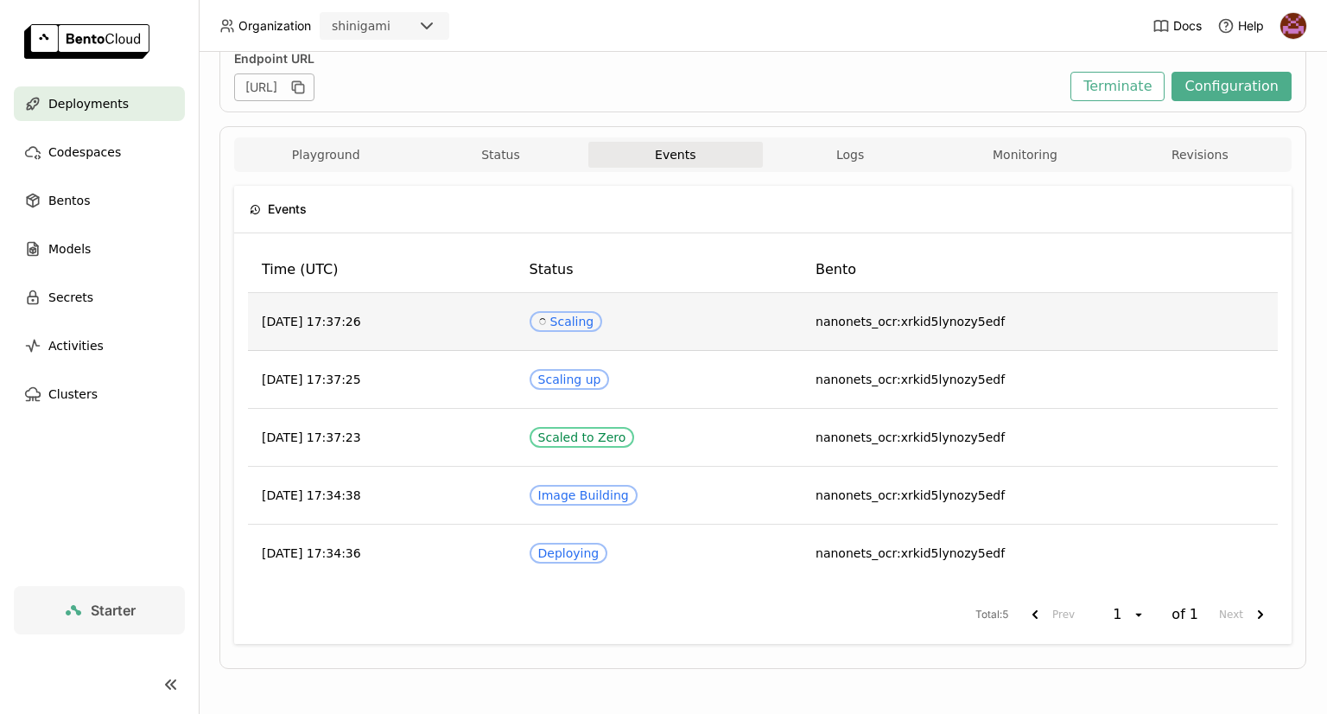
click at [838, 334] on td "nanonets_ocr:xrkid5lynozy5edf" at bounding box center [1040, 322] width 476 height 58
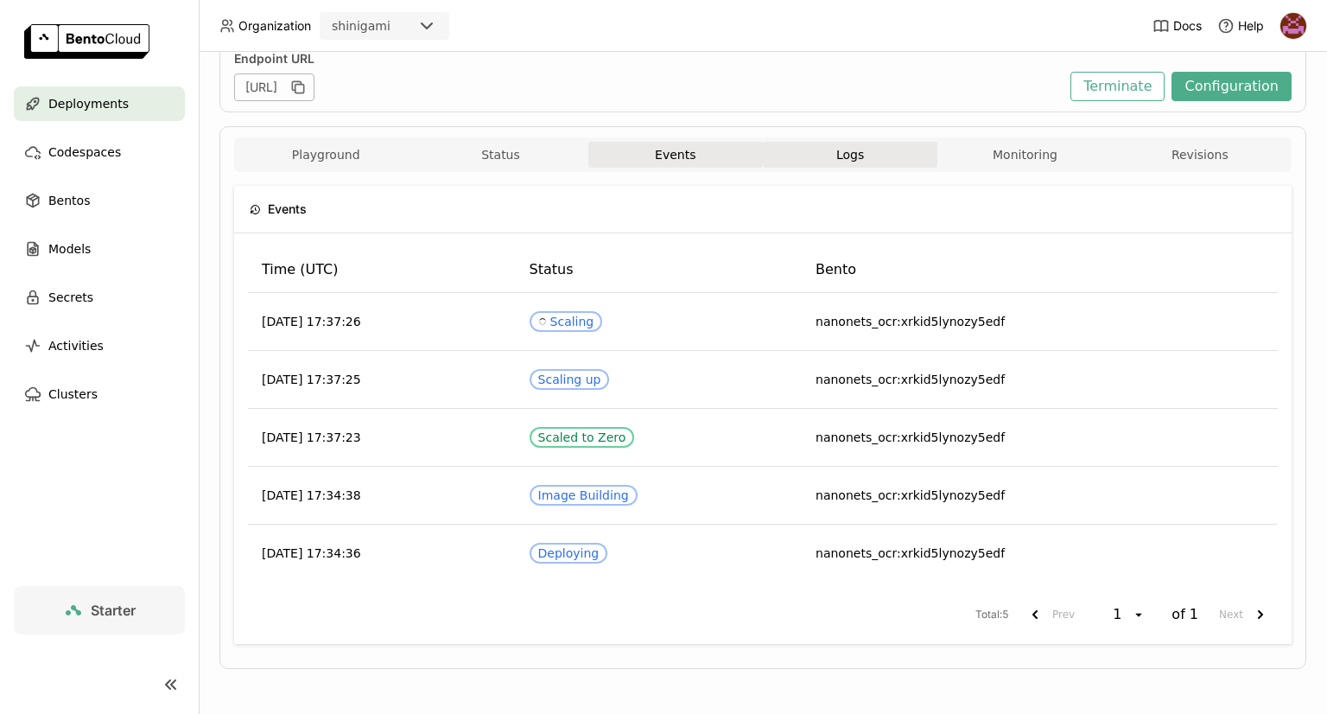
click at [849, 149] on button "Logs" at bounding box center [850, 155] width 175 height 26
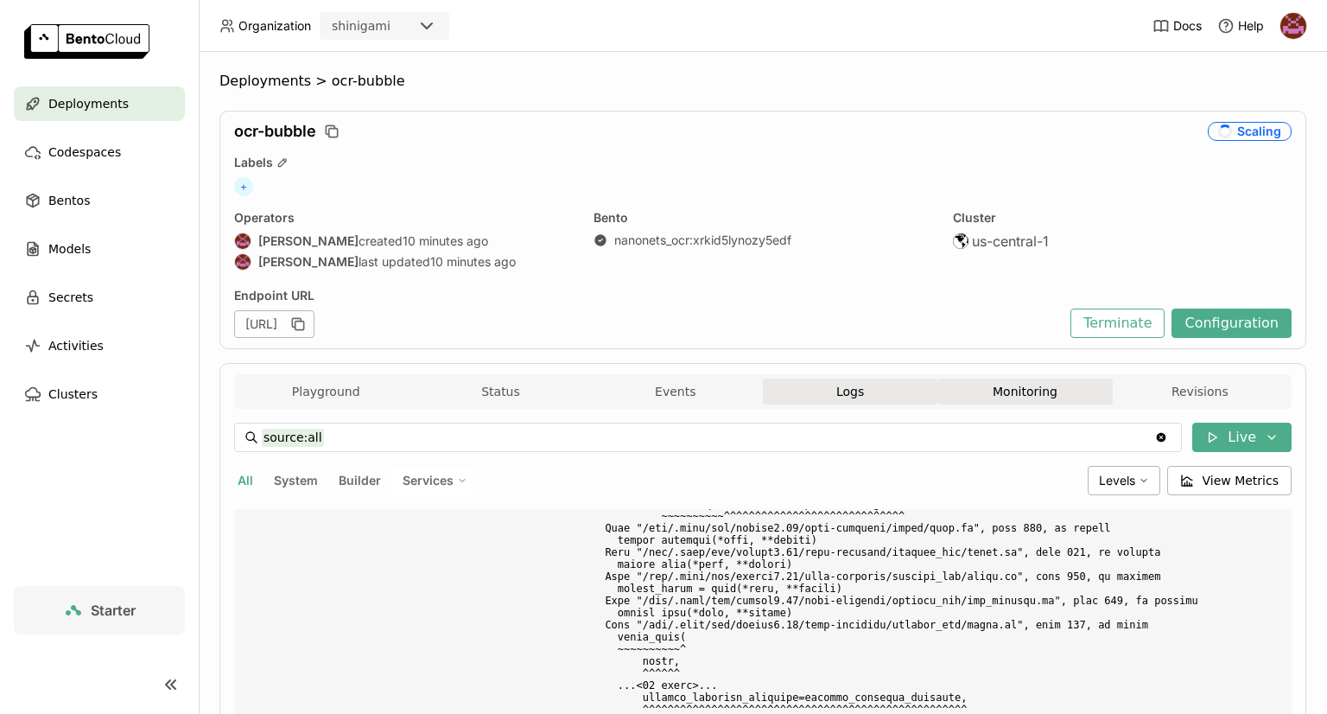
click at [1051, 388] on button "Monitoring" at bounding box center [1024, 391] width 175 height 26
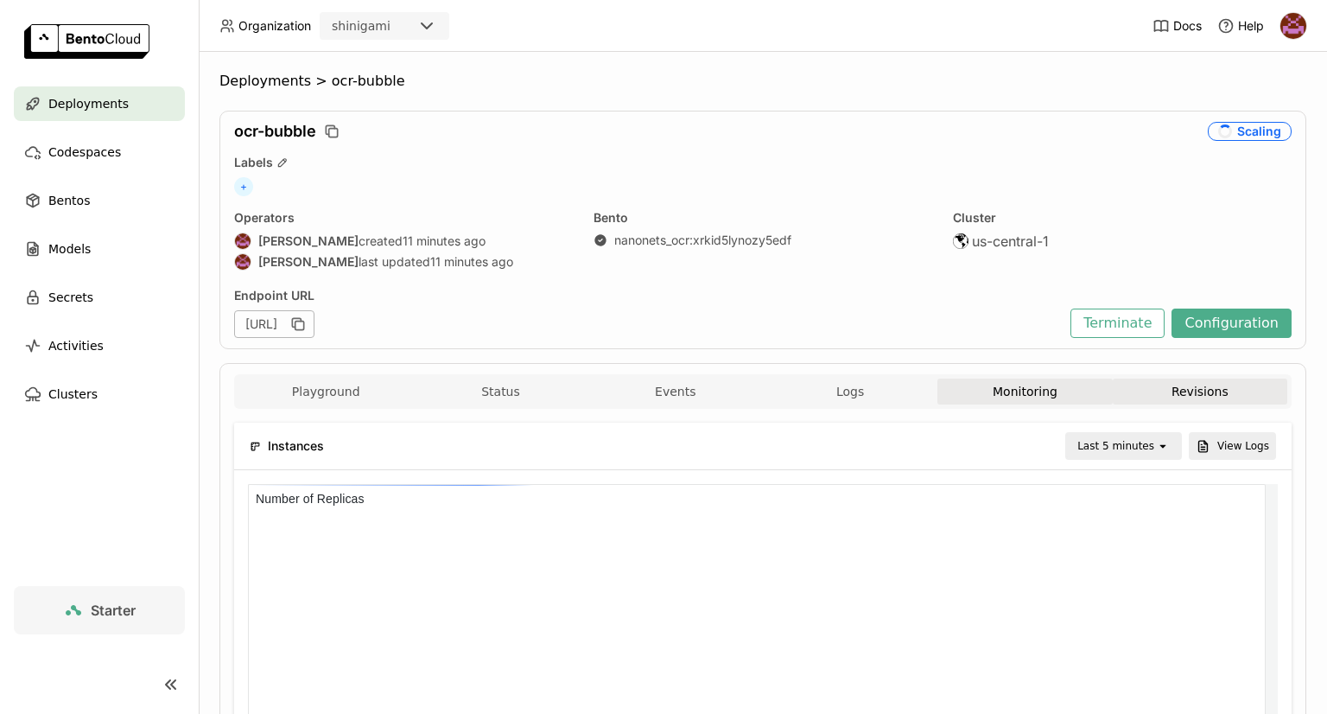
click at [1139, 402] on button "Revisions" at bounding box center [1200, 391] width 175 height 26
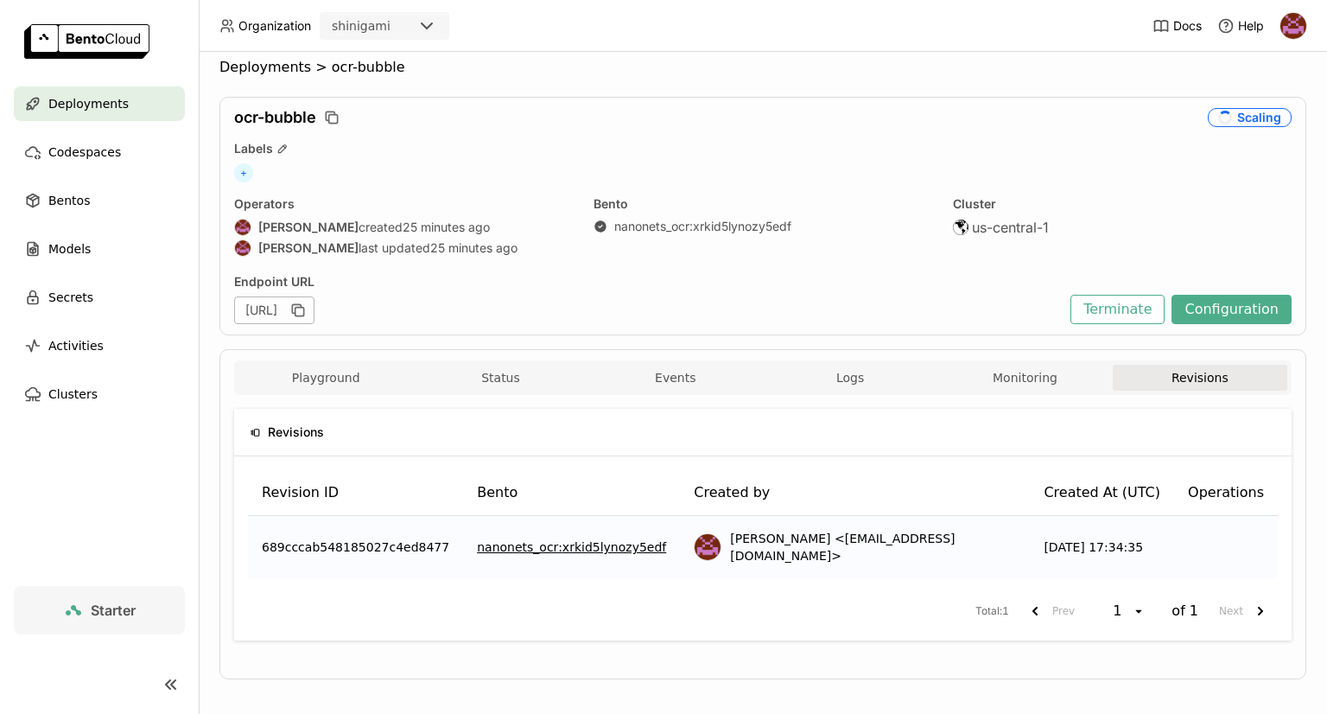
scroll to position [17, 0]
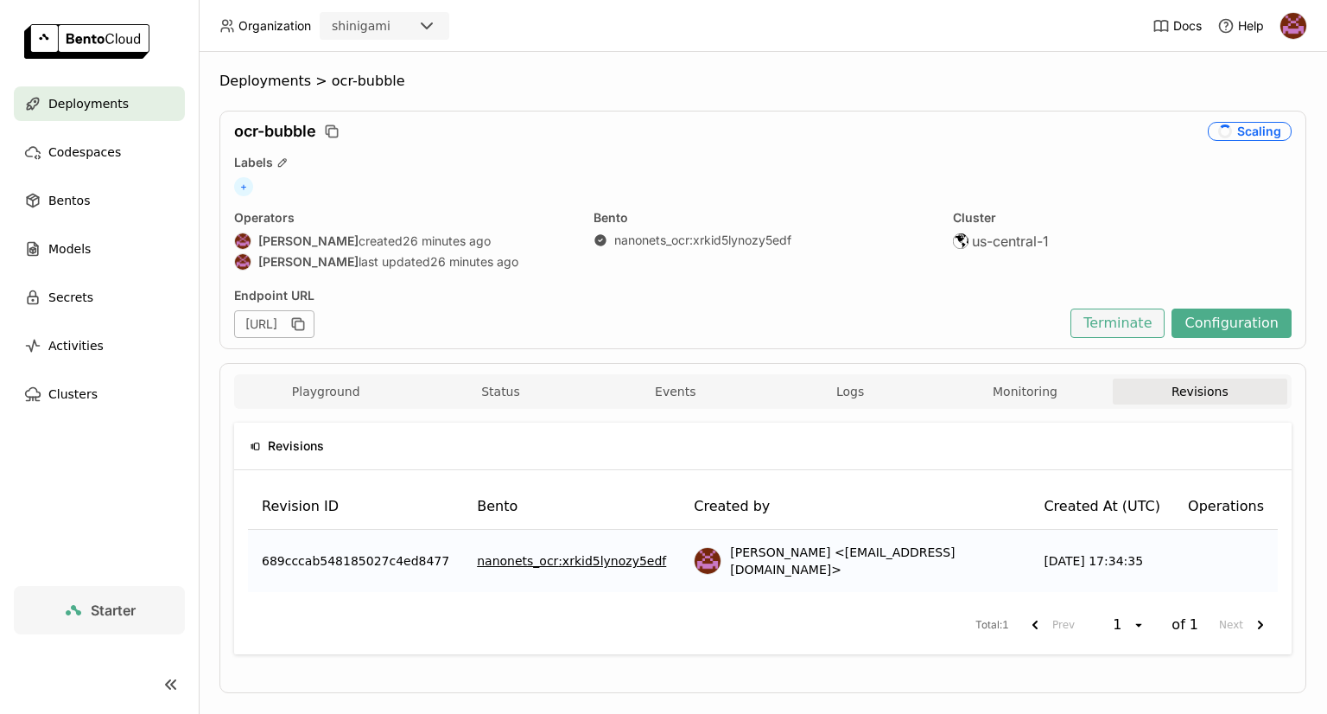
click at [1127, 321] on button "Terminate" at bounding box center [1117, 322] width 94 height 29
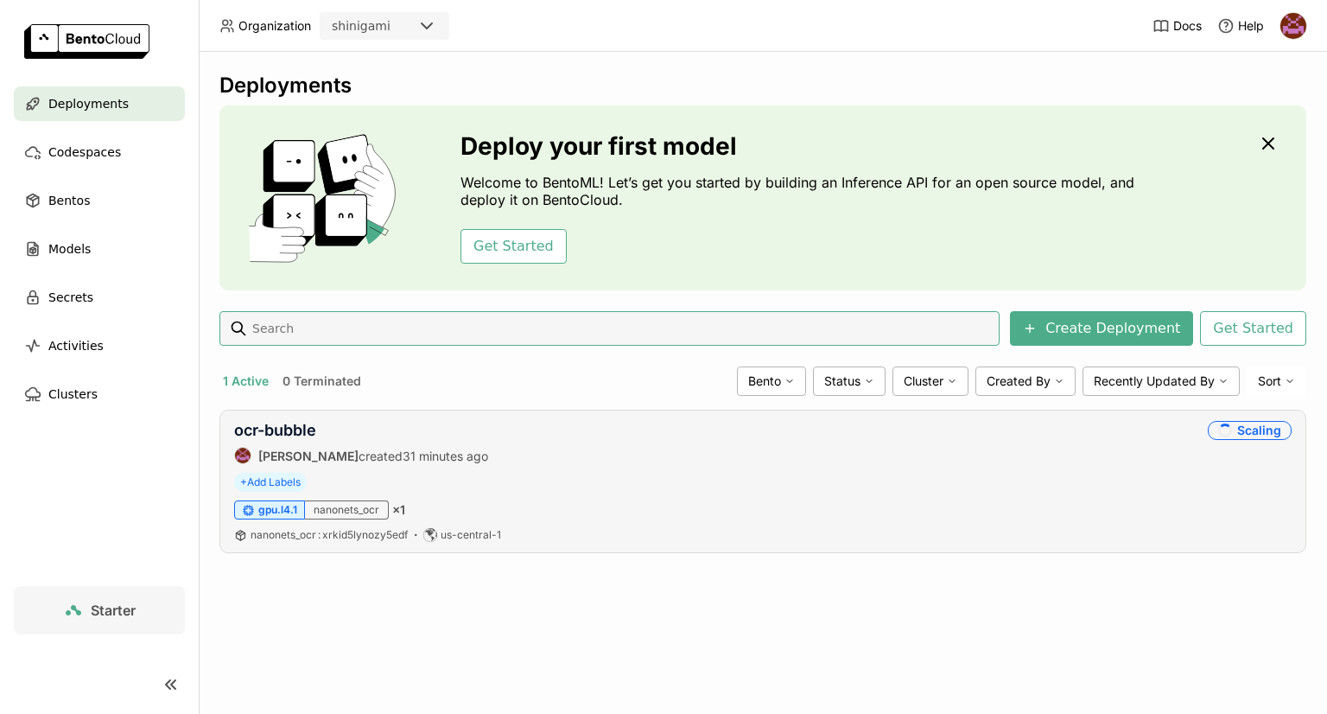
drag, startPoint x: 453, startPoint y: 460, endPoint x: 441, endPoint y: 467, distance: 13.9
click at [446, 464] on div "ocr-bubble [PERSON_NAME] created 31 minutes ago Scaling + Add Labels gpu.l4.1 n…" at bounding box center [762, 480] width 1087 height 143
click at [276, 422] on link "ocr-bubble" at bounding box center [275, 430] width 82 height 18
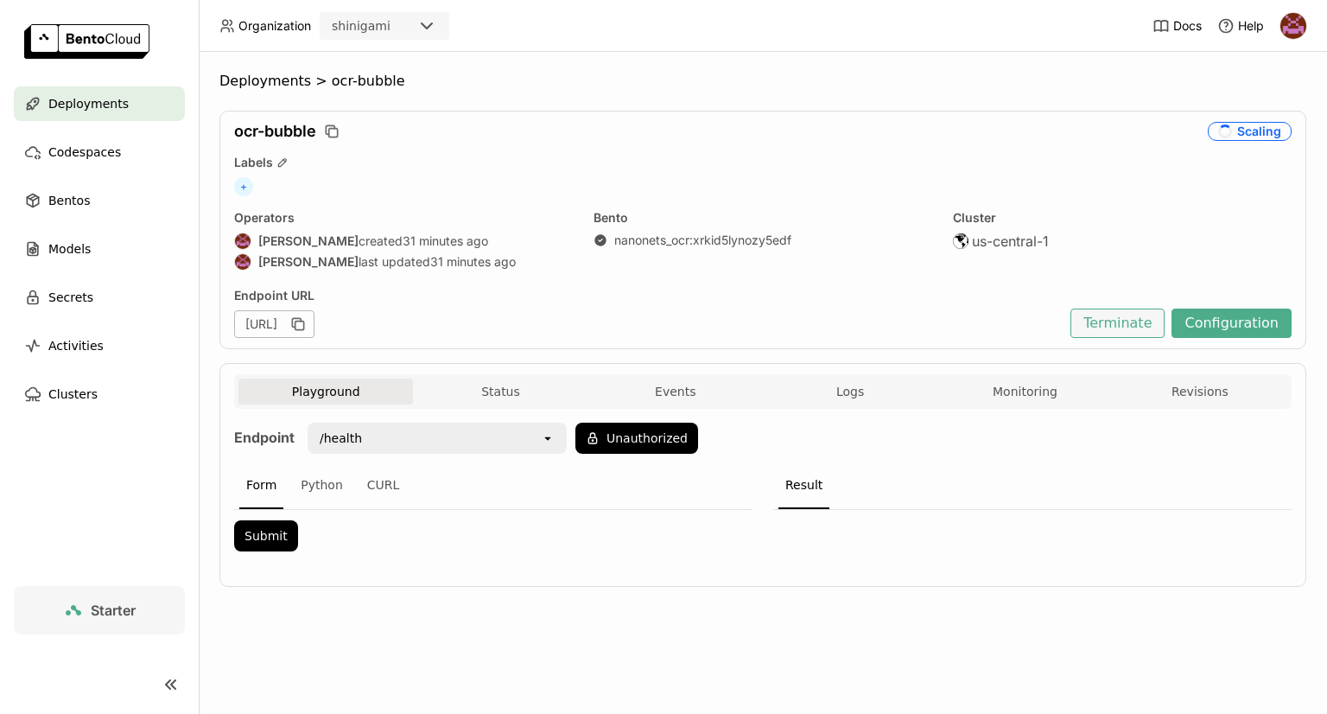
click at [1137, 314] on button "Terminate" at bounding box center [1117, 322] width 94 height 29
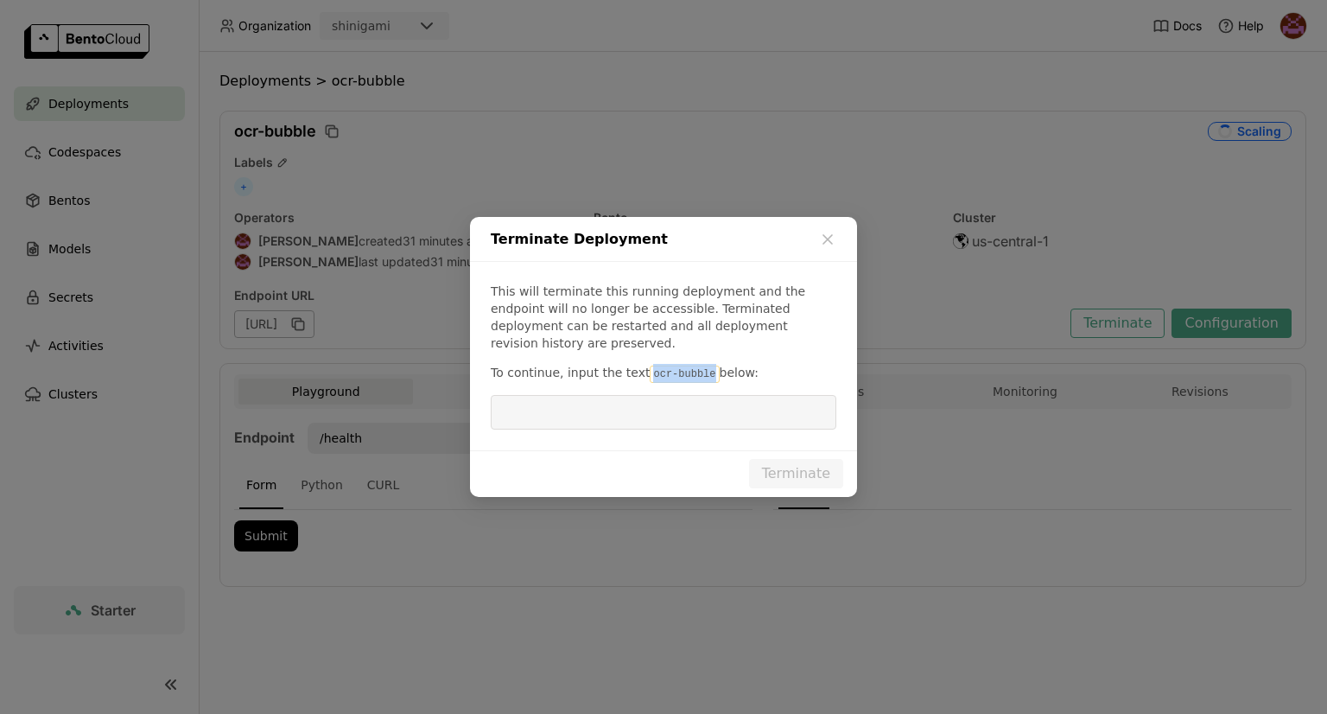
drag, startPoint x: 636, startPoint y: 369, endPoint x: 692, endPoint y: 368, distance: 56.2
click at [692, 368] on code "ocr-bubble" at bounding box center [684, 373] width 69 height 17
copy code "ocr-bubble"
click at [663, 397] on input "dialog" at bounding box center [663, 412] width 325 height 33
paste input "ocr-bubble"
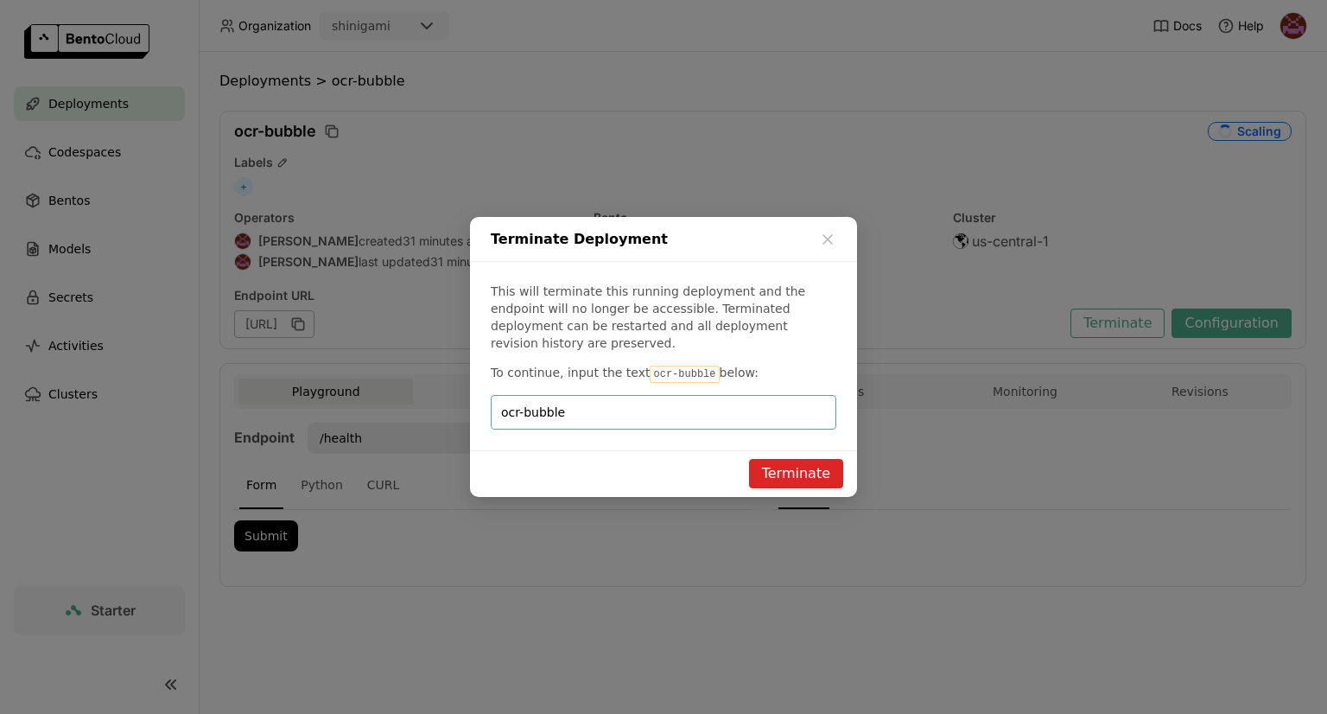
type input "ocr-bubble"
click at [797, 459] on button "Terminate" at bounding box center [796, 473] width 94 height 29
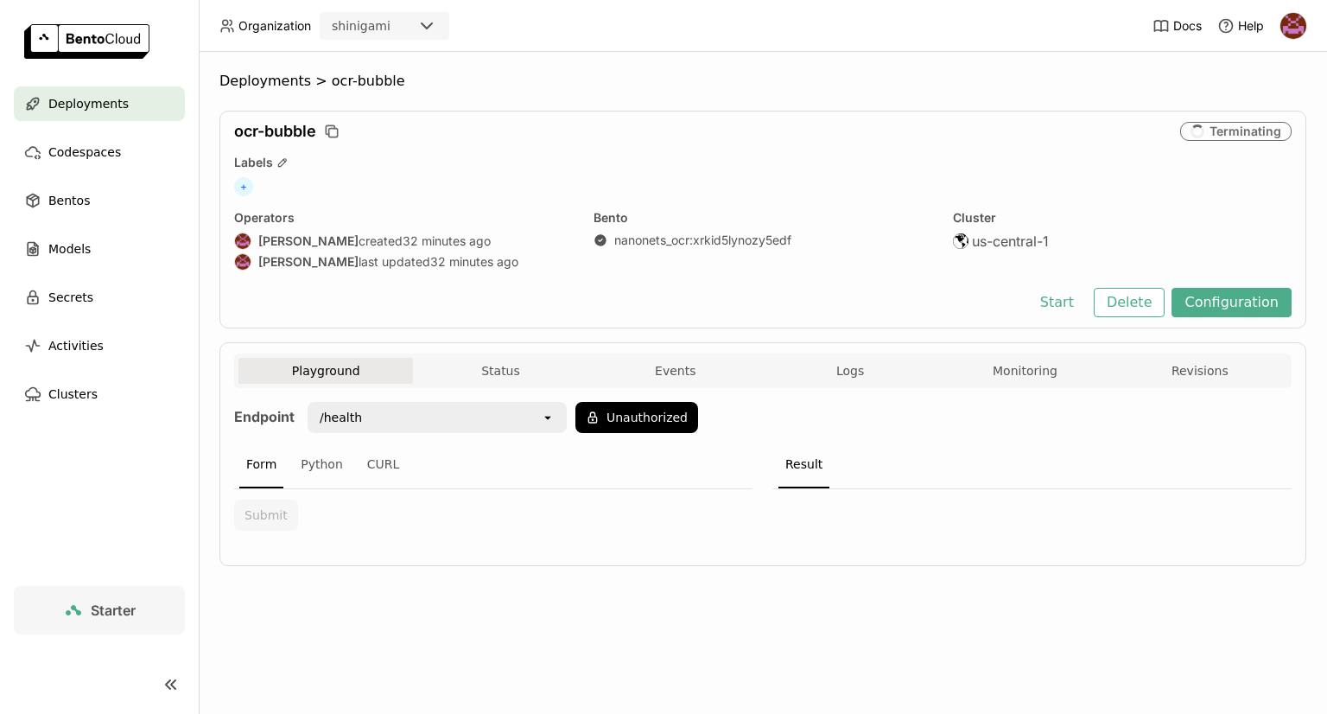
click at [1292, 29] on img at bounding box center [1293, 26] width 26 height 26
click at [1257, 136] on span "Settings" at bounding box center [1261, 139] width 44 height 16
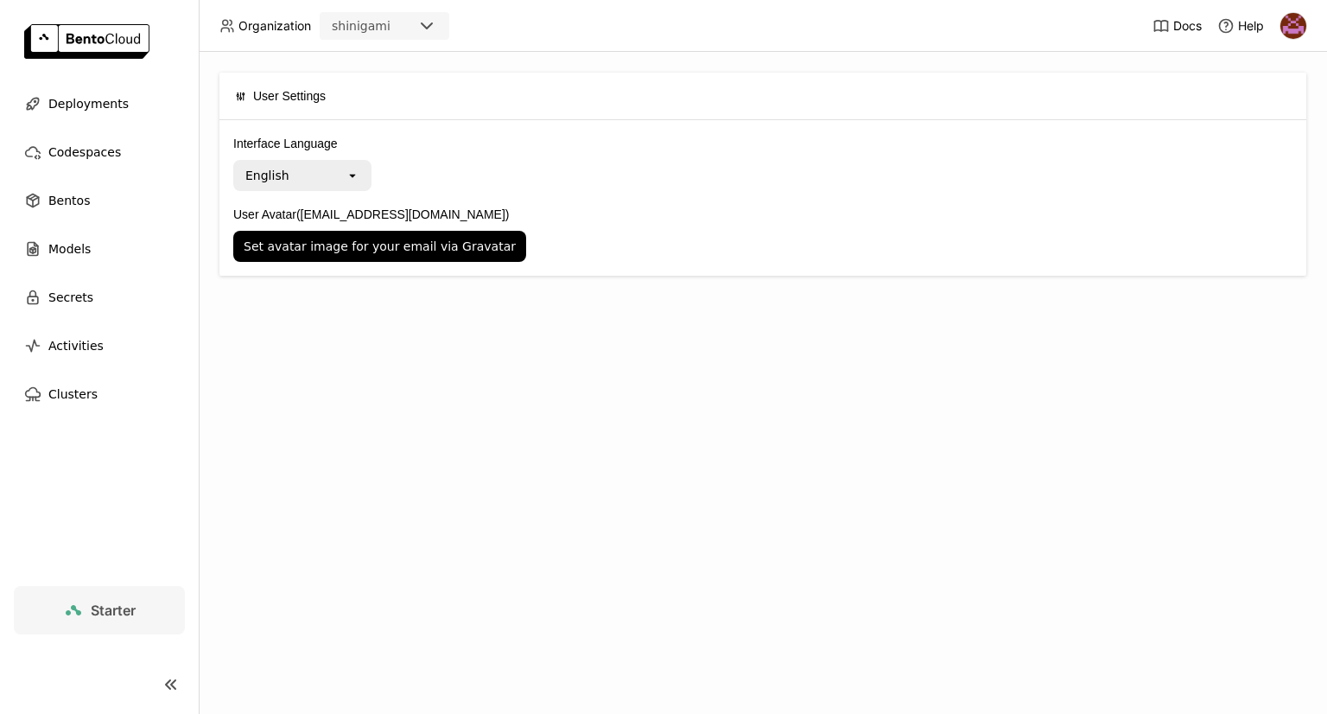
click at [395, 31] on div "shinigami" at bounding box center [368, 26] width 95 height 24
click at [1299, 35] on img at bounding box center [1293, 26] width 26 height 26
click at [1269, 84] on span "Billing" at bounding box center [1255, 91] width 32 height 16
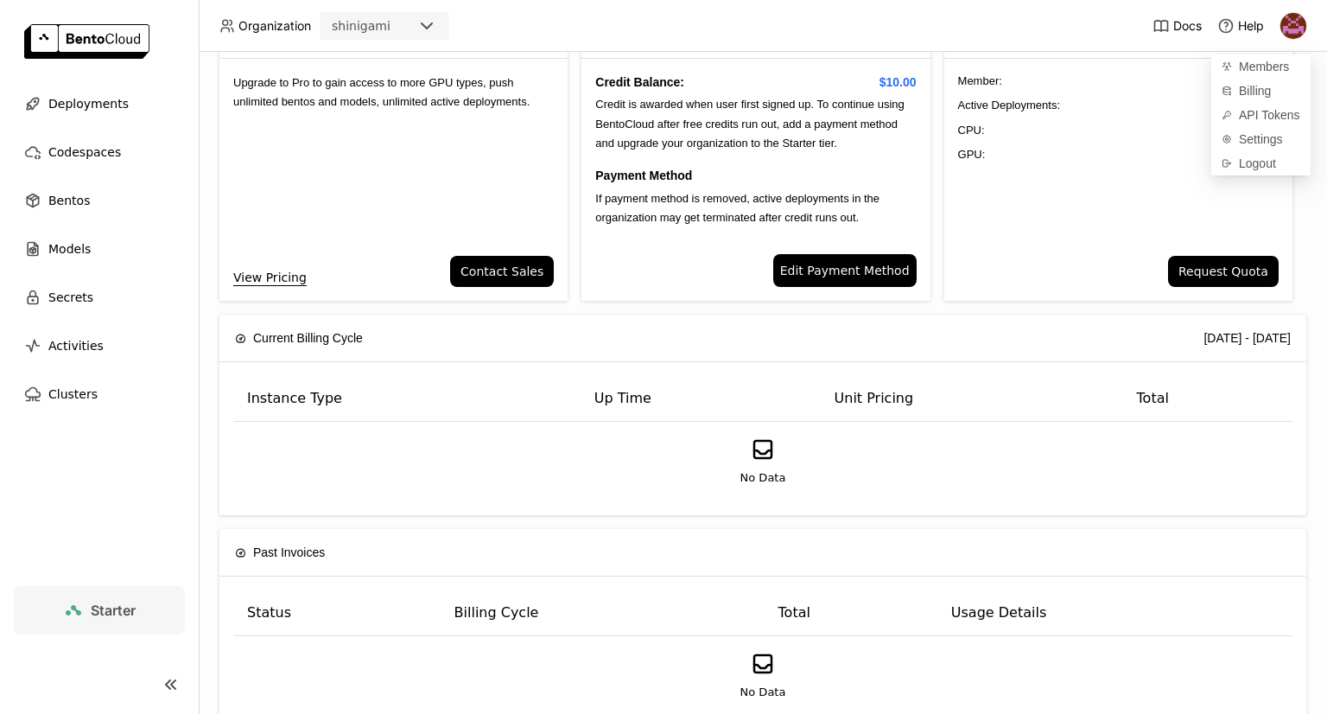
scroll to position [110, 0]
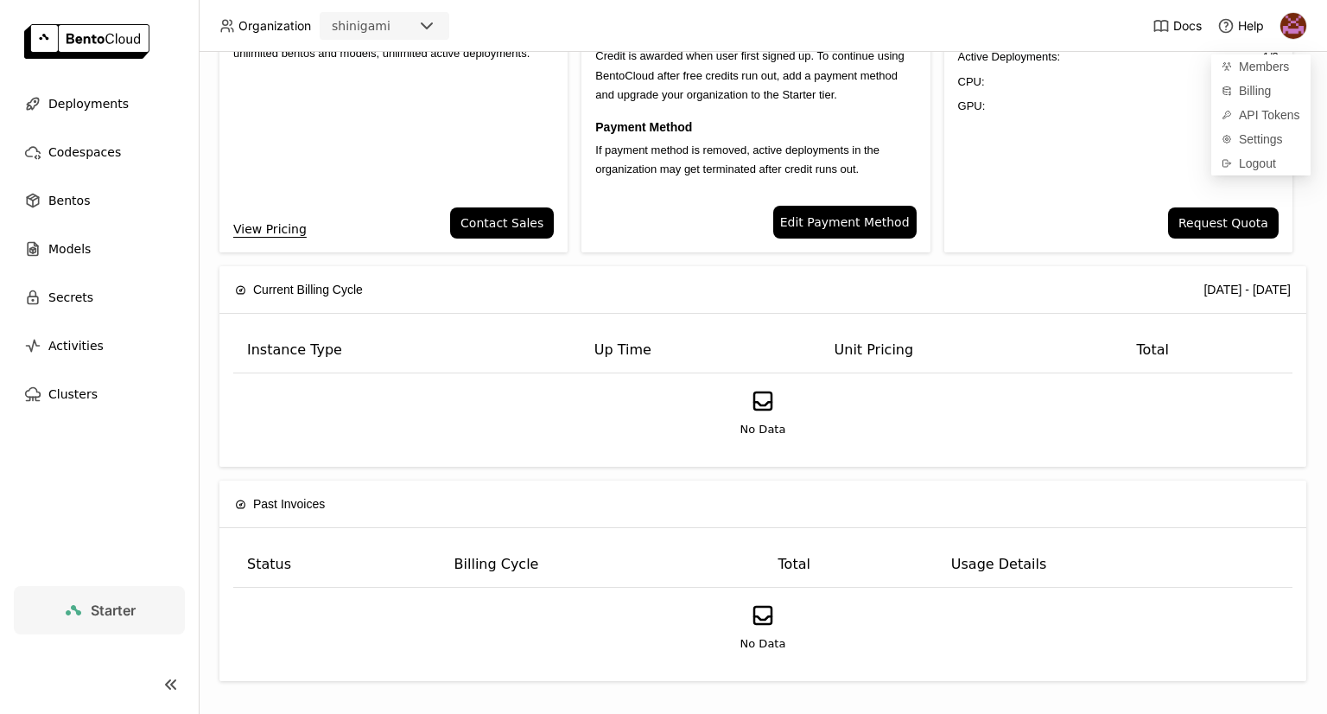
click at [580, 463] on div "Instance Type Up Time Unit Pricing Total No Data" at bounding box center [762, 390] width 1087 height 153
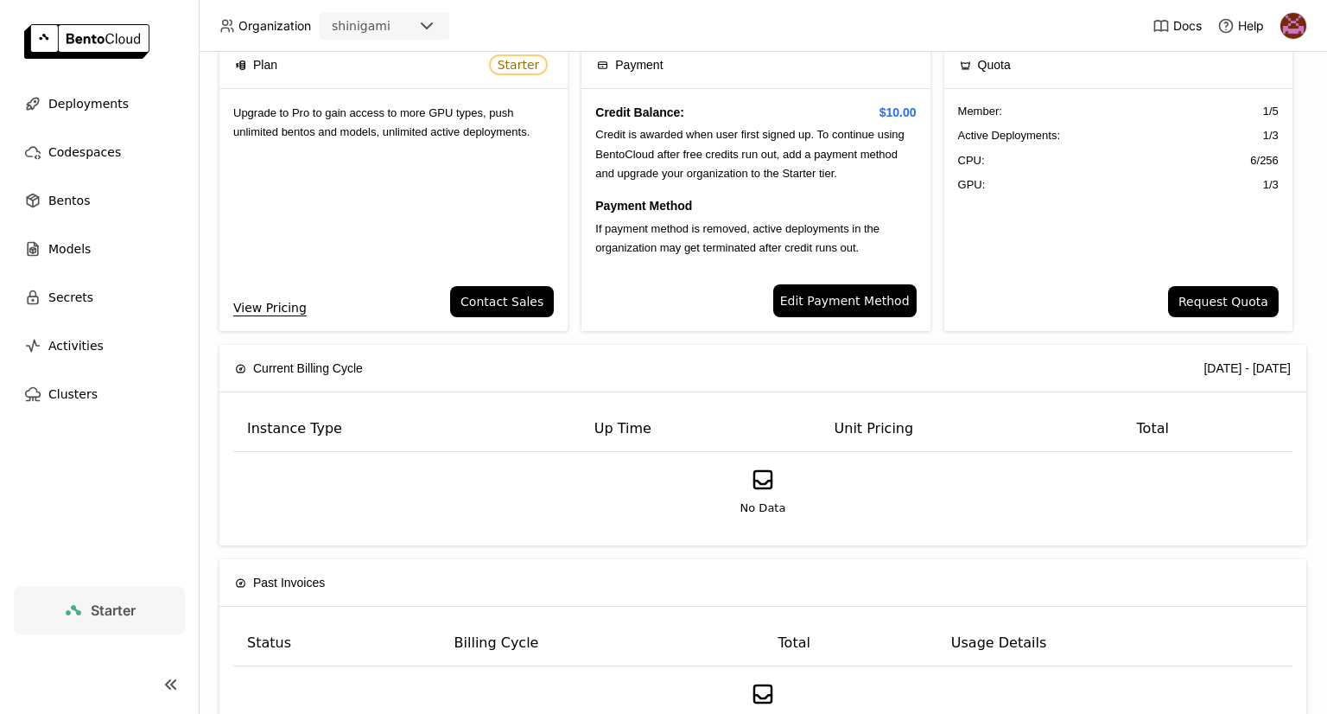
scroll to position [0, 0]
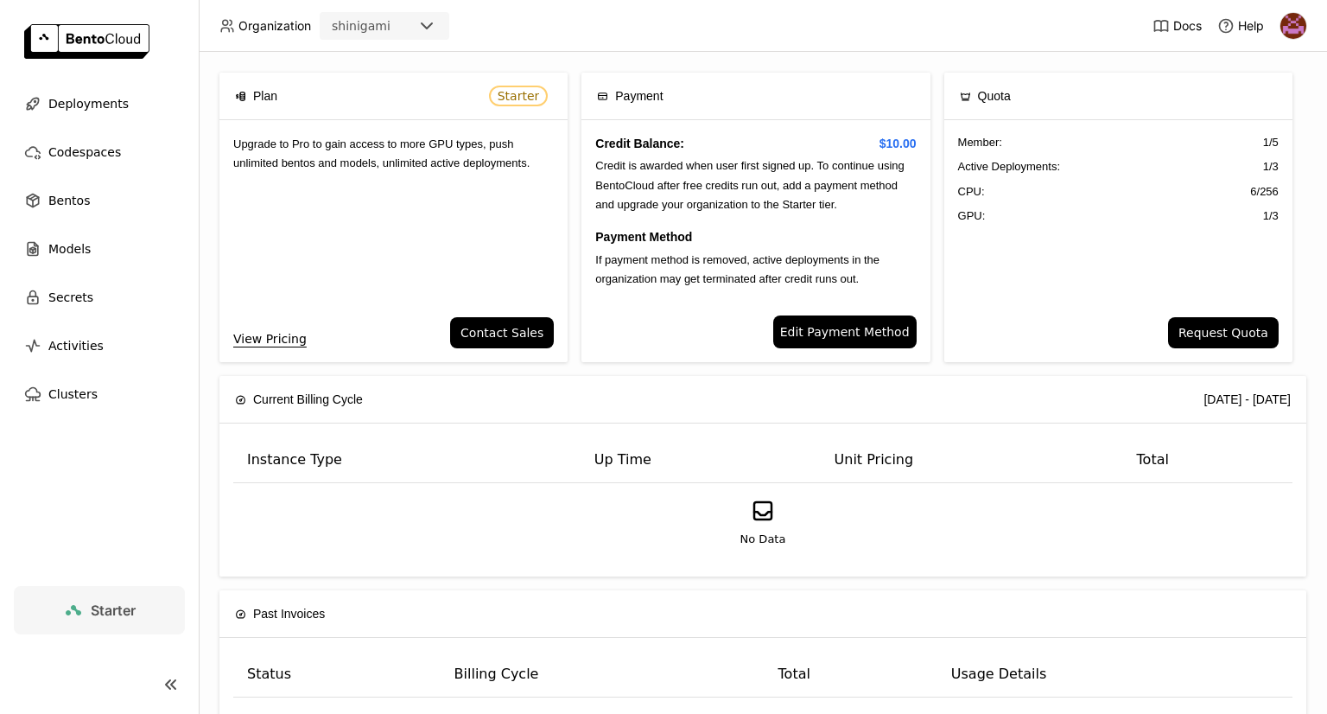
click at [784, 336] on span "Edit Payment Method" at bounding box center [845, 331] width 130 height 19
